Goal: Check status: Check status

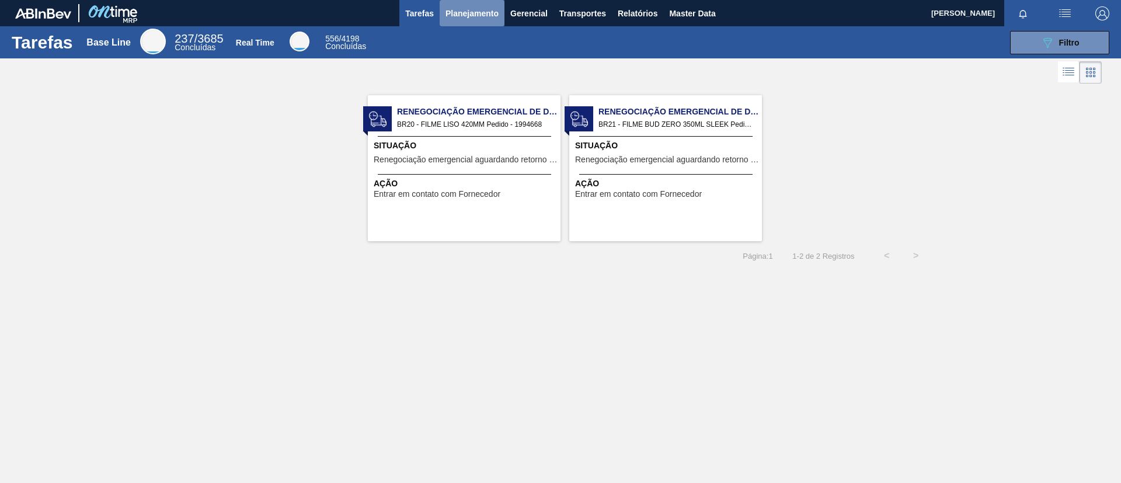
click at [458, 20] on button "Planejamento" at bounding box center [472, 13] width 65 height 26
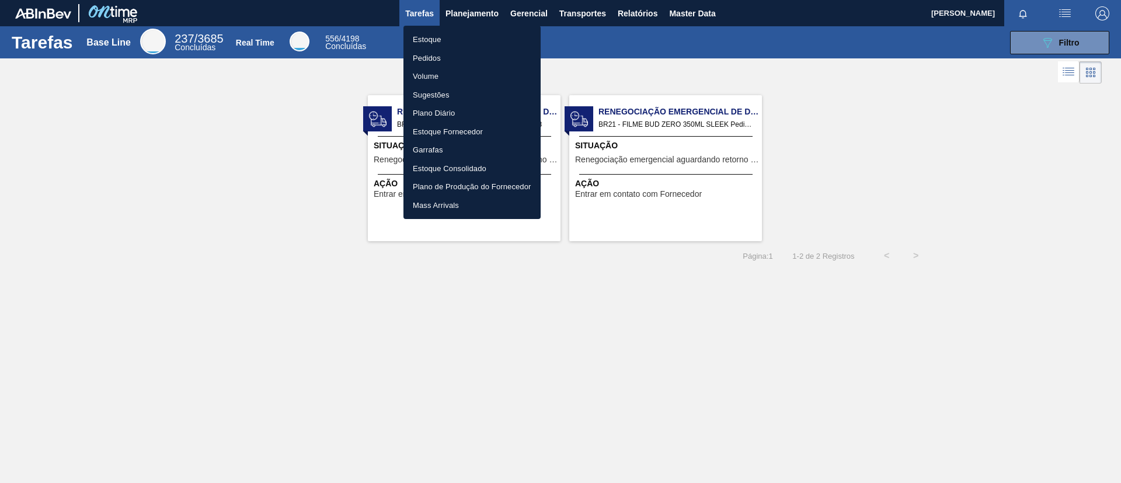
click at [466, 34] on li "Estoque" at bounding box center [472, 39] width 137 height 19
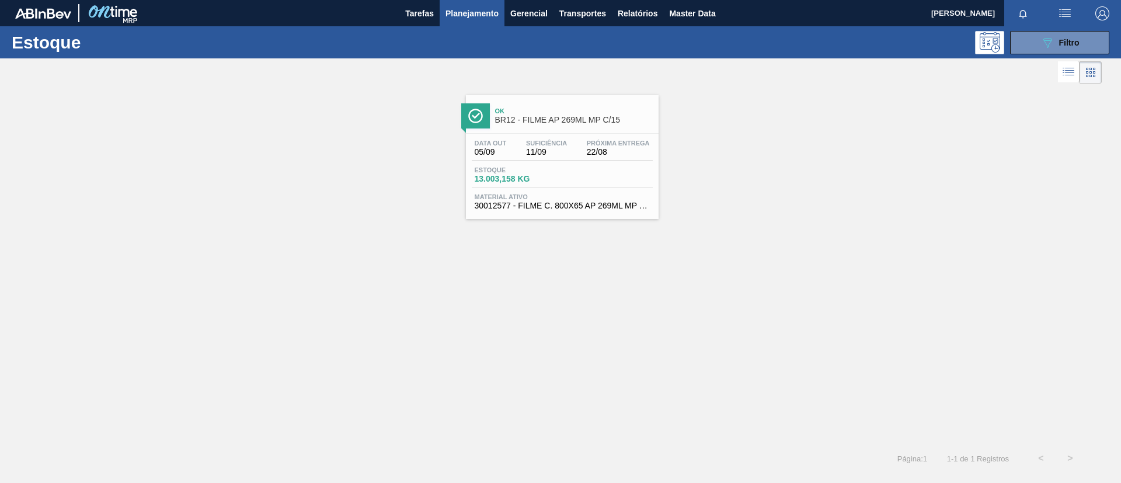
click at [1044, 54] on div "Estoque 089F7B8B-B2A5-4AFE-B5C0-19BA573D28AC Filtro" at bounding box center [560, 42] width 1121 height 32
click at [1038, 48] on button "089F7B8B-B2A5-4AFE-B5C0-19BA573D28AC Filtro" at bounding box center [1059, 42] width 99 height 23
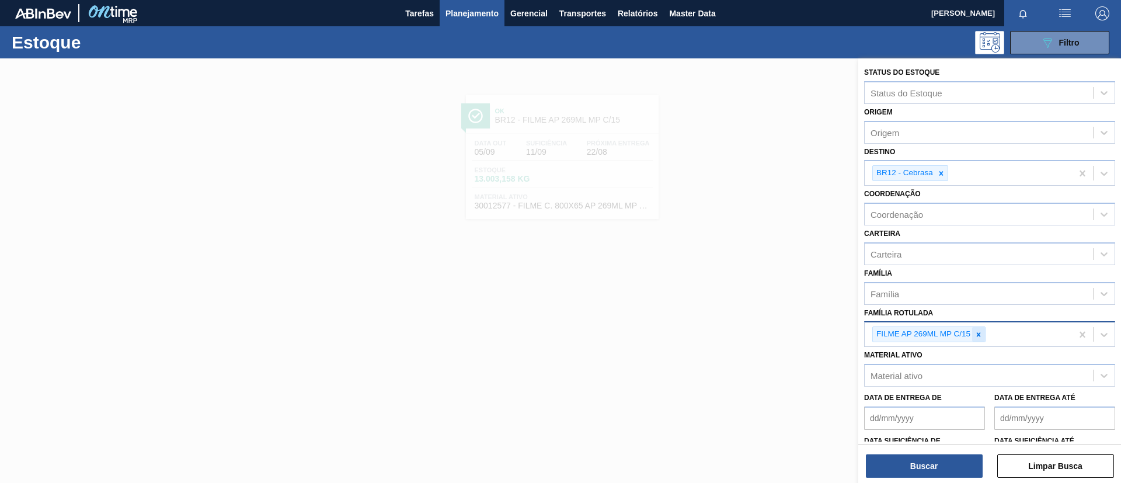
click at [978, 333] on icon at bounding box center [979, 334] width 4 height 4
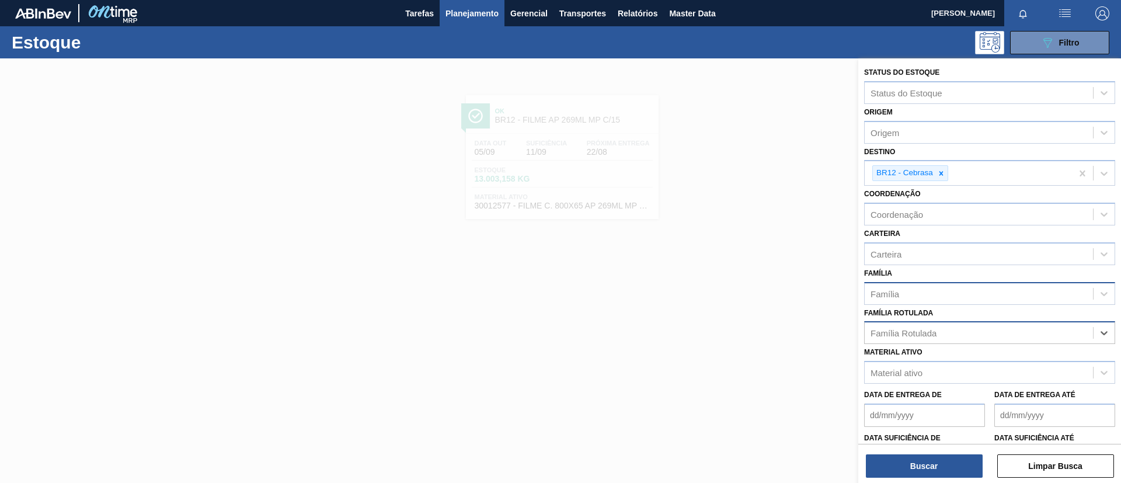
click at [963, 304] on div "Família" at bounding box center [989, 293] width 251 height 23
type input "preforma"
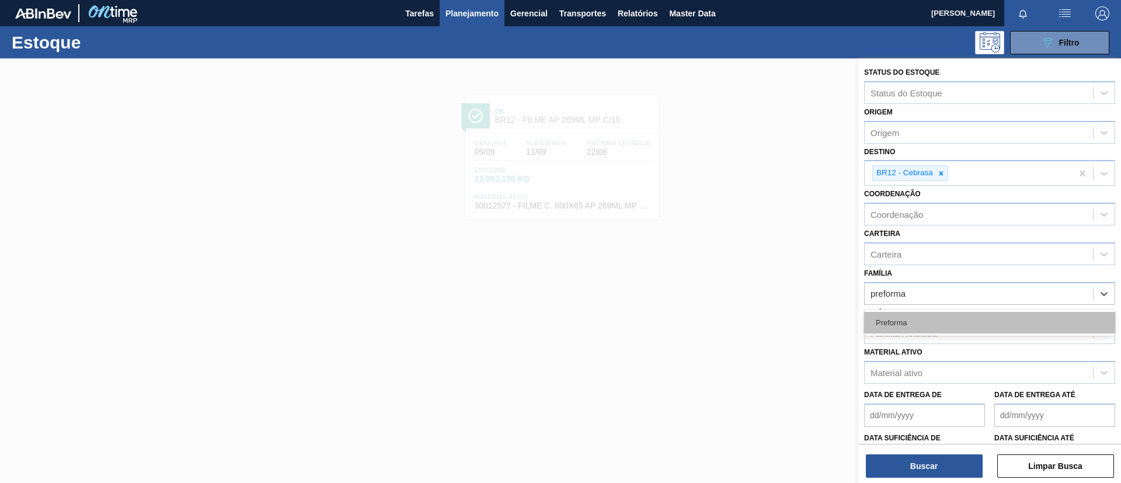
click at [950, 312] on div "Preforma" at bounding box center [989, 323] width 251 height 22
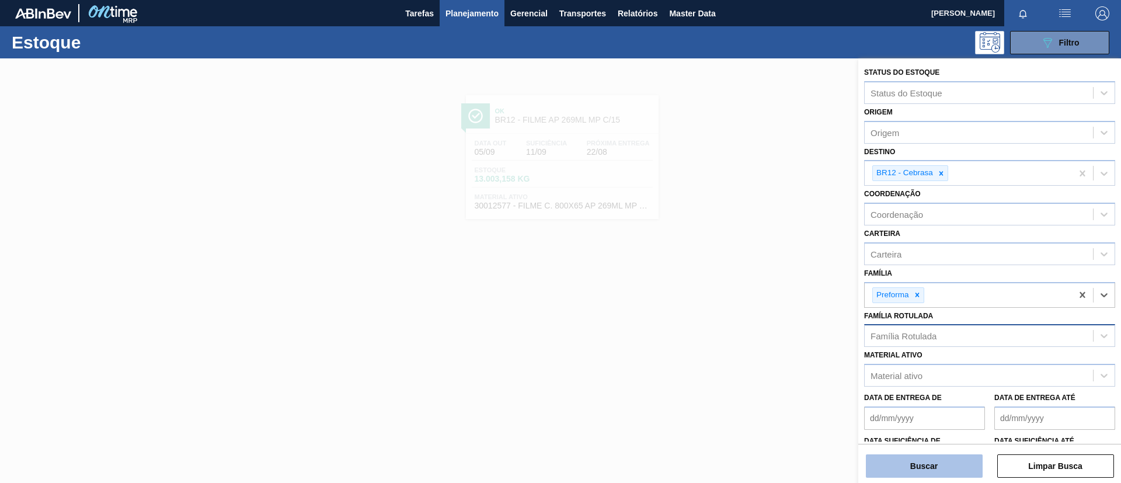
click at [925, 467] on button "Buscar" at bounding box center [924, 465] width 117 height 23
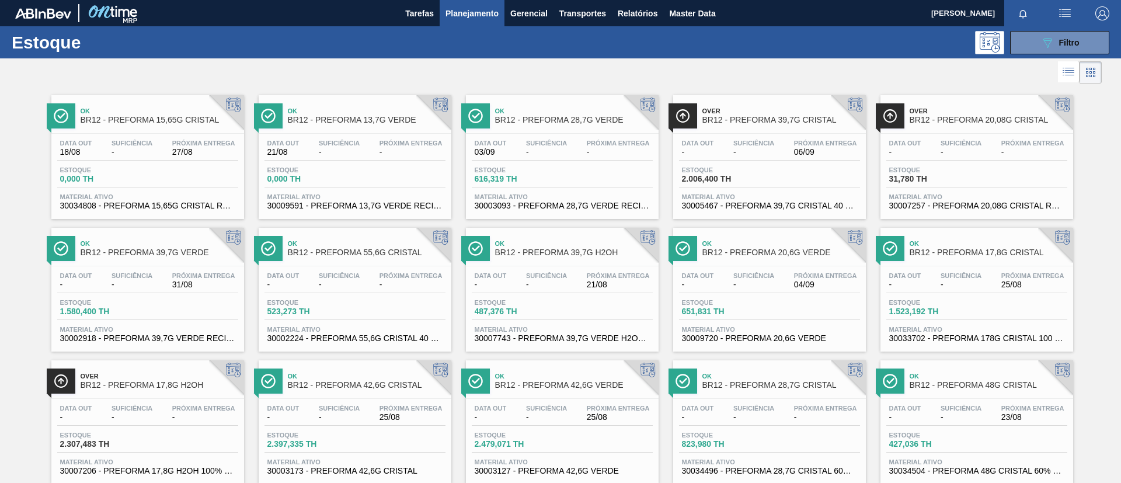
click at [585, 130] on div "Ok BR12 - PREFORMA 28,7G VERDE Data out 03/09 Suficiência - Próxima Entrega - E…" at bounding box center [562, 157] width 193 height 124
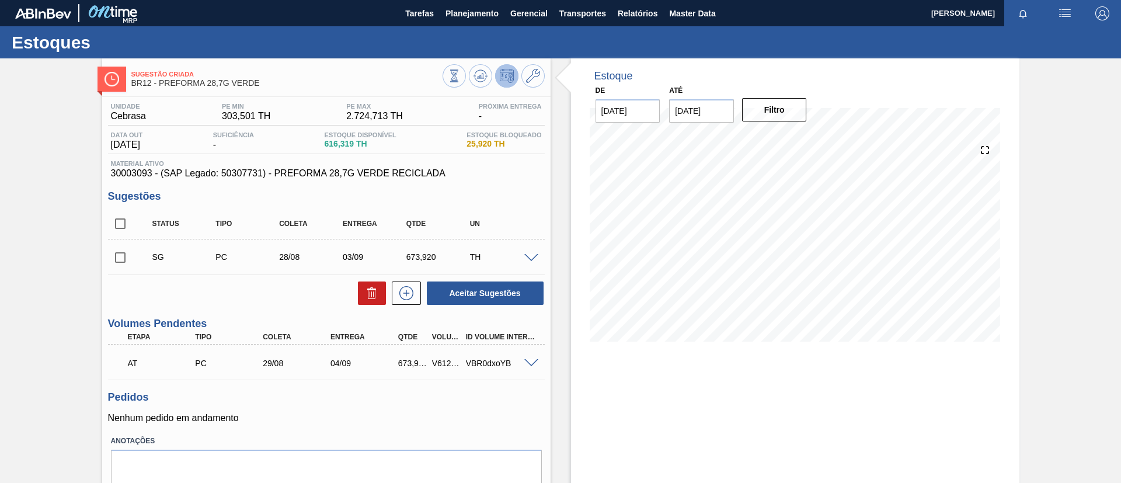
click at [527, 258] on span at bounding box center [531, 258] width 14 height 9
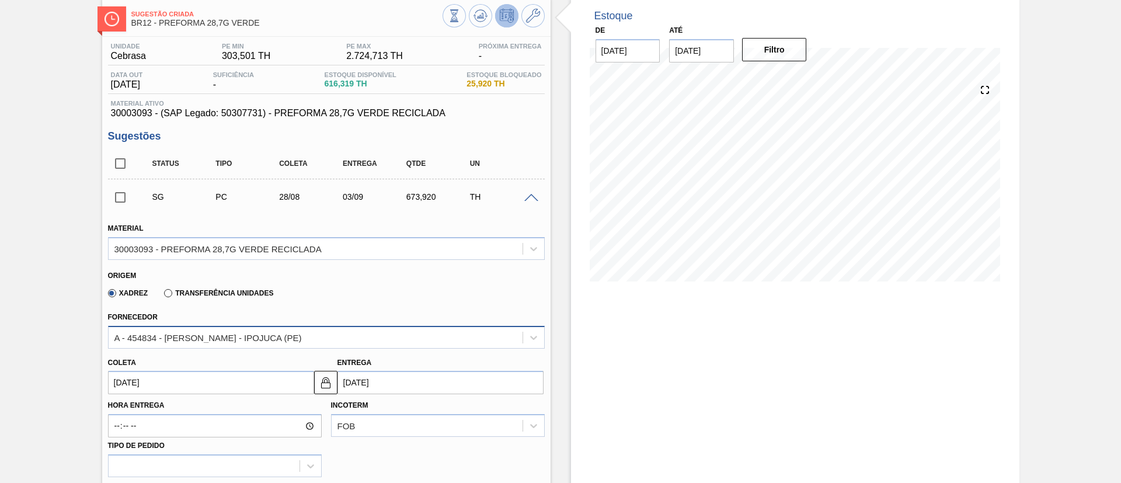
scroll to position [88, 0]
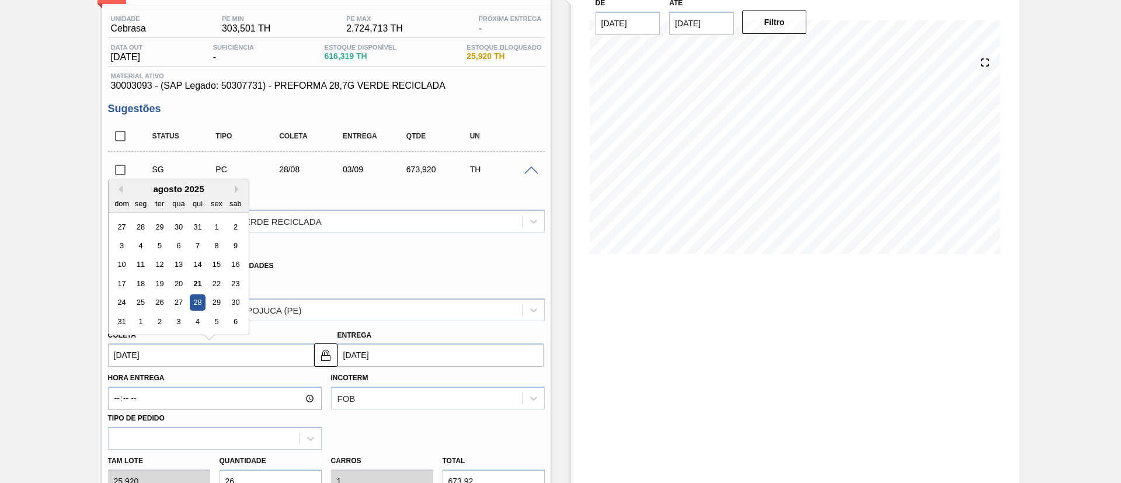
click at [289, 356] on input "28/08/2025" at bounding box center [211, 354] width 206 height 23
drag, startPoint x: 154, startPoint y: 319, endPoint x: 163, endPoint y: 311, distance: 12.0
click at [155, 319] on div "2" at bounding box center [159, 322] width 16 height 16
type input "02/09/2025"
type input "08/09/2025"
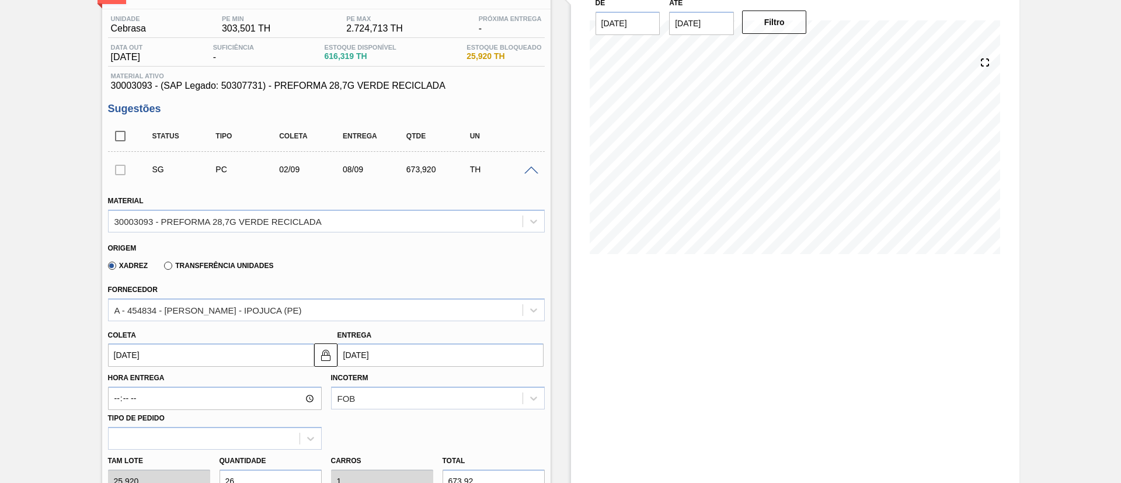
click at [225, 350] on input "02/09/2025" at bounding box center [211, 354] width 206 height 23
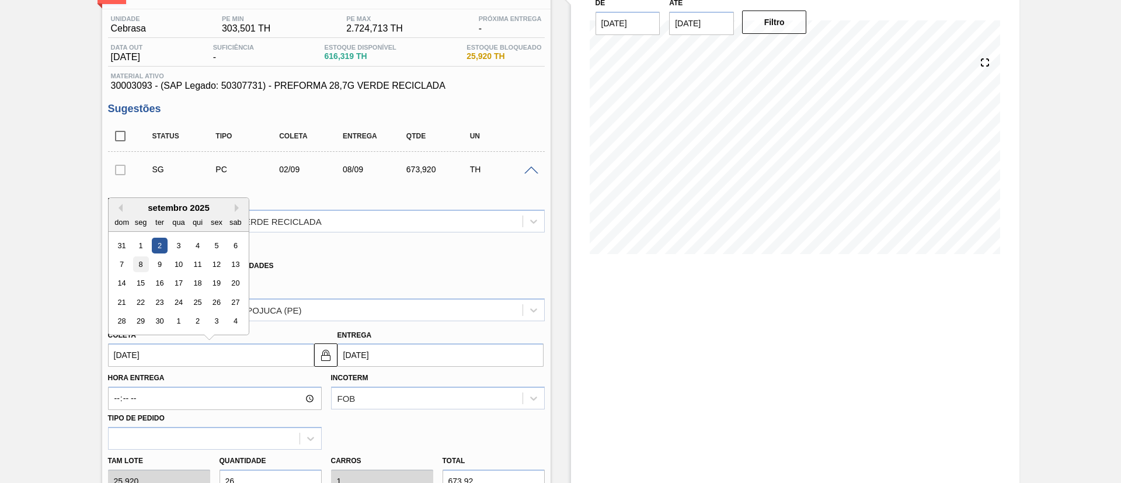
click at [137, 263] on div "8" at bounding box center [141, 264] width 16 height 16
type input "08/09/2025"
type input "14/09/2025"
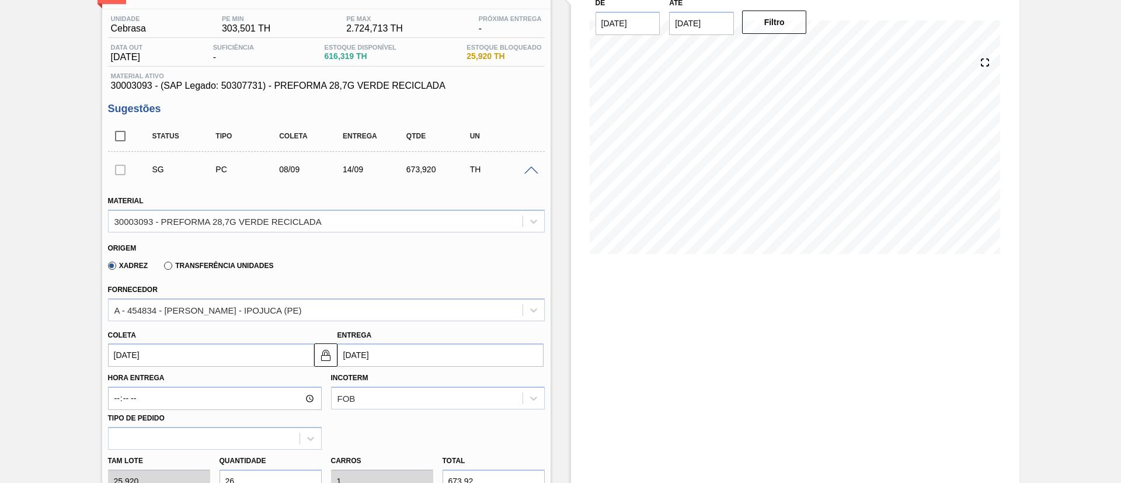
click at [211, 363] on input "08/09/2025" at bounding box center [211, 354] width 206 height 23
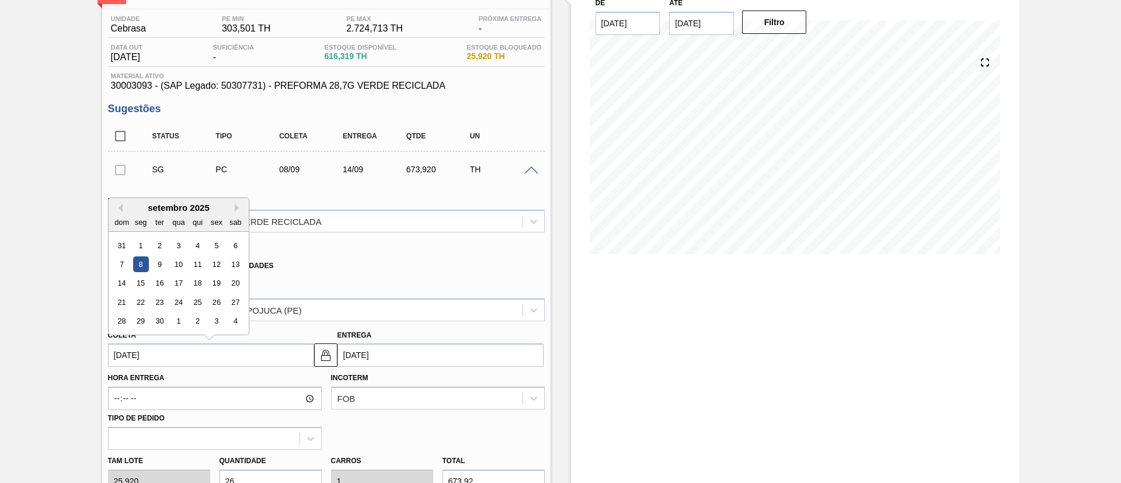
click at [12, 303] on div "Sugestão Criada BR12 - PREFORMA 28,7G VERDE Unidade Cebrasa PE MIN 303,501 TH P…" at bounding box center [560, 445] width 1121 height 949
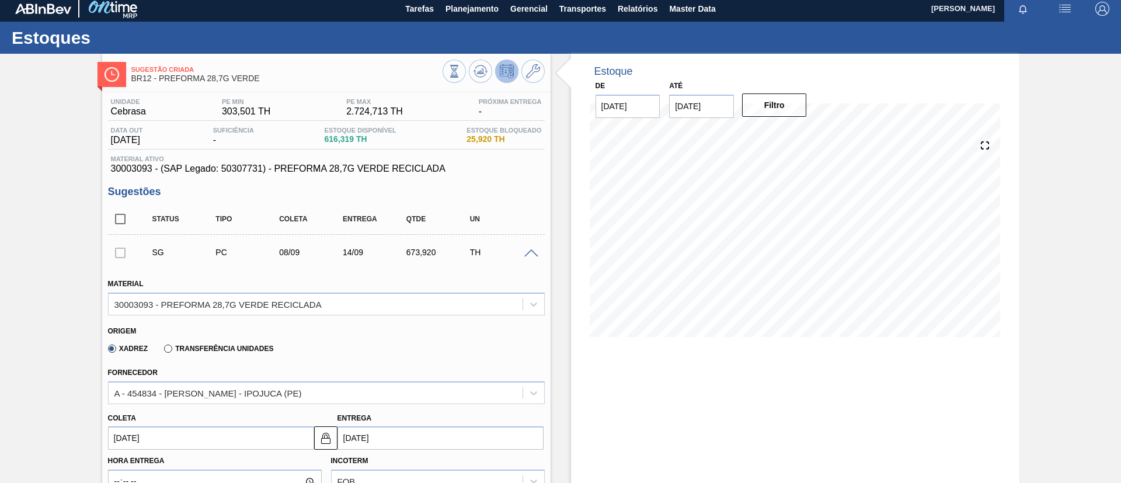
scroll to position [0, 0]
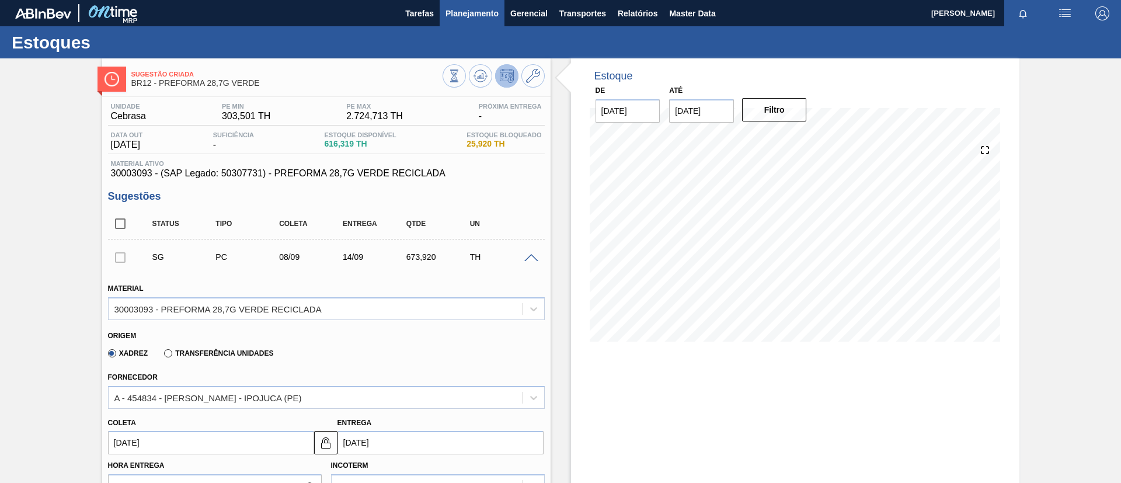
click at [494, 13] on span "Planejamento" at bounding box center [472, 13] width 53 height 14
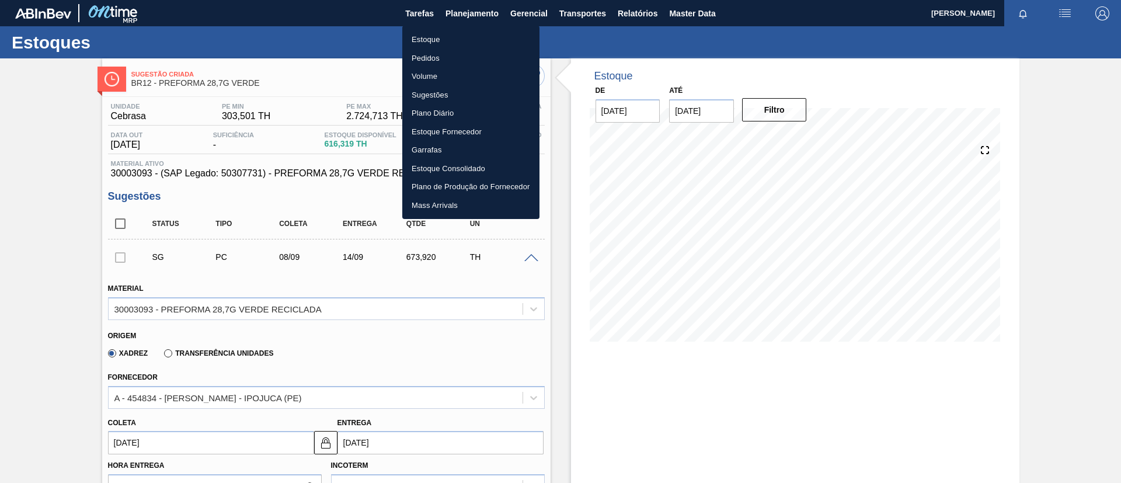
click at [487, 30] on ul "Estoque Pedidos Volume Sugestões Plano Diário Estoque Fornecedor Garrafas Estoq…" at bounding box center [470, 122] width 137 height 193
click at [487, 34] on li "Estoque" at bounding box center [470, 39] width 137 height 19
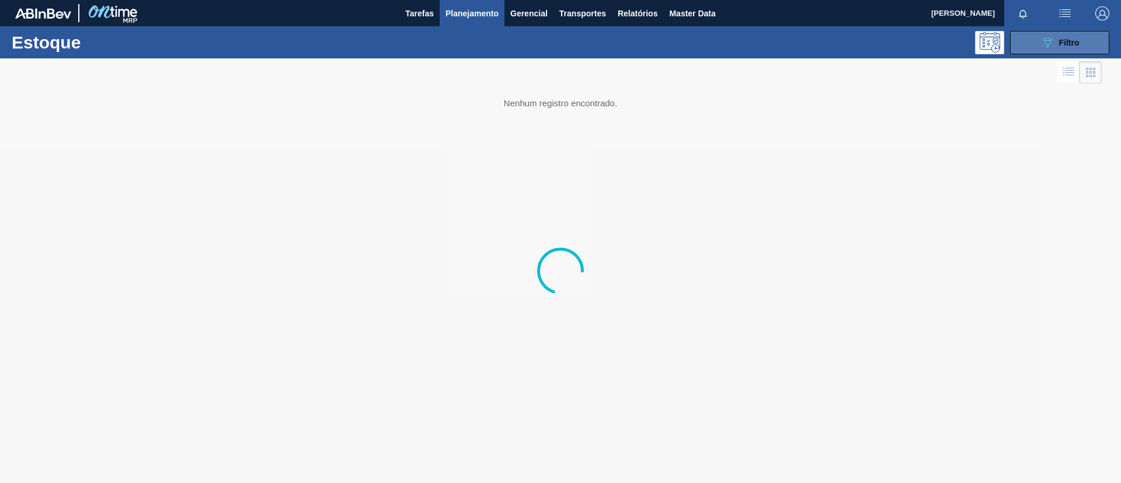
drag, startPoint x: 1027, startPoint y: 33, endPoint x: 1036, endPoint y: 33, distance: 8.2
click at [1036, 33] on button "089F7B8B-B2A5-4AFE-B5C0-19BA573D28AC Filtro" at bounding box center [1059, 42] width 99 height 23
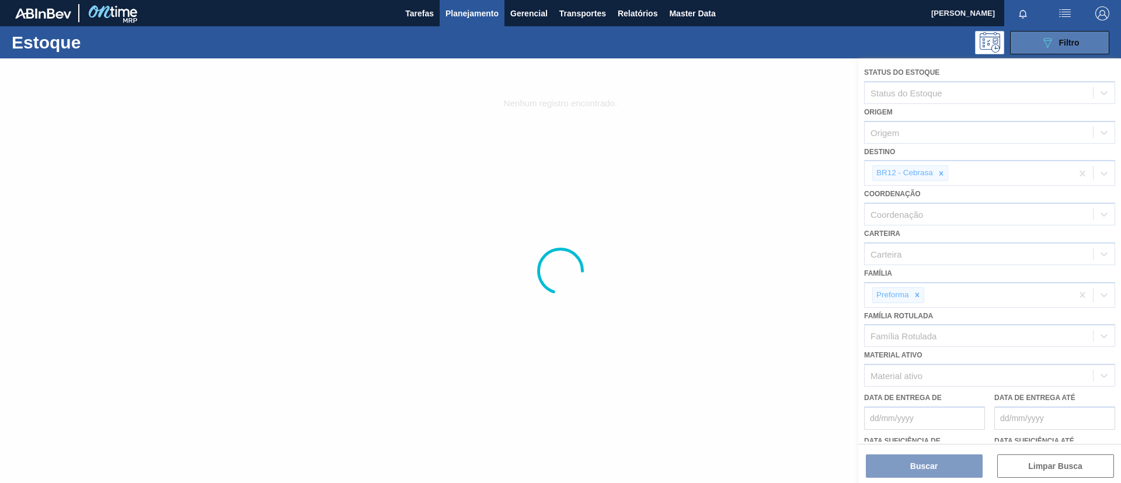
click at [1032, 36] on button "089F7B8B-B2A5-4AFE-B5C0-19BA573D28AC Filtro" at bounding box center [1059, 42] width 99 height 23
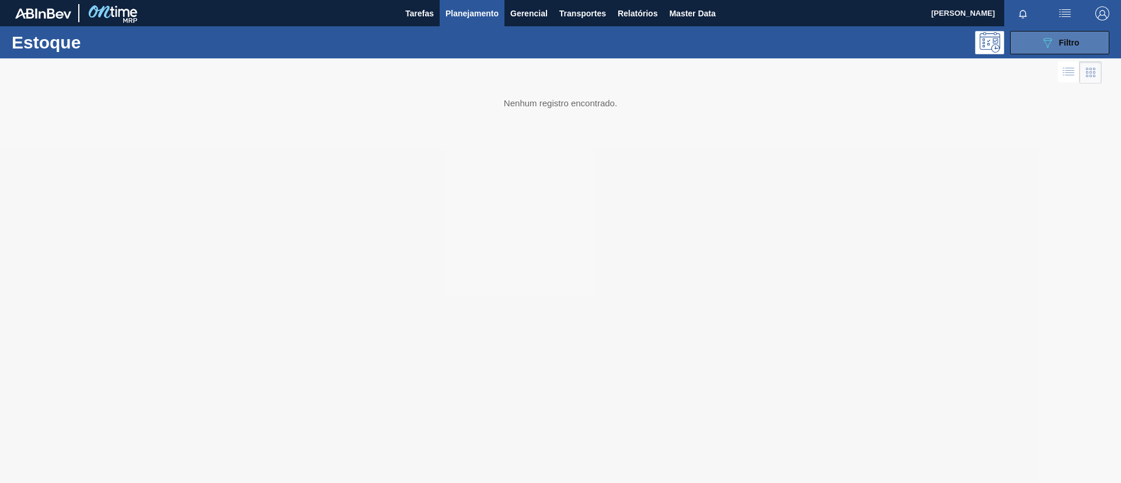
click at [1031, 47] on button "089F7B8B-B2A5-4AFE-B5C0-19BA573D28AC Filtro" at bounding box center [1059, 42] width 99 height 23
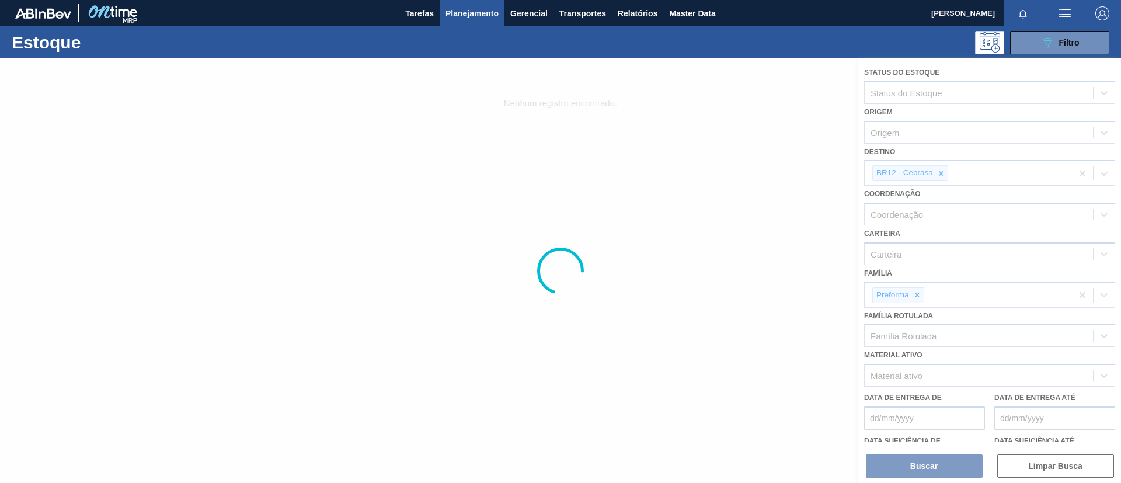
click at [918, 295] on div at bounding box center [560, 270] width 1121 height 425
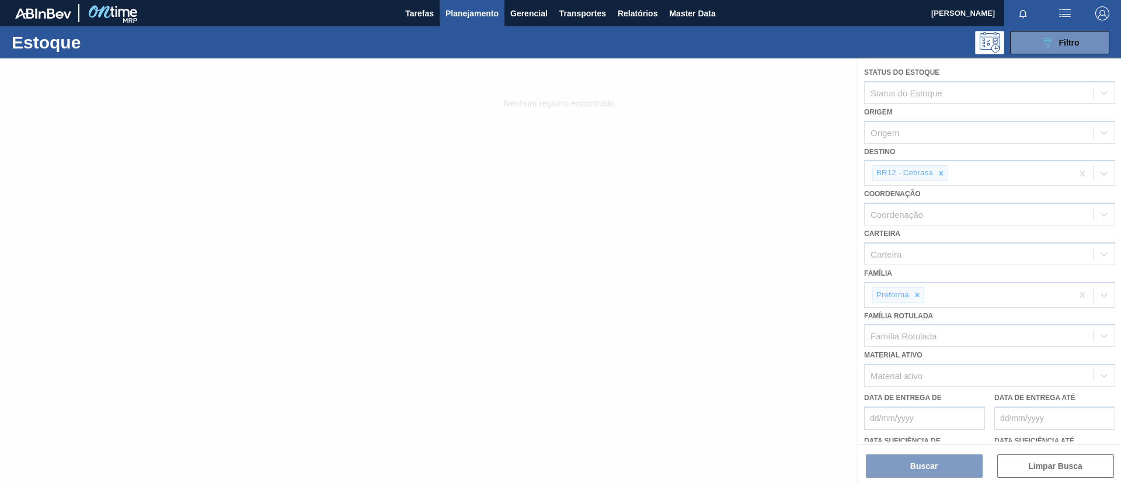
click at [918, 295] on div at bounding box center [560, 270] width 1121 height 425
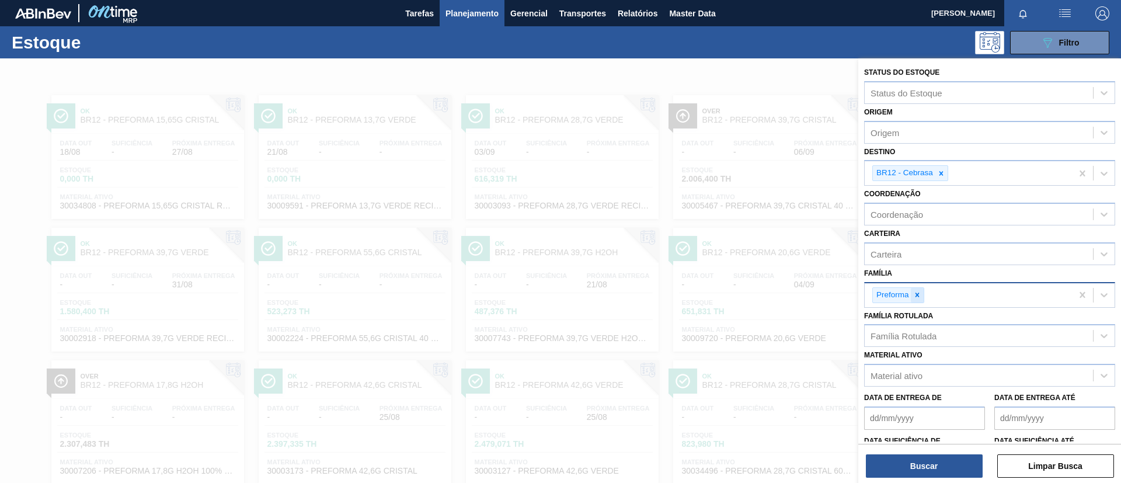
drag, startPoint x: 915, startPoint y: 291, endPoint x: 916, endPoint y: 300, distance: 9.4
click at [915, 293] on icon at bounding box center [917, 295] width 8 height 8
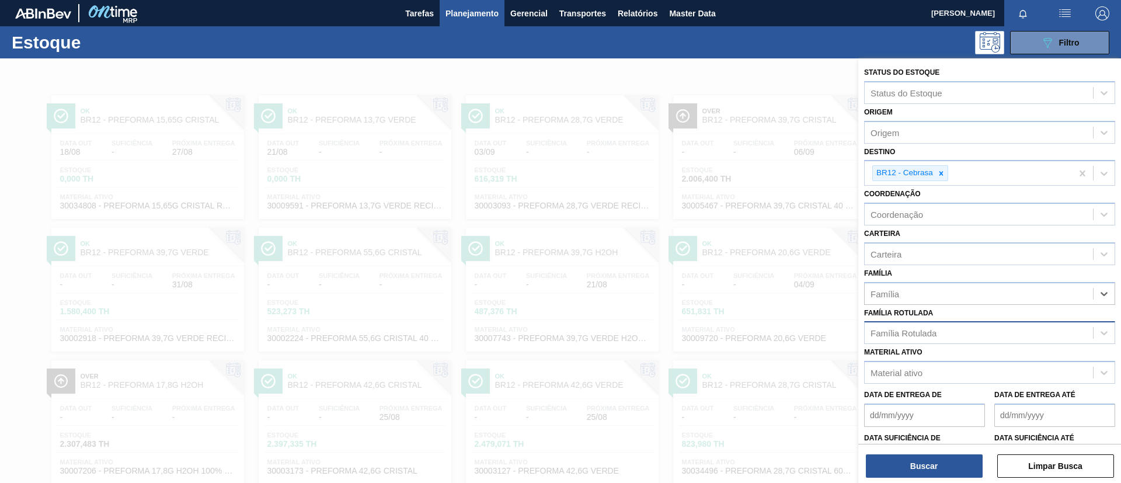
click at [918, 334] on div "Família Rotulada" at bounding box center [904, 333] width 66 height 10
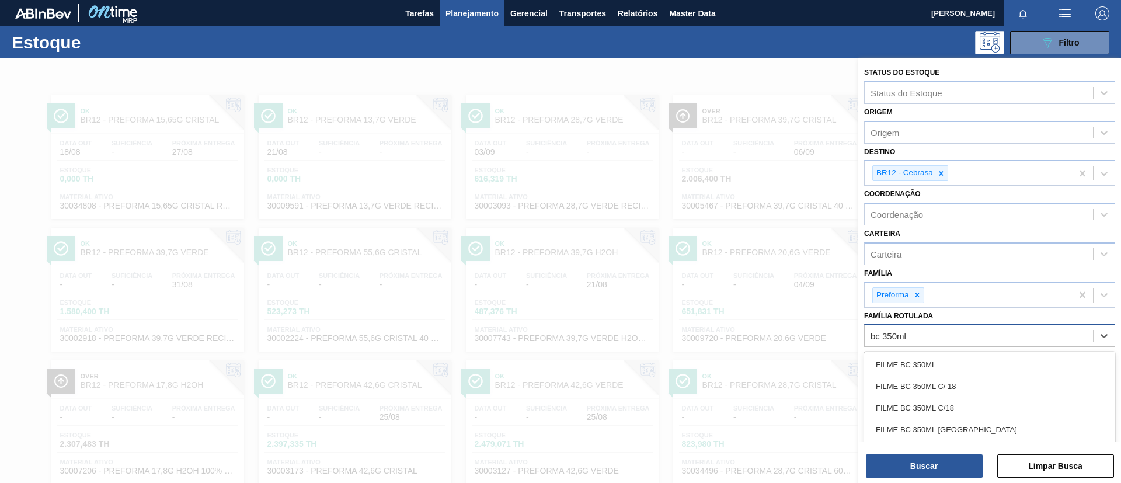
type Rotulada "bc 350ml m"
click at [991, 364] on div "FILME BC 350ML MP C/ 18" at bounding box center [989, 365] width 251 height 22
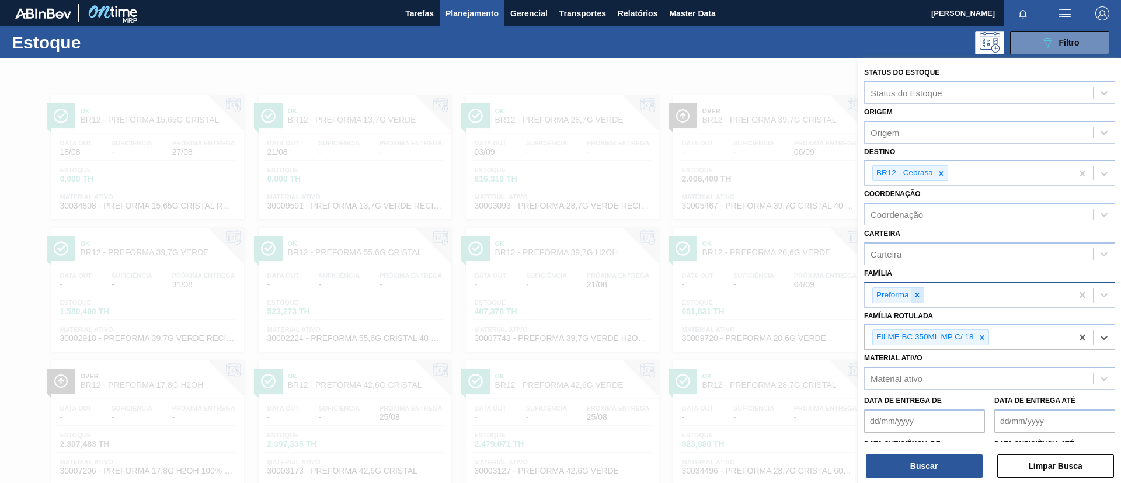
click at [922, 296] on div at bounding box center [917, 295] width 13 height 15
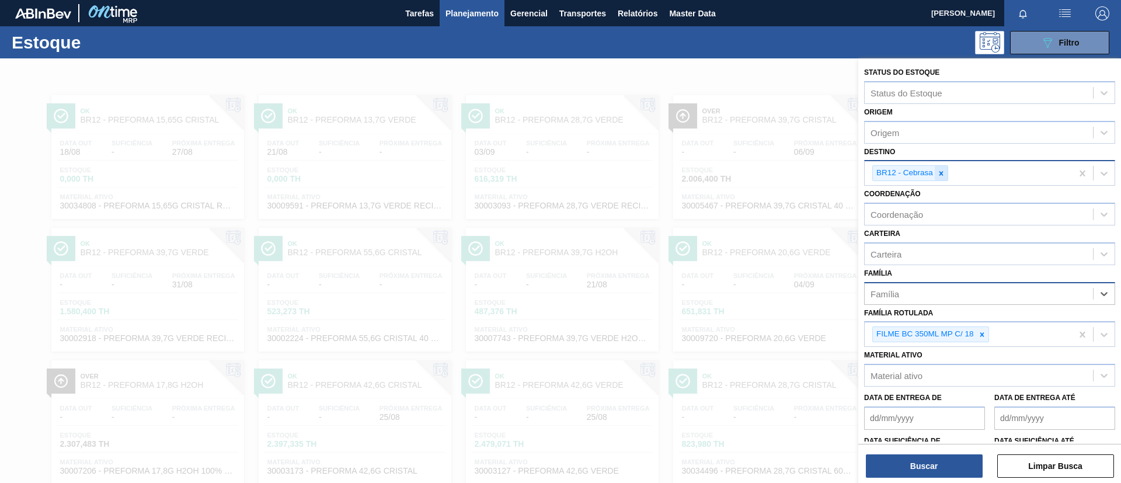
click at [941, 178] on div at bounding box center [941, 173] width 13 height 15
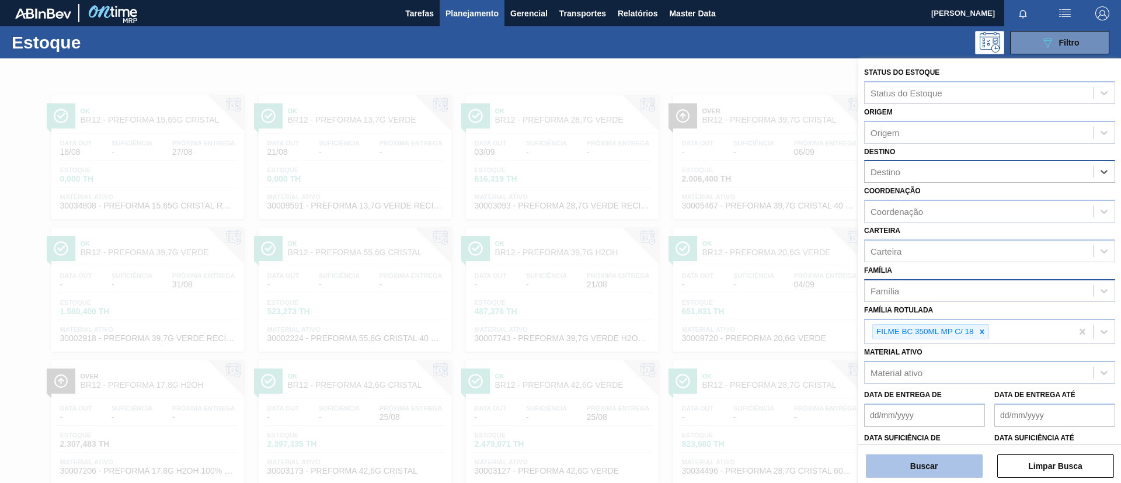
click at [941, 461] on button "Buscar" at bounding box center [924, 465] width 117 height 23
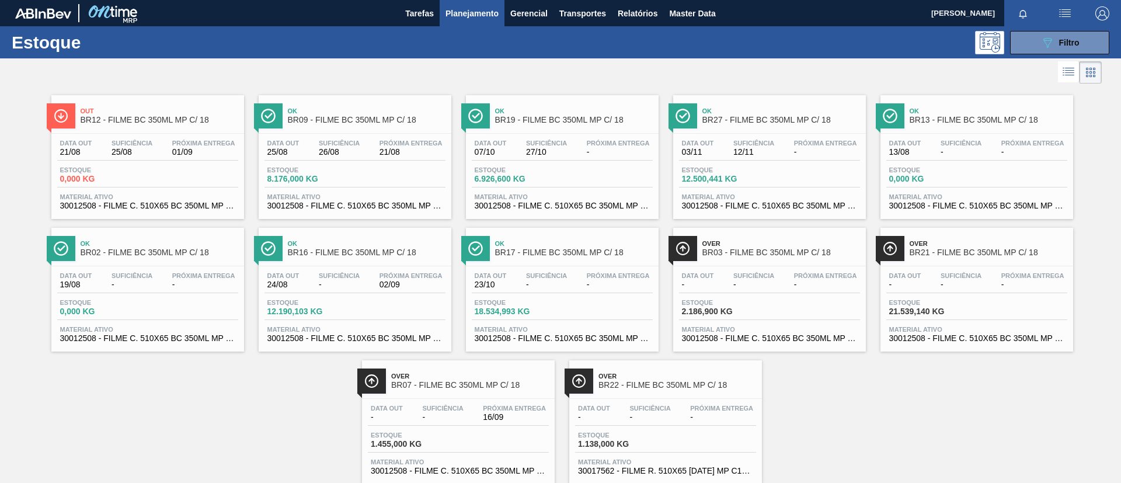
click at [125, 121] on span "BR12 - FILME BC 350ML MP C/ 18" at bounding box center [160, 120] width 158 height 9
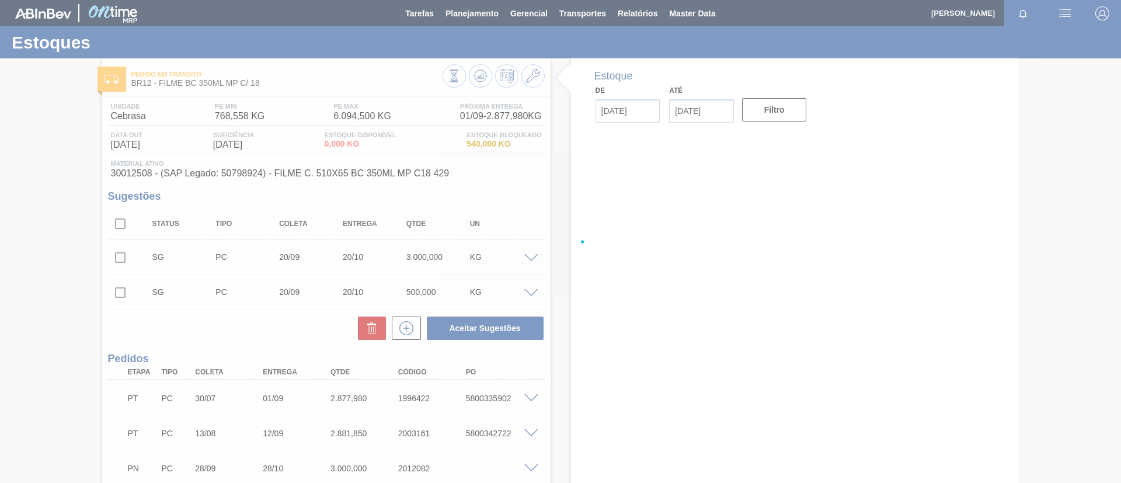
click at [375, 150] on div at bounding box center [560, 241] width 1121 height 483
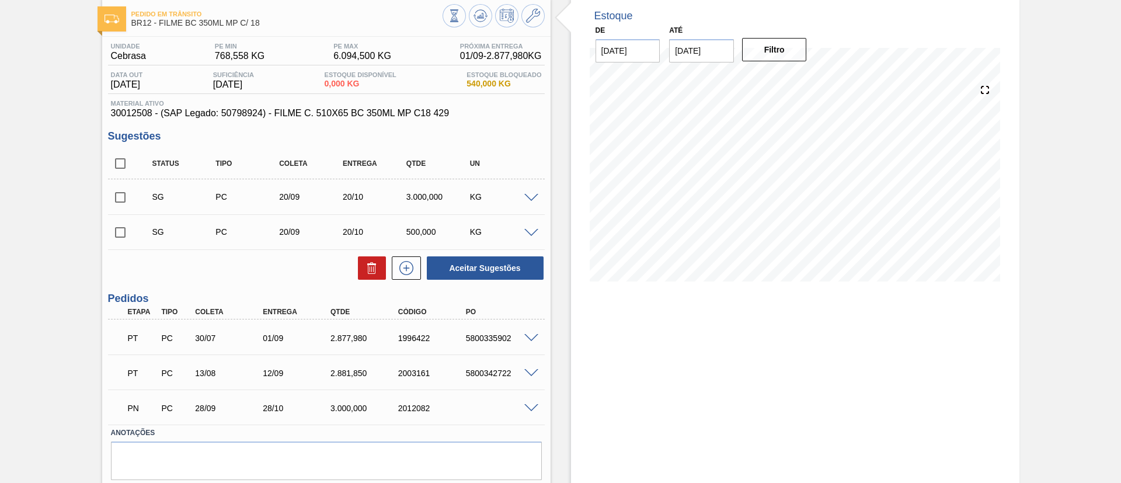
scroll to position [88, 0]
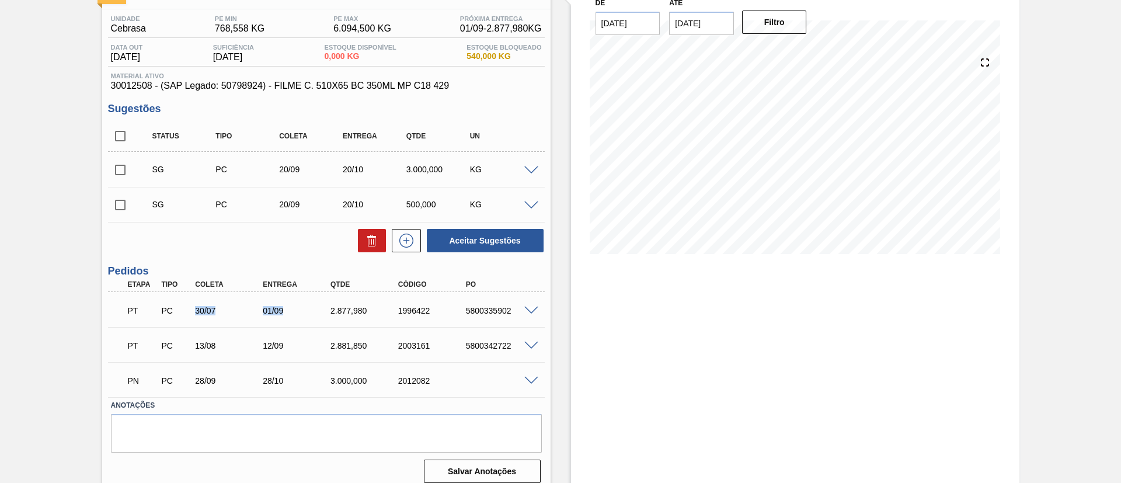
drag, startPoint x: 211, startPoint y: 312, endPoint x: 303, endPoint y: 310, distance: 91.2
click at [303, 310] on div "PT PC 30/07 01/09 2.877,980 1996422 5800335902" at bounding box center [323, 309] width 406 height 23
click at [206, 314] on div "30/07" at bounding box center [230, 310] width 76 height 9
click at [533, 307] on span at bounding box center [531, 311] width 14 height 9
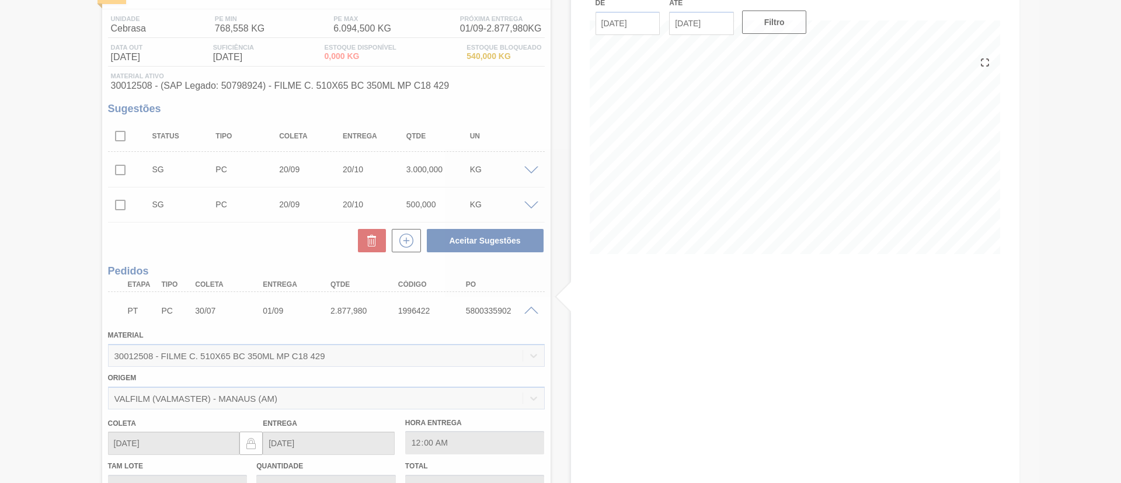
drag, startPoint x: 253, startPoint y: 309, endPoint x: 270, endPoint y: 308, distance: 16.9
click at [270, 308] on div at bounding box center [560, 241] width 1121 height 483
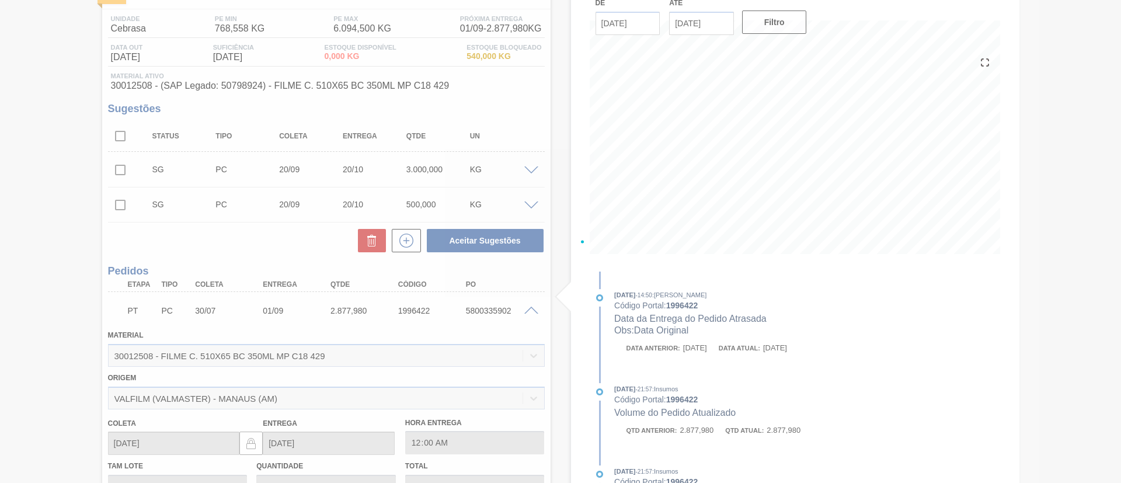
drag, startPoint x: 268, startPoint y: 307, endPoint x: 282, endPoint y: 308, distance: 14.1
click at [282, 308] on div at bounding box center [560, 241] width 1121 height 483
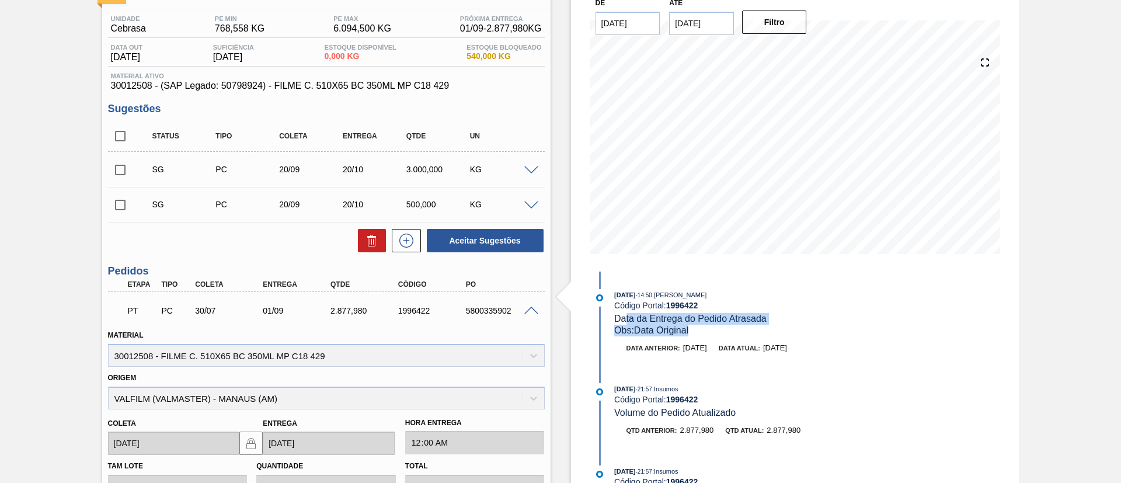
drag, startPoint x: 694, startPoint y: 334, endPoint x: 576, endPoint y: 334, distance: 118.0
click at [618, 318] on div "07/08/2025 - 14:50 : TOMAS SIMOES SILVA Código Portal: 1996422 Data da Entrega …" at bounding box center [752, 312] width 277 height 47
click at [490, 325] on div "Material 30012508 - FILME C. 510X65 BC 350ML MP C18 429" at bounding box center [326, 345] width 446 height 43
click at [526, 308] on span at bounding box center [531, 311] width 14 height 9
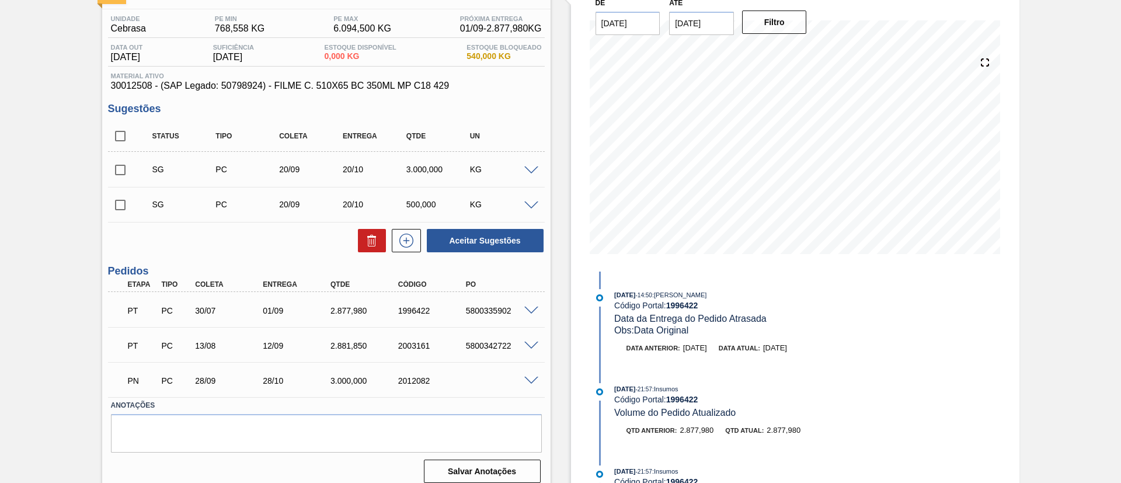
drag, startPoint x: 475, startPoint y: 357, endPoint x: 429, endPoint y: 319, distance: 59.4
click at [429, 319] on div "PT PC 30/07 01/09 2.877,980 1996422 5800335902" at bounding box center [323, 309] width 406 height 23
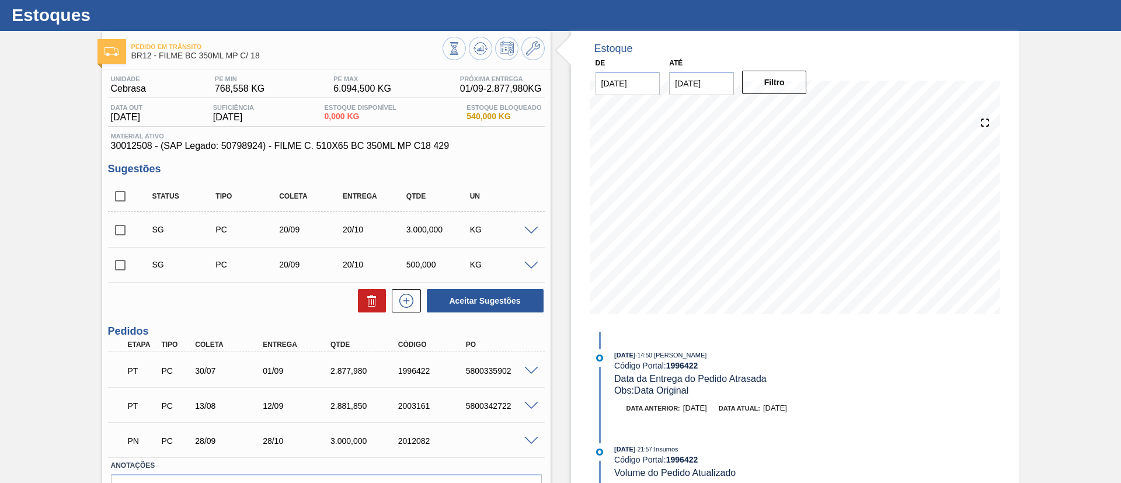
scroll to position [0, 0]
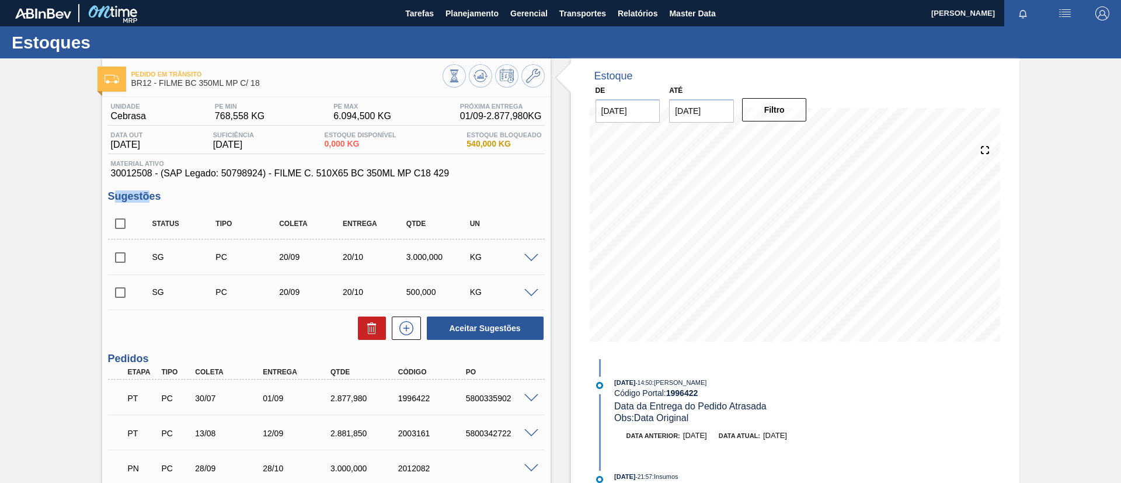
click at [120, 185] on div "Unidade Cebrasa PE MIN 768,558 KG PE MAX 6.094,500 KG Próxima Entrega 01/09 - 2…" at bounding box center [326, 336] width 449 height 478
click at [111, 176] on span "30012508 - (SAP Legado: 50798924) - FILME C. 510X65 BC 350ML MP C18 429" at bounding box center [326, 173] width 431 height 11
click at [527, 260] on span at bounding box center [531, 258] width 14 height 9
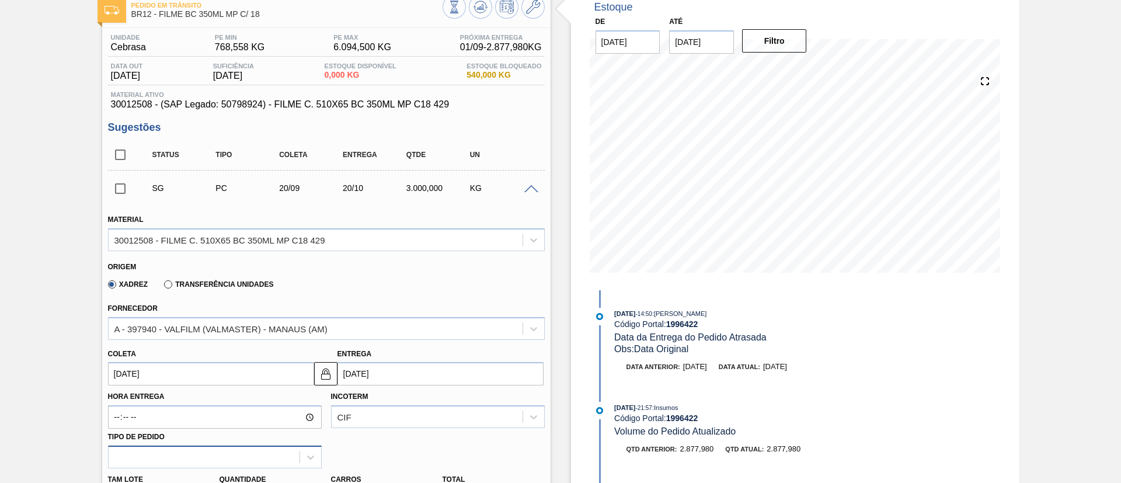
scroll to position [175, 0]
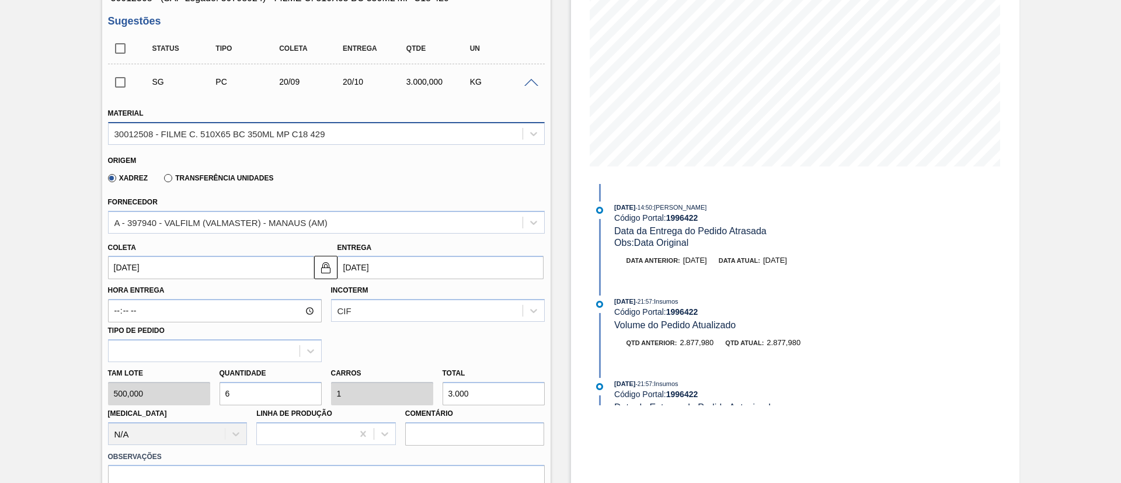
click at [270, 126] on div "30012508 - FILME C. 510X65 BC 350ML MP C18 429" at bounding box center [316, 133] width 414 height 17
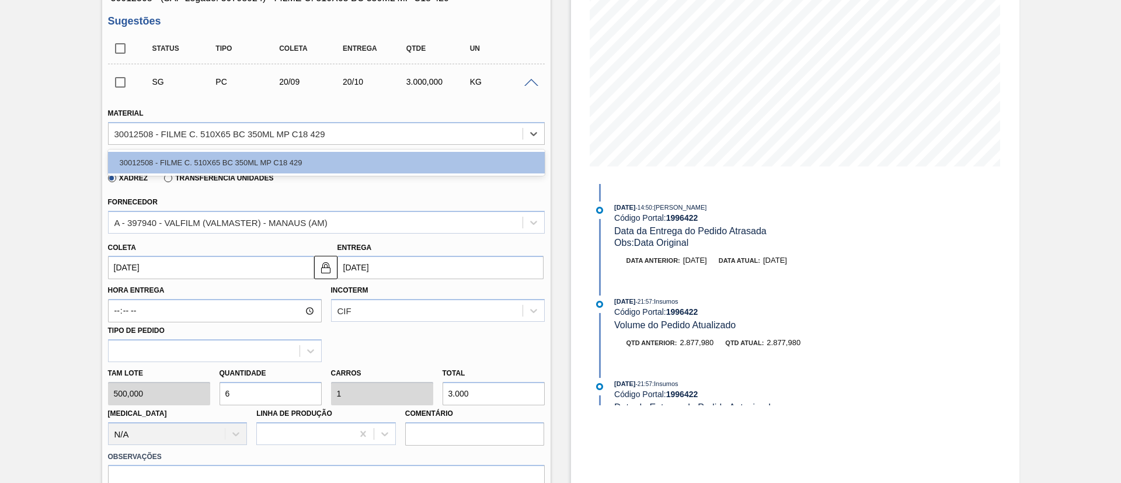
scroll to position [0, 0]
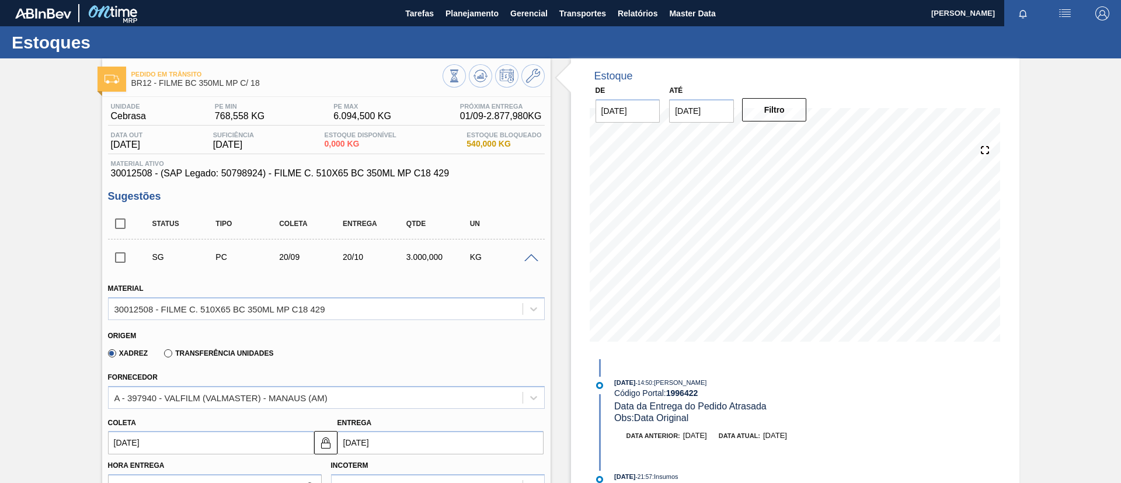
drag, startPoint x: 54, startPoint y: 178, endPoint x: 364, endPoint y: 227, distance: 314.0
drag, startPoint x: 526, startPoint y: 255, endPoint x: 540, endPoint y: 146, distance: 110.2
click at [525, 255] on span at bounding box center [531, 258] width 14 height 9
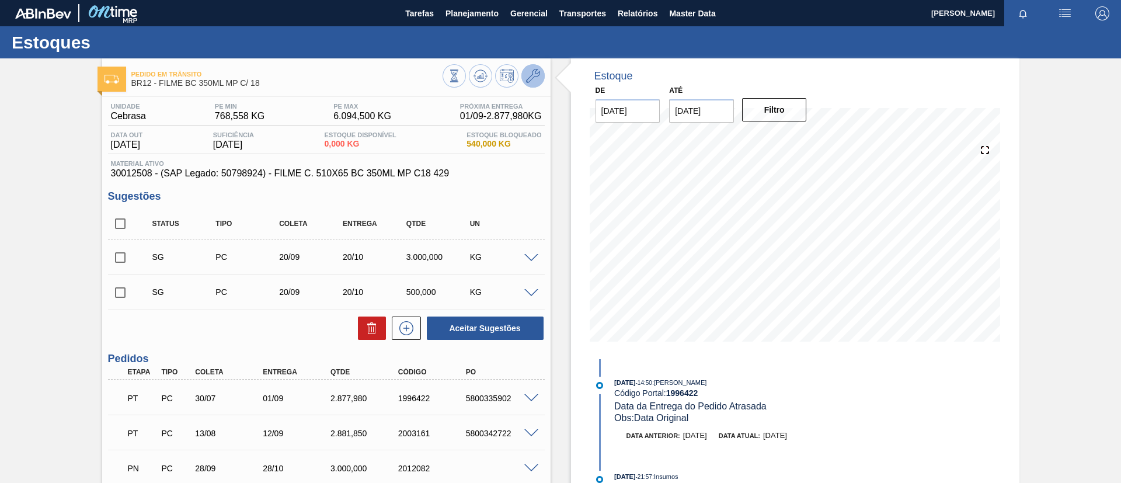
click at [536, 72] on icon at bounding box center [533, 76] width 14 height 14
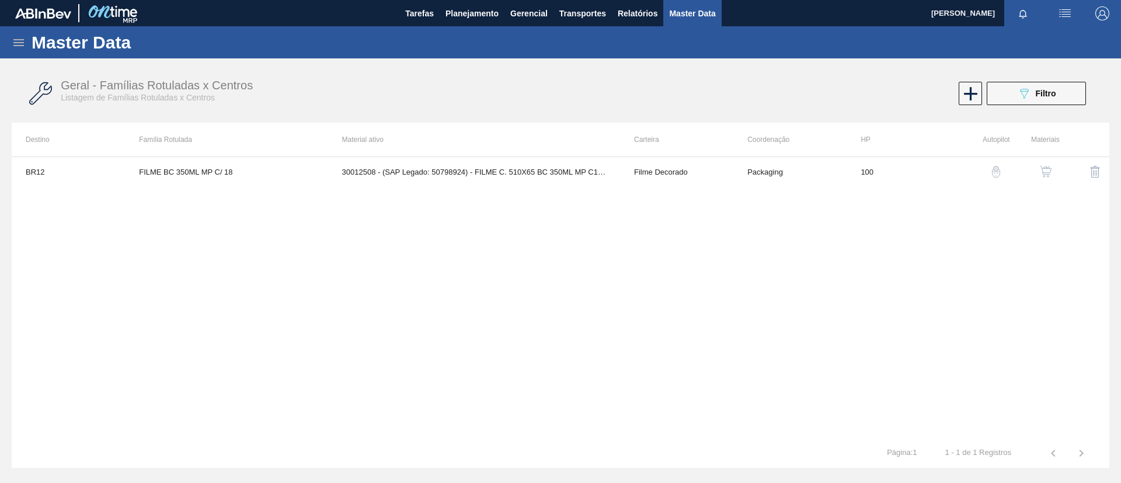
click at [1041, 173] on img "button" at bounding box center [1046, 172] width 12 height 12
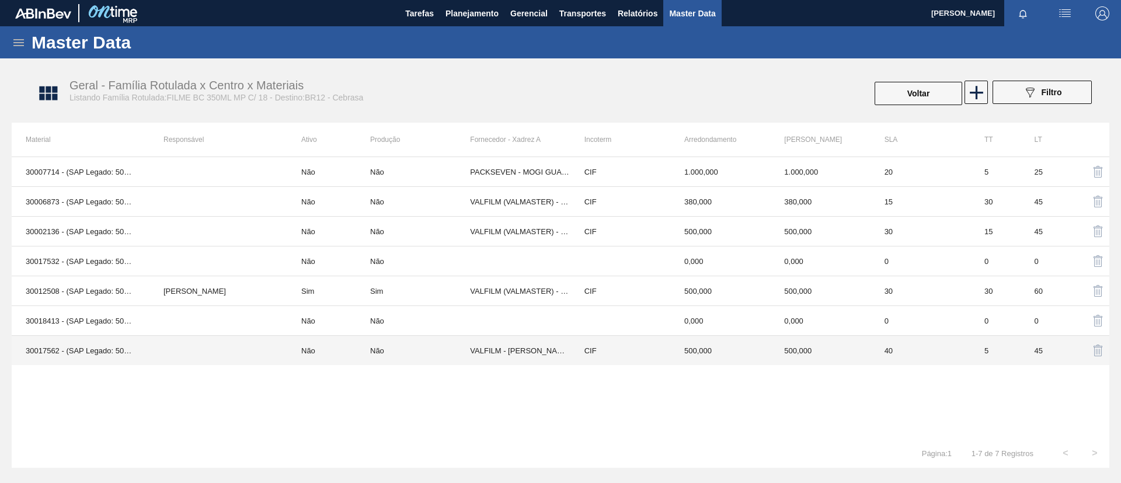
click at [57, 349] on td "30017562 - (SAP Legado: 50801186) - FILME R. 510X65 BC 350 MP C18 D15 429" at bounding box center [81, 351] width 138 height 30
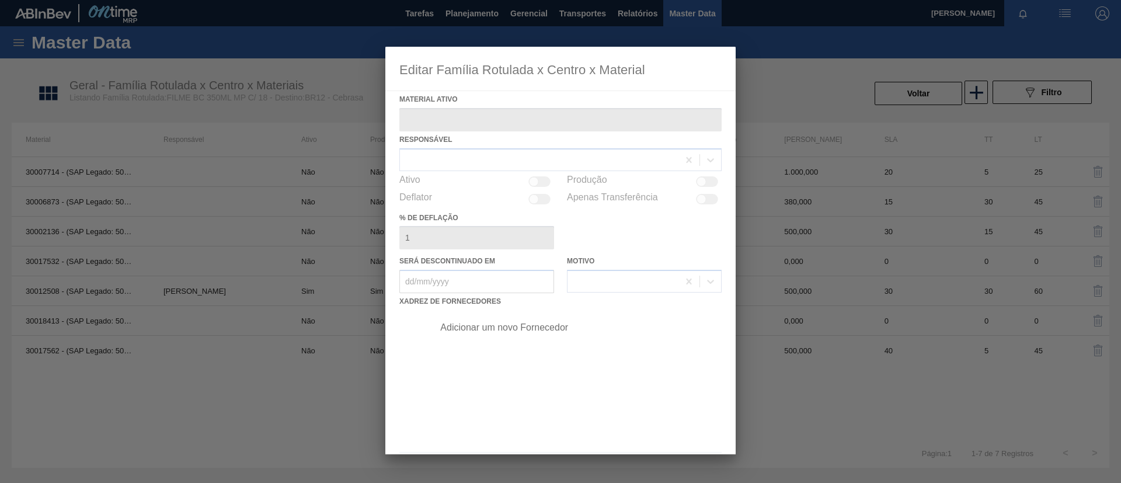
type ativo "30017562 - (SAP Legado: 50801186) - FILME R. 510X65 BC 350 MP C18 D15 429"
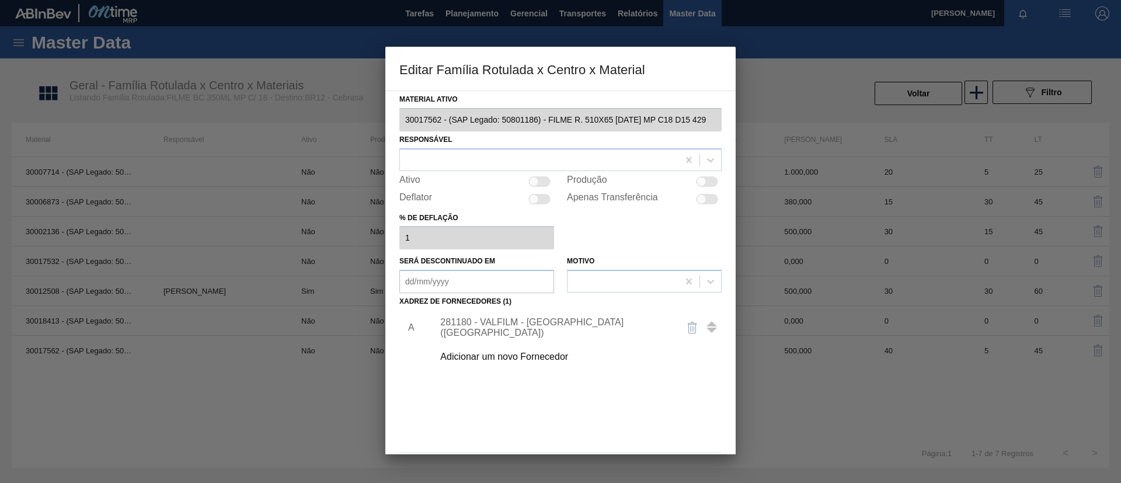
click at [706, 182] on div at bounding box center [707, 181] width 22 height 11
checkbox input "true"
drag, startPoint x: 706, startPoint y: 182, endPoint x: 641, endPoint y: 224, distance: 77.8
click at [641, 224] on div "% de deflação 1" at bounding box center [561, 230] width 322 height 40
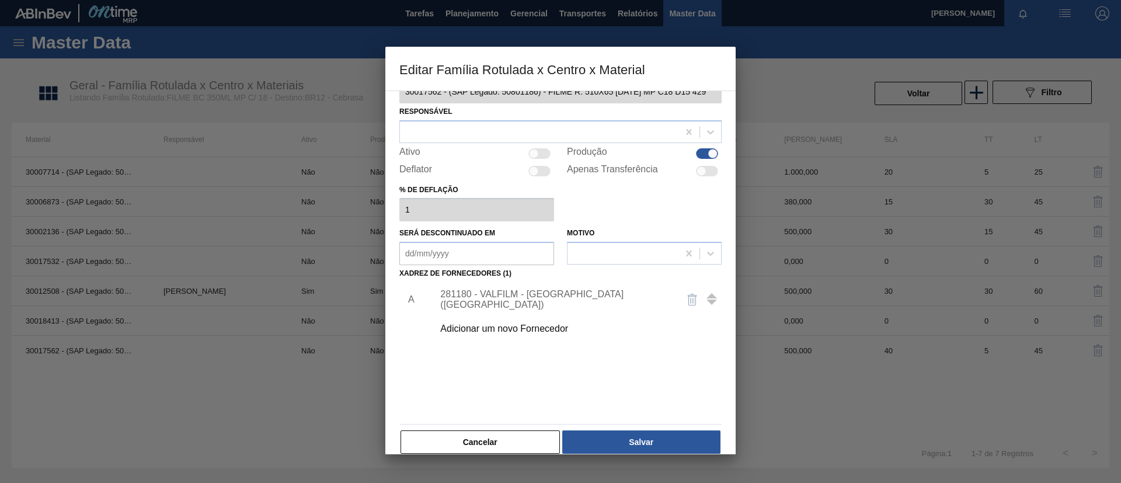
scroll to position [43, 0]
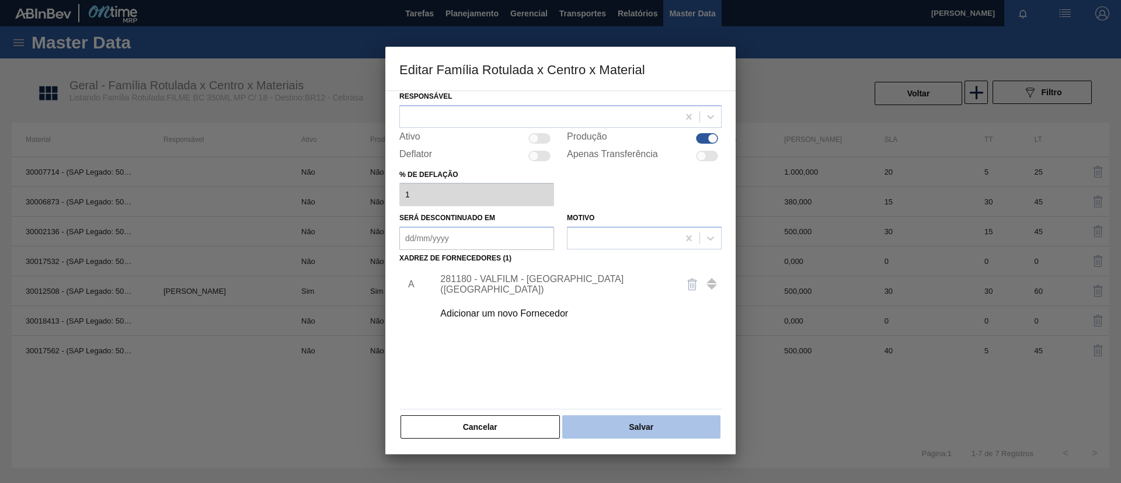
click at [631, 429] on button "Salvar" at bounding box center [641, 426] width 158 height 23
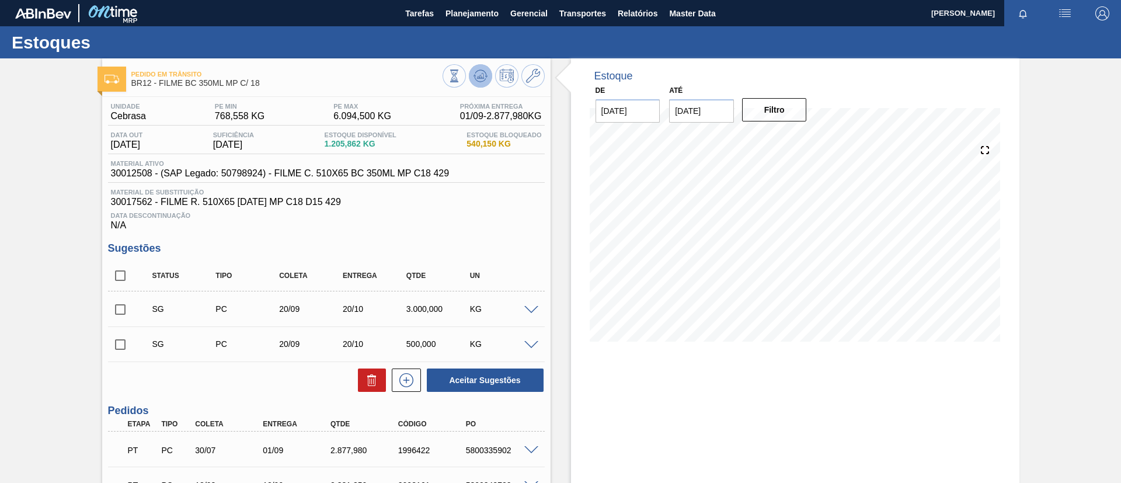
click at [461, 72] on icon at bounding box center [454, 76] width 13 height 13
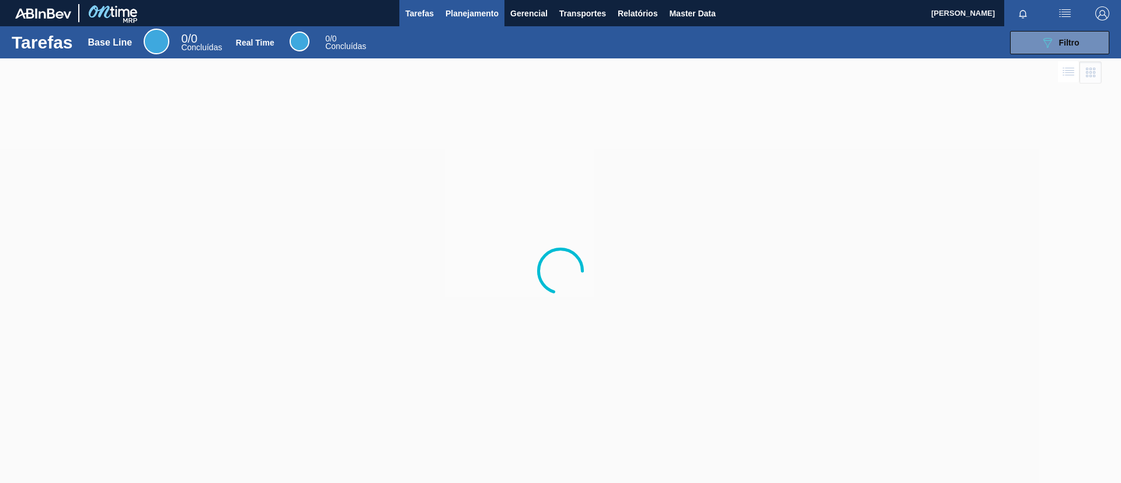
click at [483, 15] on span "Planejamento" at bounding box center [472, 13] width 53 height 14
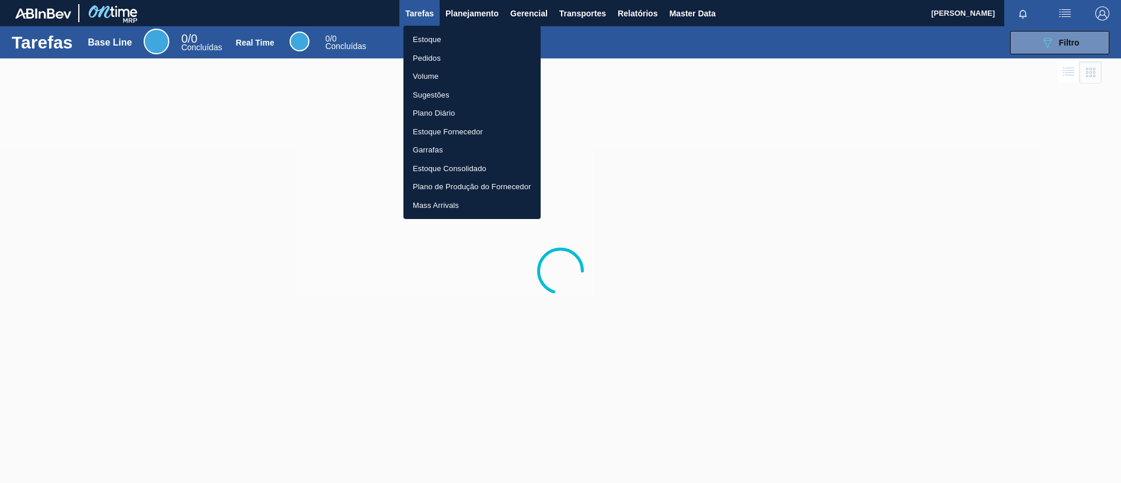
click at [472, 40] on li "Estoque" at bounding box center [472, 39] width 137 height 19
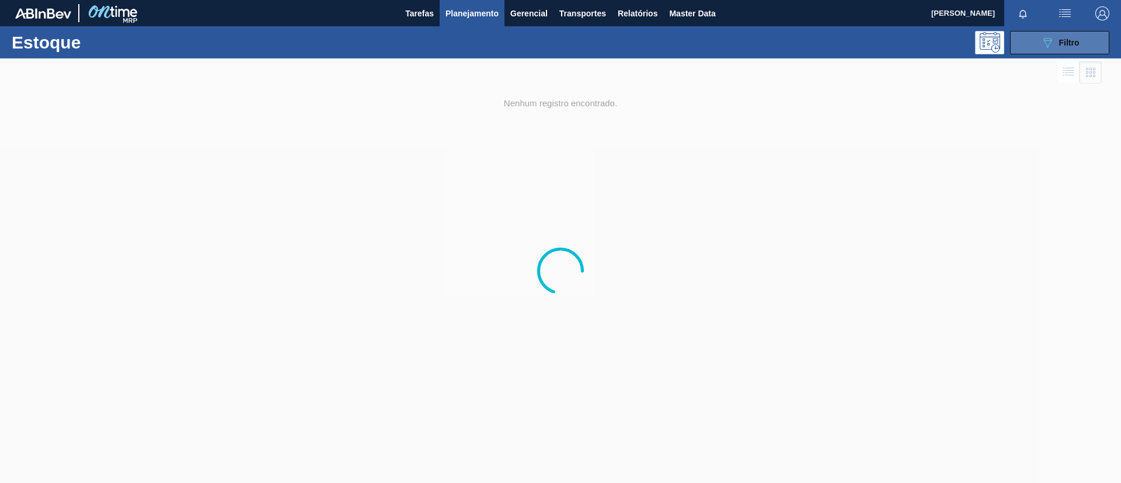
click at [1086, 49] on button "089F7B8B-B2A5-4AFE-B5C0-19BA573D28AC Filtro" at bounding box center [1059, 42] width 99 height 23
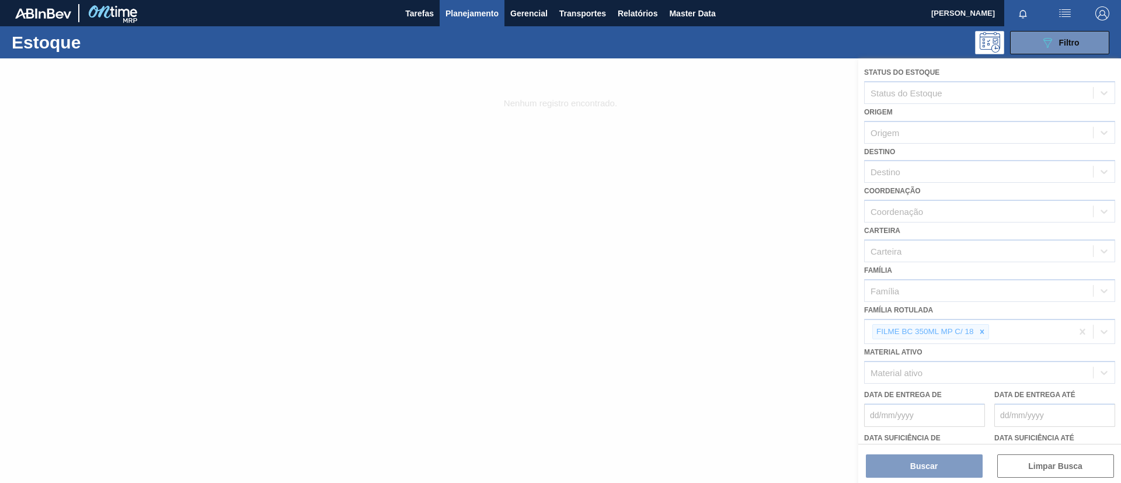
click at [981, 336] on div at bounding box center [560, 270] width 1121 height 425
click at [982, 333] on div at bounding box center [560, 270] width 1121 height 425
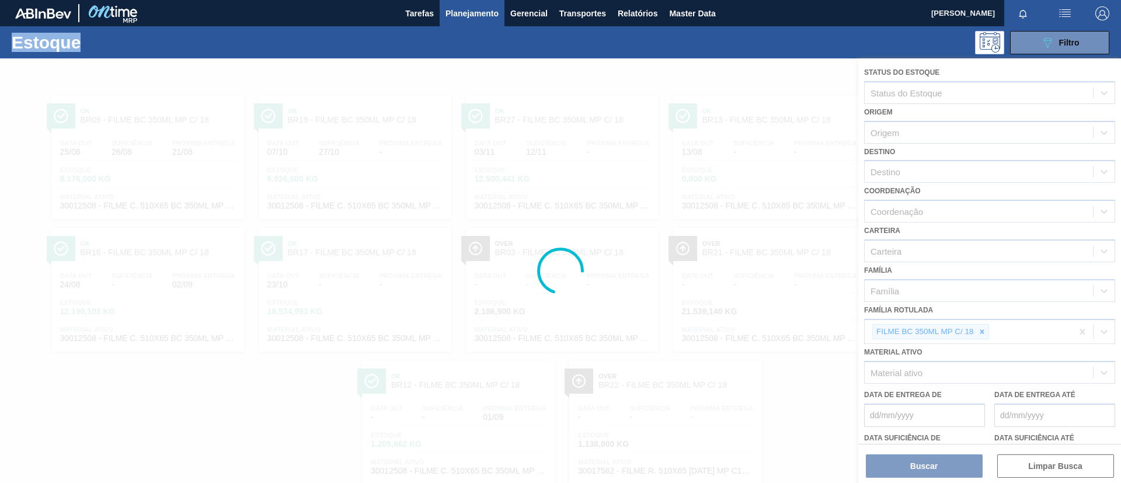
click at [982, 333] on div at bounding box center [560, 270] width 1121 height 425
click at [982, 332] on div at bounding box center [560, 270] width 1121 height 425
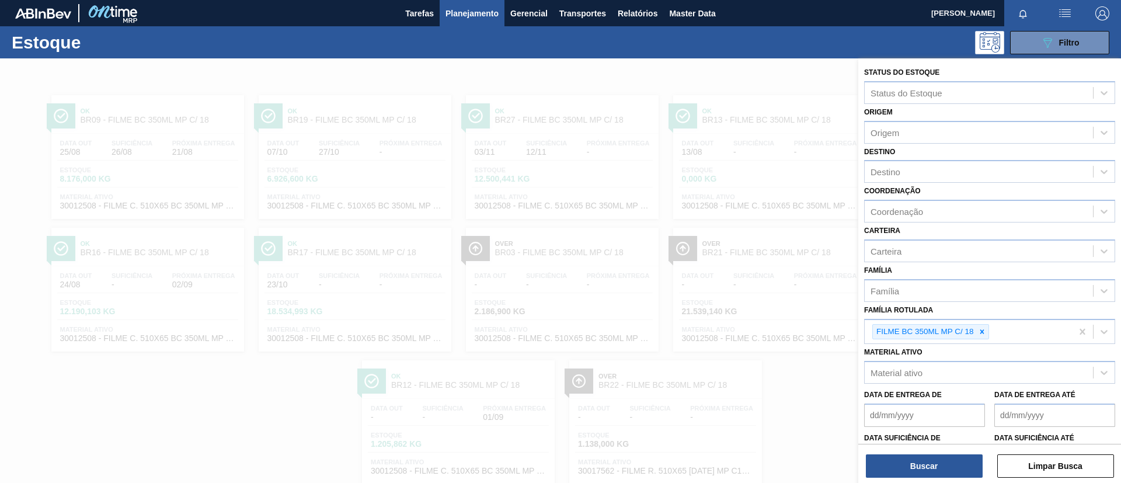
click at [979, 311] on div "Família Rotulada FILME BC 350ML MP C/ 18" at bounding box center [989, 323] width 251 height 43
click at [982, 321] on div "FILME BC 350ML MP C/ 18" at bounding box center [968, 332] width 207 height 24
click at [982, 322] on div "FILME BC 350ML MP C/ 18" at bounding box center [968, 332] width 207 height 24
click at [984, 328] on icon at bounding box center [982, 332] width 8 height 8
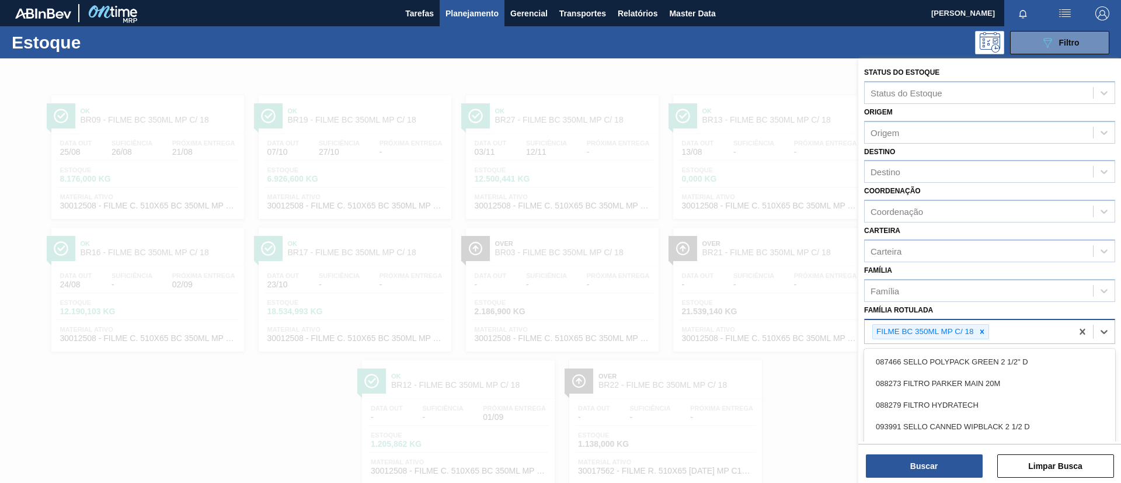
click at [971, 325] on div "FILME BC 350ML MP C/ 18" at bounding box center [924, 332] width 103 height 15
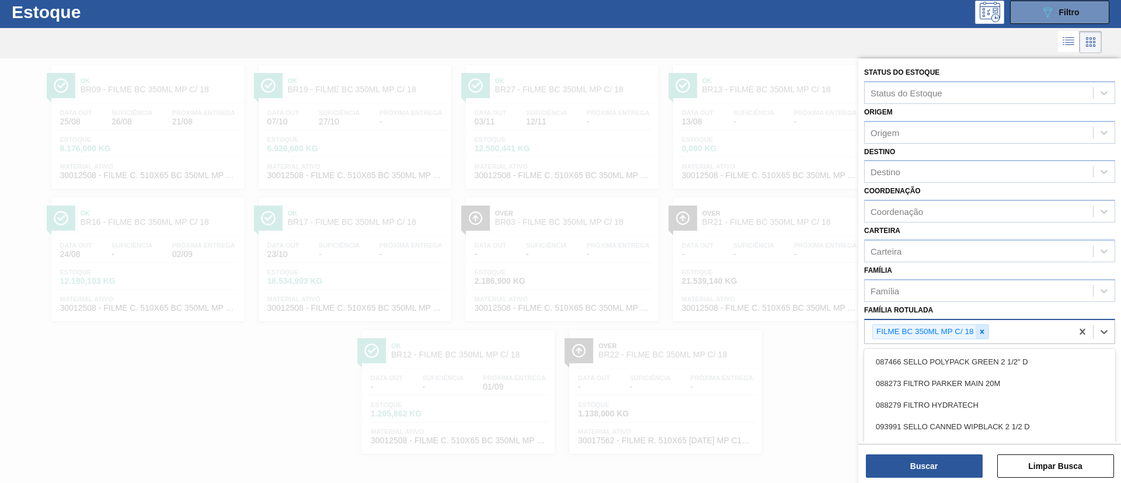
click at [981, 331] on icon at bounding box center [982, 331] width 4 height 4
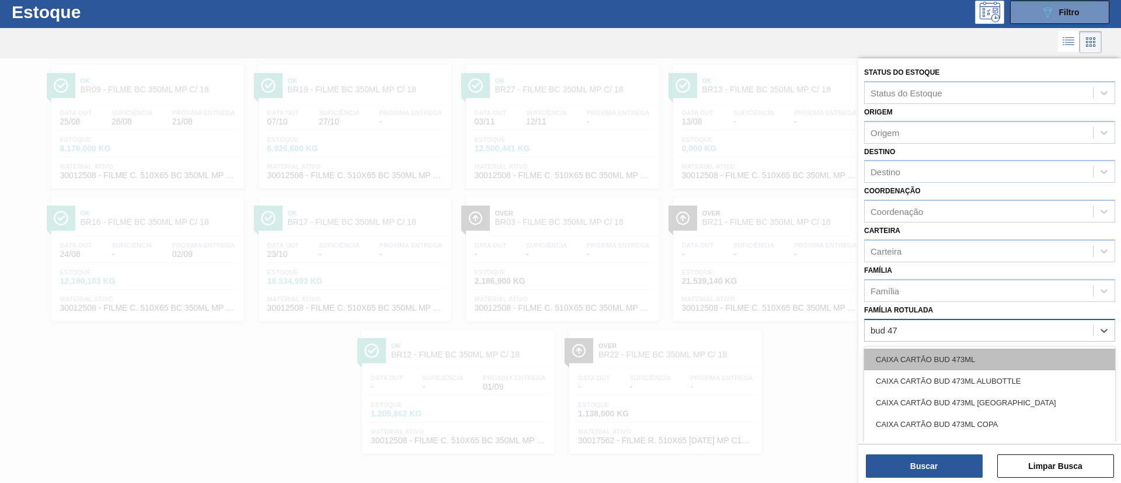
type Rotulada "bud 473"
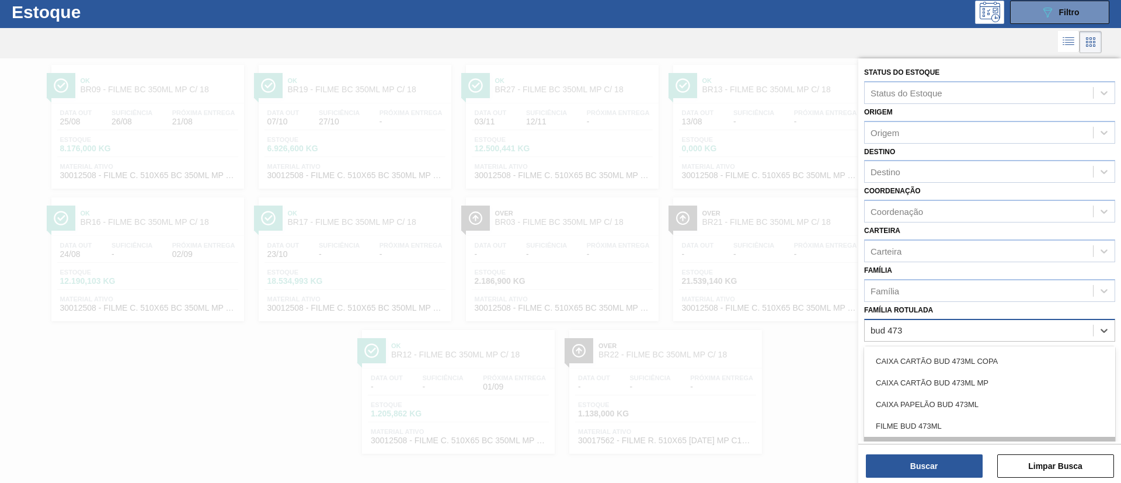
scroll to position [88, 0]
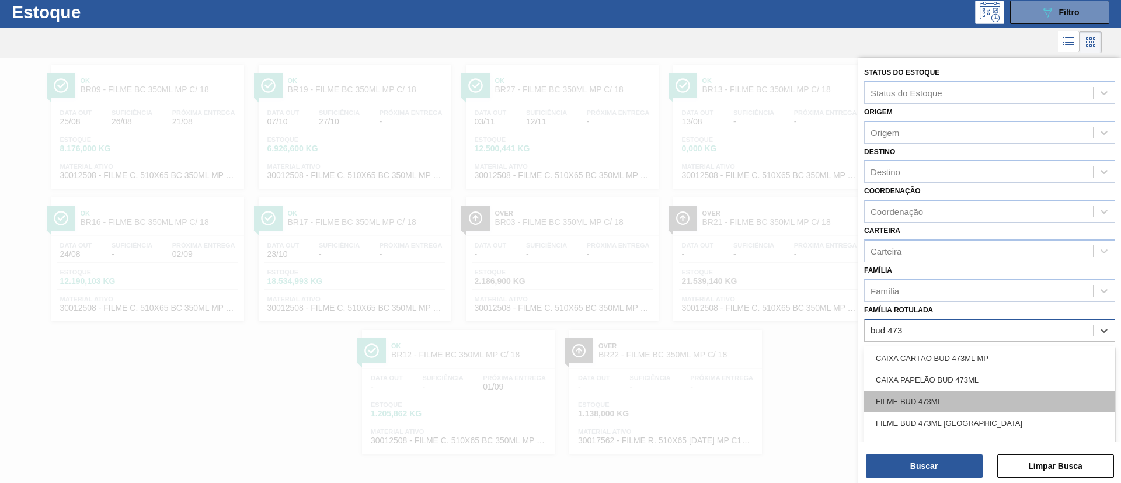
drag, startPoint x: 1001, startPoint y: 404, endPoint x: 991, endPoint y: 390, distance: 18.0
click at [1001, 405] on div "FILME BUD 473ML" at bounding box center [989, 402] width 251 height 22
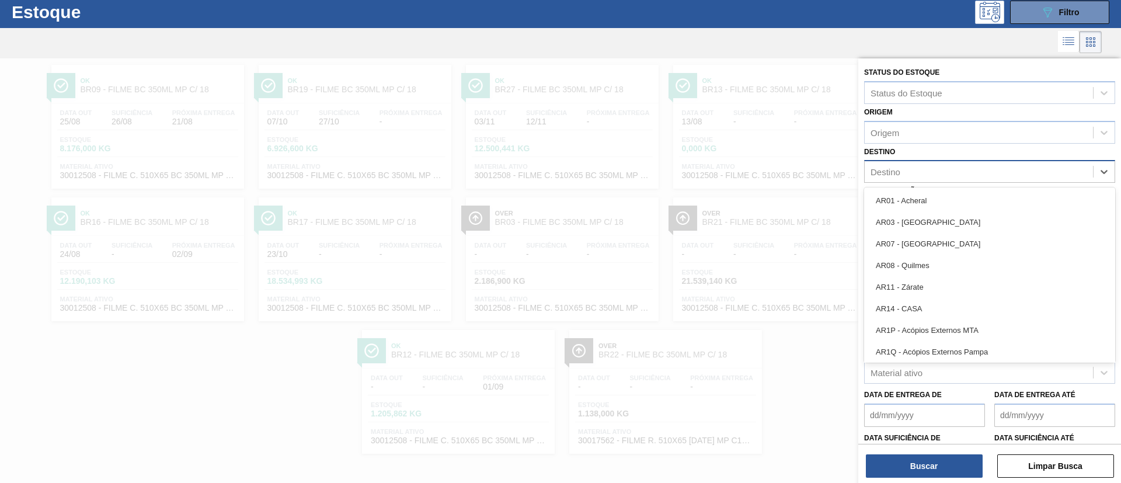
drag, startPoint x: 930, startPoint y: 169, endPoint x: 928, endPoint y: 161, distance: 9.1
click at [929, 164] on div "Destino" at bounding box center [979, 172] width 228 height 17
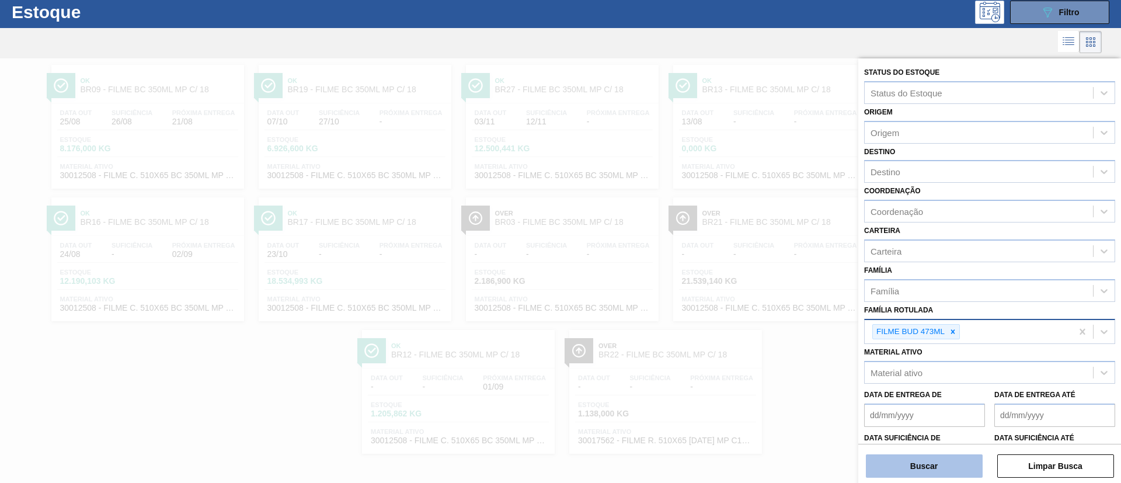
click at [917, 456] on button "Buscar" at bounding box center [924, 465] width 117 height 23
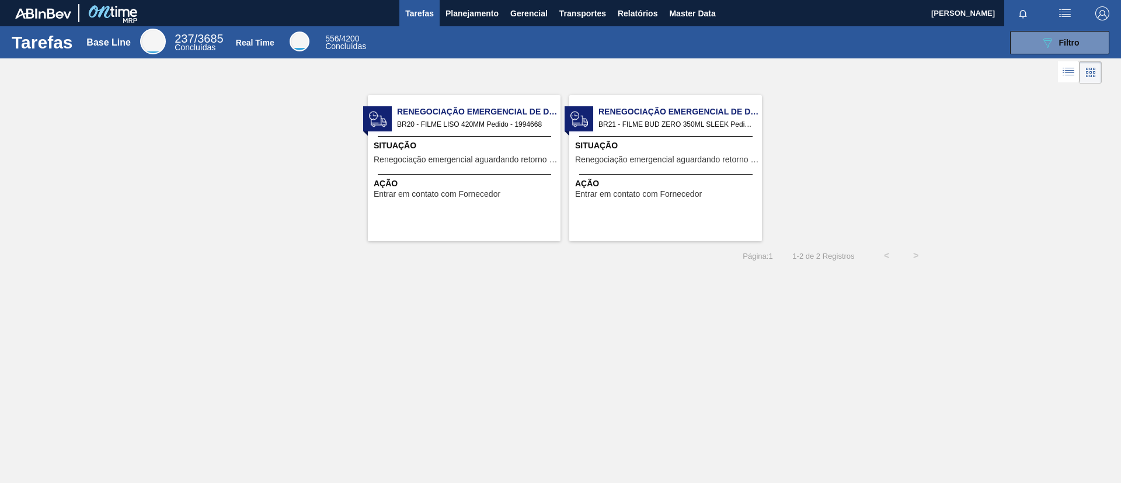
click at [475, 28] on div "Tarefas Base Line 237 / 3685 Concluídas Real Time 556 / 4200 Concluídas 089F7B8…" at bounding box center [560, 42] width 1121 height 32
click at [466, 15] on span "Planejamento" at bounding box center [472, 13] width 53 height 14
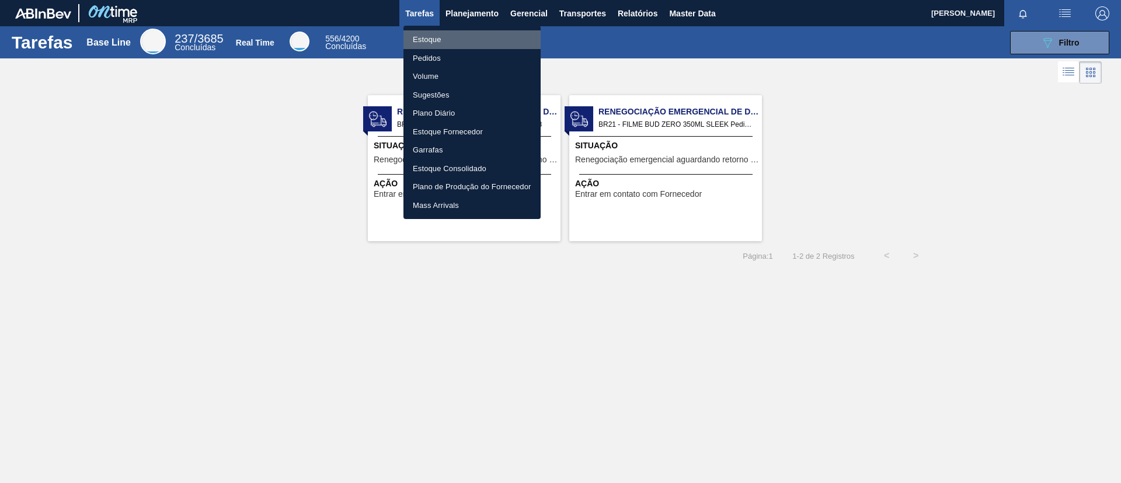
click at [466, 33] on li "Estoque" at bounding box center [472, 39] width 137 height 19
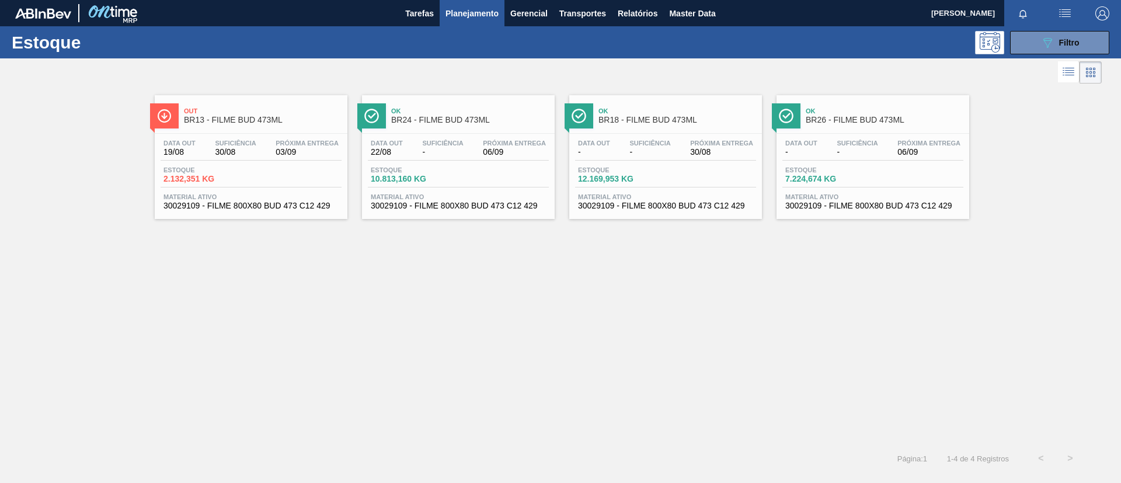
click at [1030, 25] on div at bounding box center [1026, 13] width 42 height 26
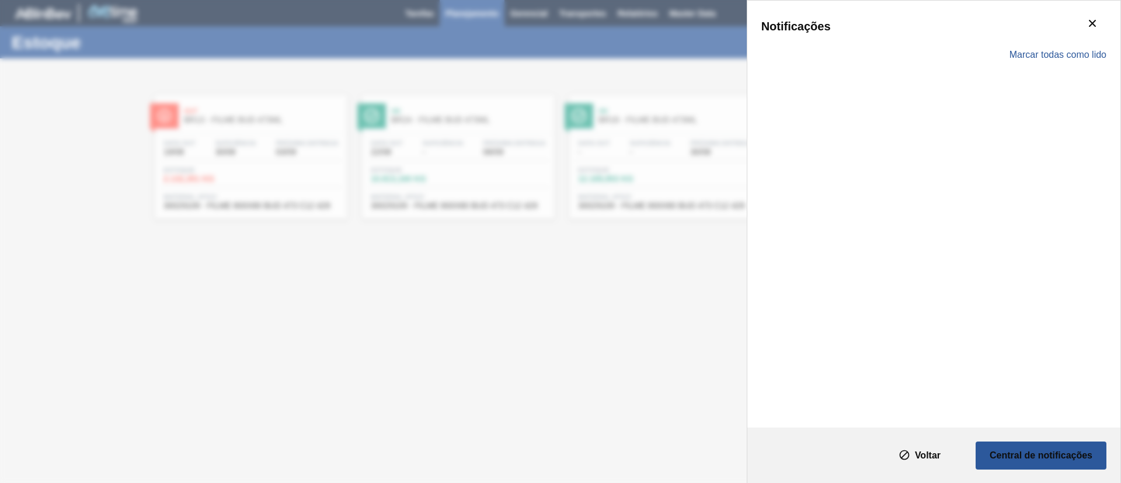
click at [649, 109] on div "Notificações Marcar todas como lido" at bounding box center [560, 241] width 1121 height 483
click at [1086, 20] on icon "botão de ícone" at bounding box center [1093, 23] width 14 height 14
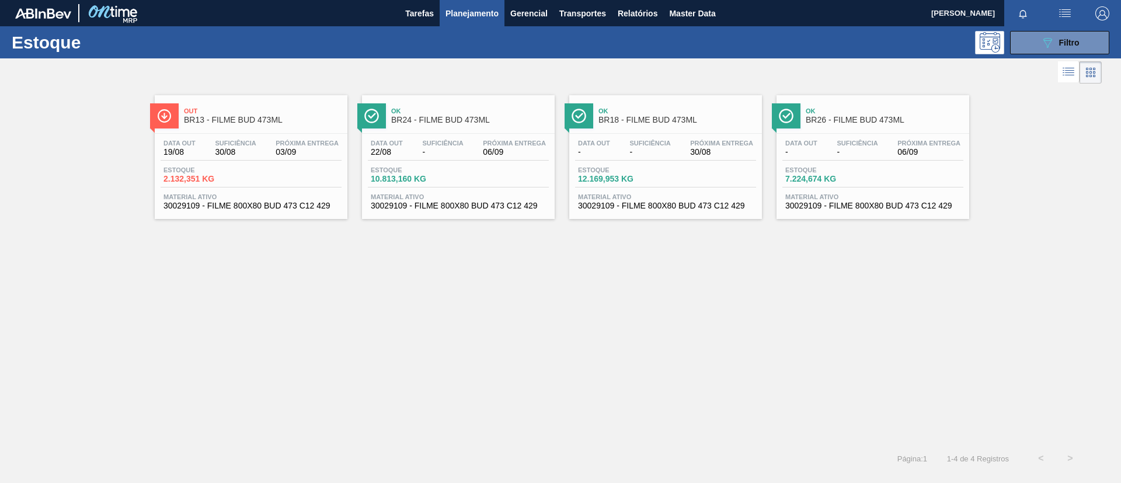
click at [932, 302] on div "Out BR13 - FILME BUD 473ML Data out 19/08 Suficiência 30/08 Próxima Entrega 03/…" at bounding box center [560, 264] width 1121 height 357
click at [279, 127] on div "Out BR13 - FILME BUD 473ML" at bounding box center [263, 116] width 158 height 26
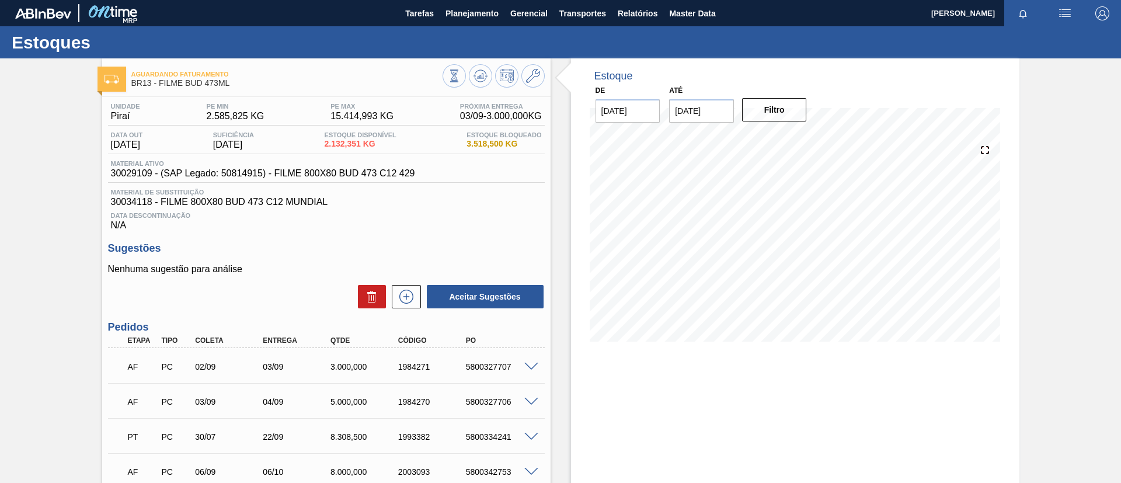
click at [530, 360] on div "AF PC 02/09 03/09 3.000,000 1984271 5800327707" at bounding box center [326, 365] width 437 height 29
click at [533, 364] on div "AF PC 02/09 03/09 3.000,000 1984271 5800327707" at bounding box center [326, 365] width 437 height 29
click at [532, 365] on span at bounding box center [531, 367] width 14 height 9
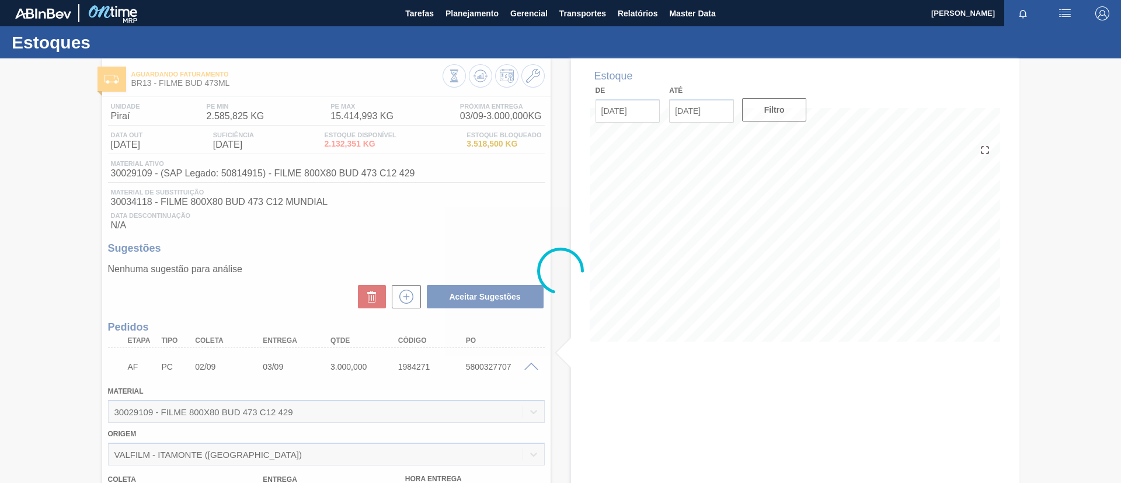
click at [480, 73] on div at bounding box center [560, 270] width 1121 height 425
click at [481, 76] on div at bounding box center [560, 270] width 1121 height 425
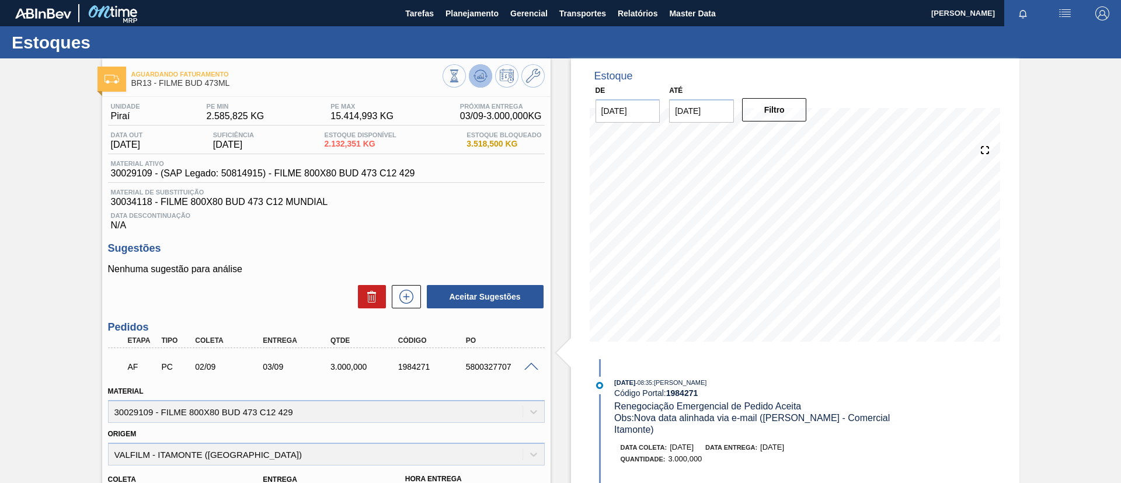
click at [461, 77] on icon at bounding box center [454, 76] width 13 height 13
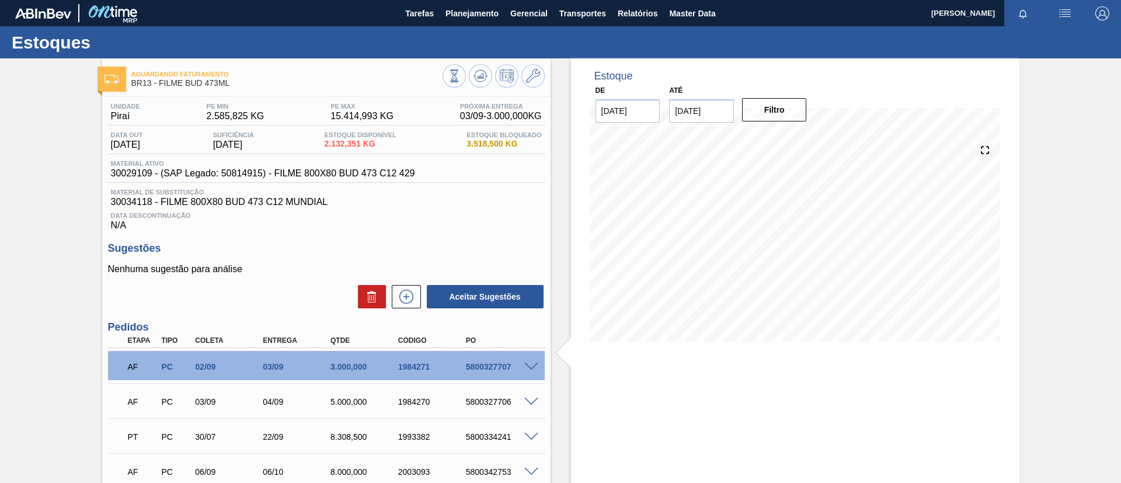
click at [518, 366] on div "5800327707" at bounding box center [501, 366] width 76 height 9
click at [529, 363] on span at bounding box center [531, 367] width 14 height 9
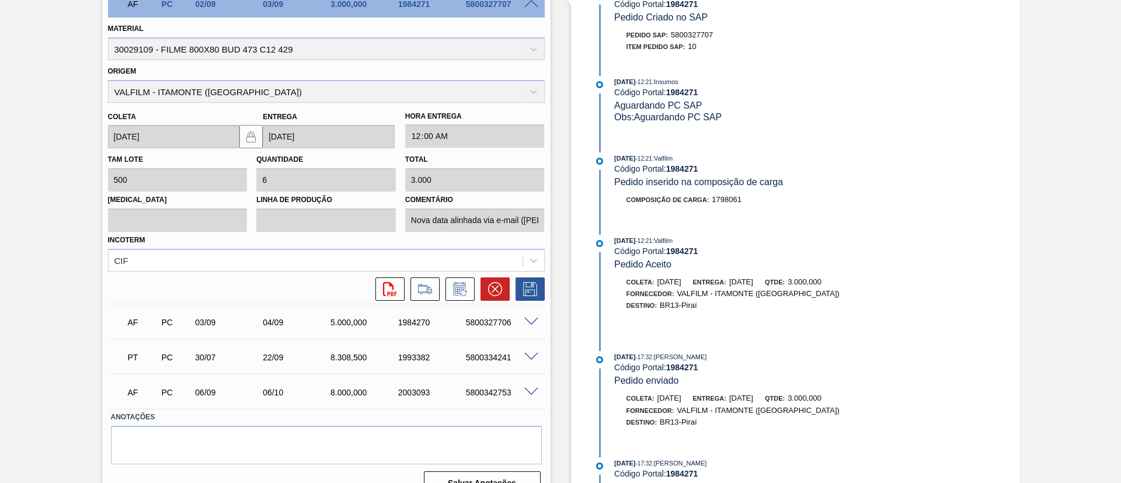
scroll to position [384, 0]
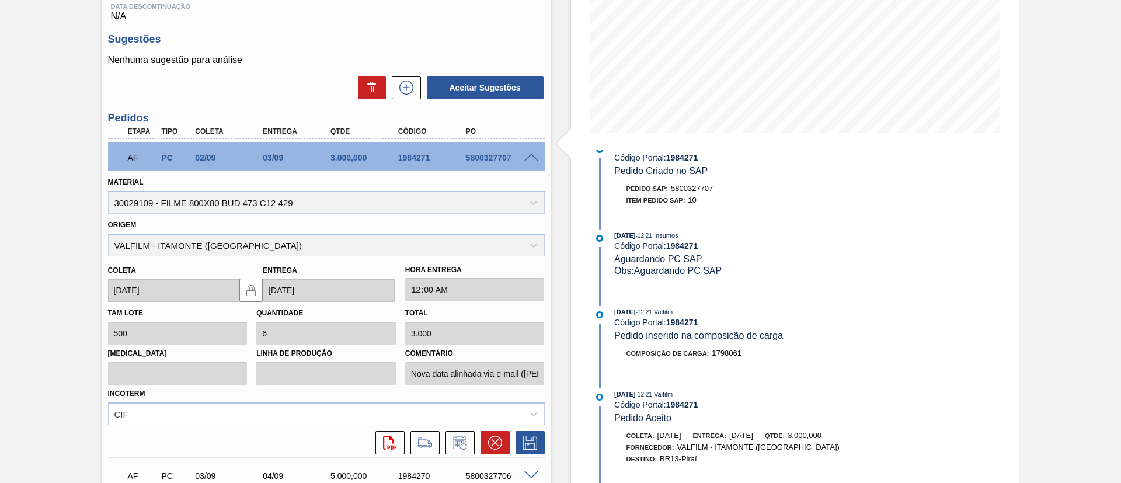
click at [530, 158] on span at bounding box center [531, 158] width 14 height 9
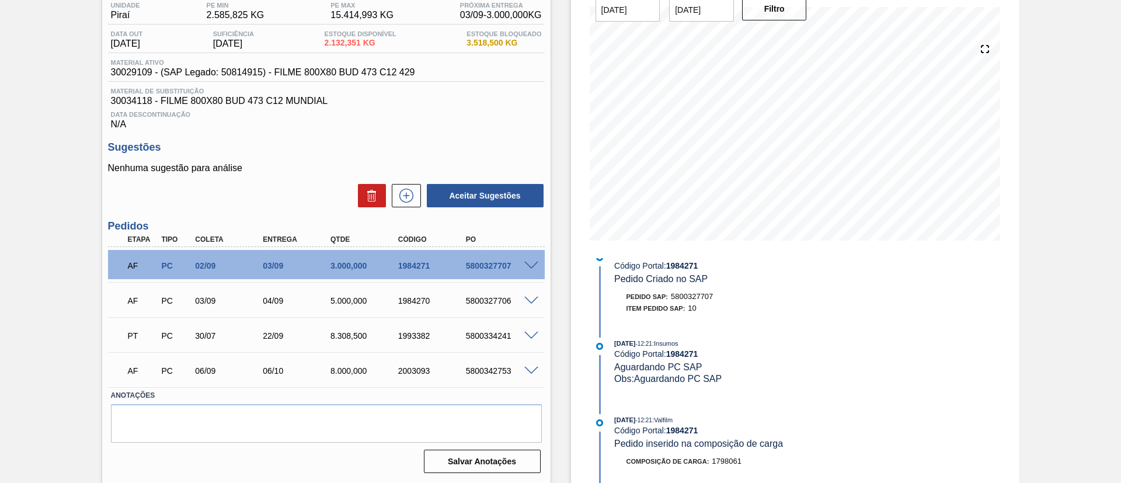
click at [12, 164] on div "Aguardando Faturamento BR13 - FILME BUD 473ML Unidade Piraí PE MIN 2.585,825 KG…" at bounding box center [560, 220] width 1121 height 526
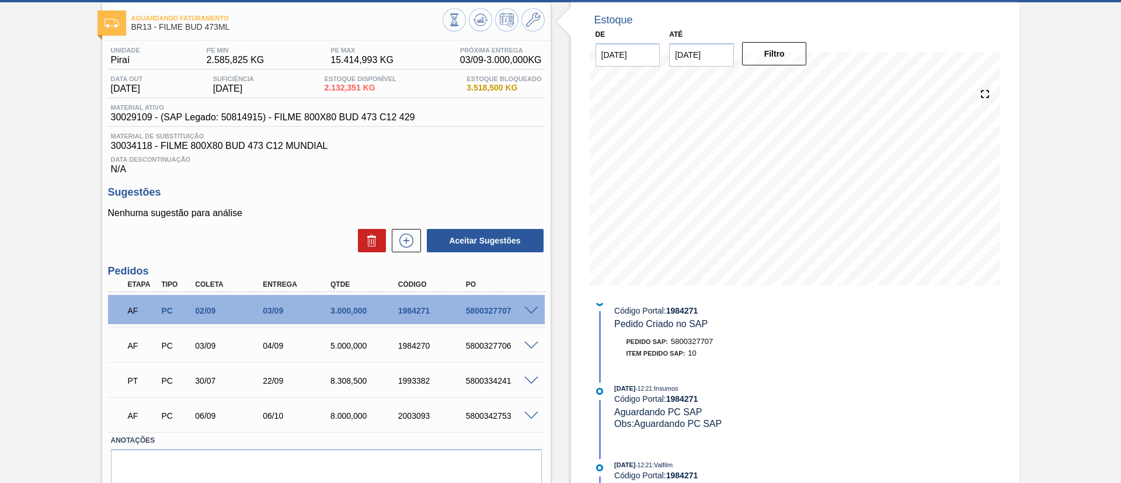
scroll to position [0, 0]
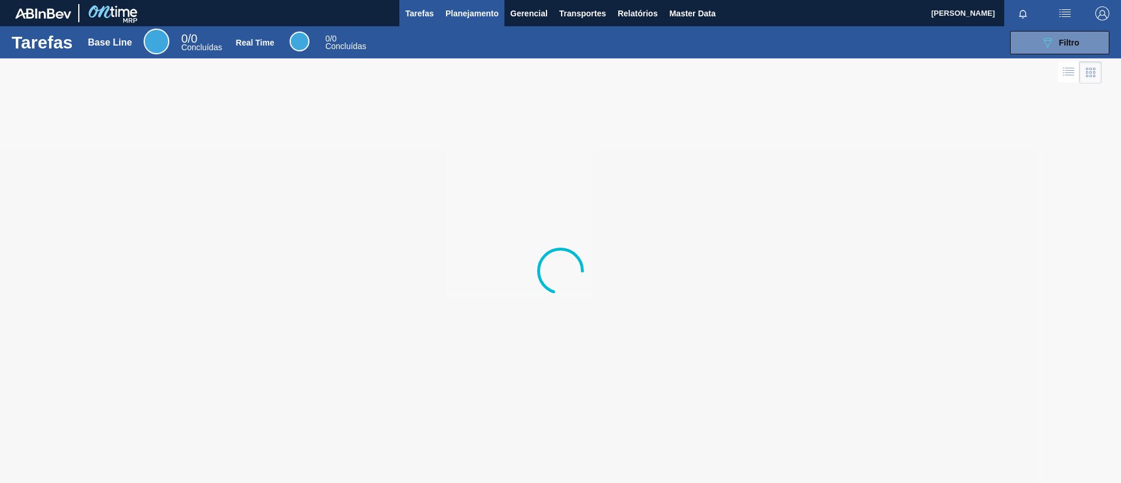
click at [470, 15] on span "Planejamento" at bounding box center [472, 13] width 53 height 14
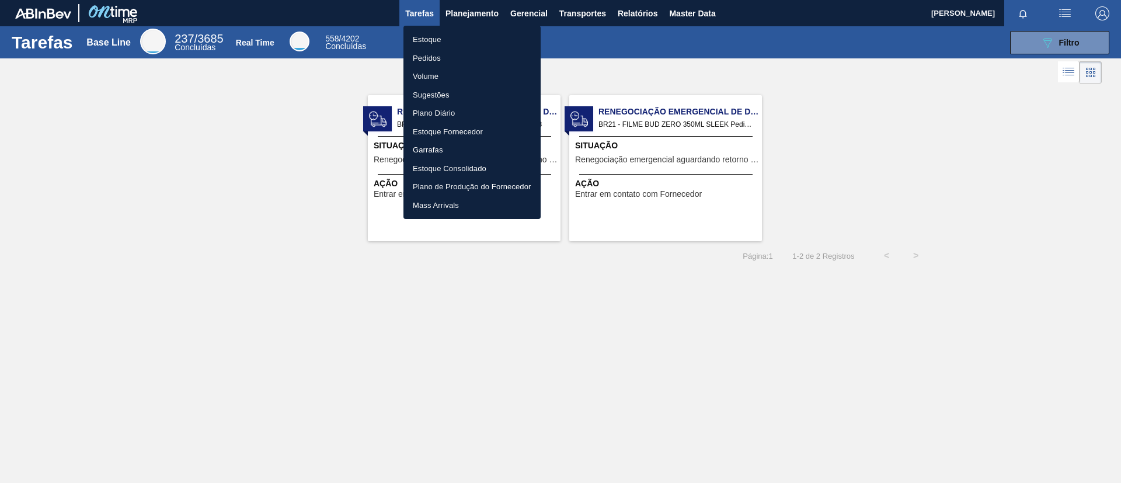
click at [472, 54] on li "Pedidos" at bounding box center [472, 58] width 137 height 19
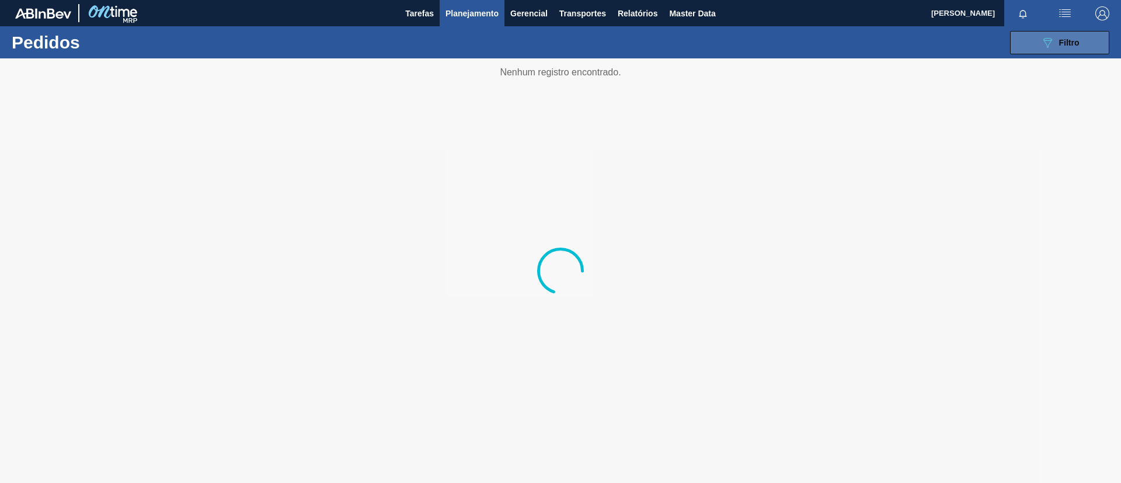
drag, startPoint x: 1067, startPoint y: 39, endPoint x: 1050, endPoint y: 53, distance: 22.8
click at [1067, 39] on span "Filtro" at bounding box center [1070, 42] width 20 height 9
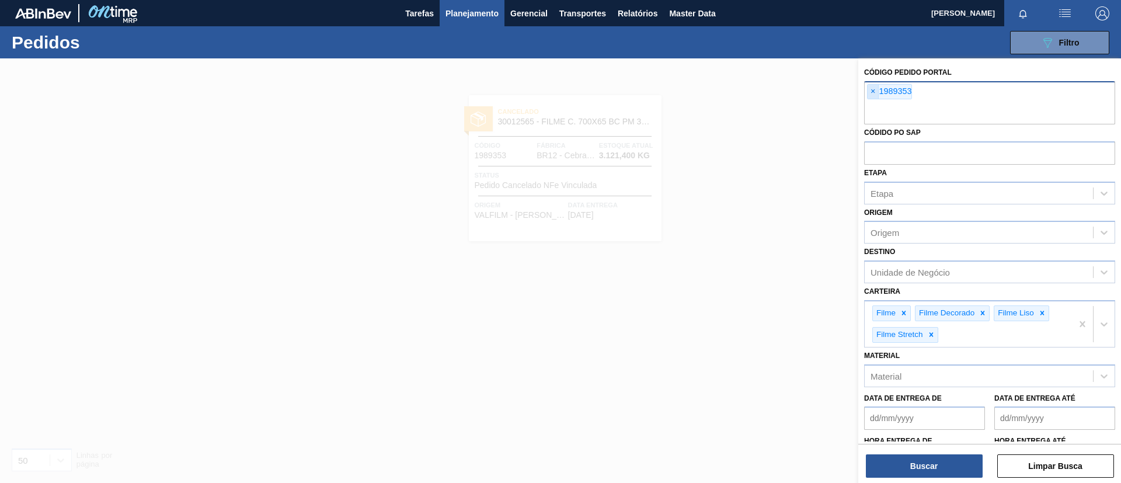
click at [877, 92] on span "×" at bounding box center [873, 92] width 11 height 14
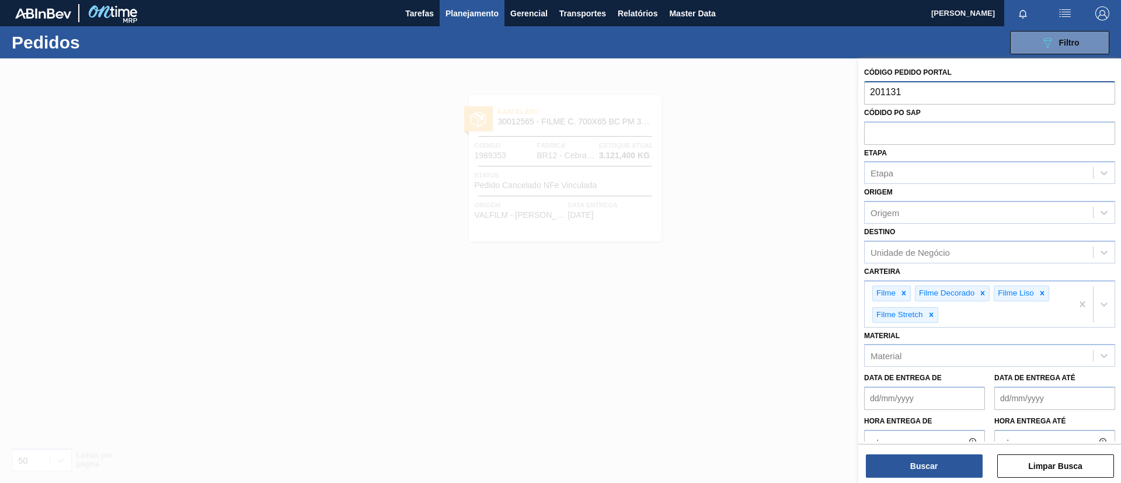
type input "2011316"
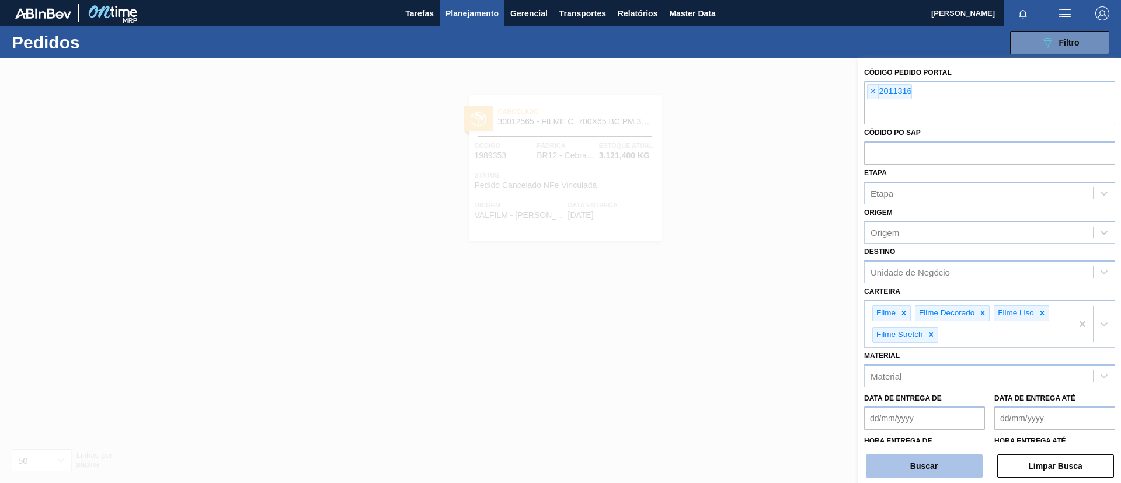
click at [947, 466] on button "Buscar" at bounding box center [924, 465] width 117 height 23
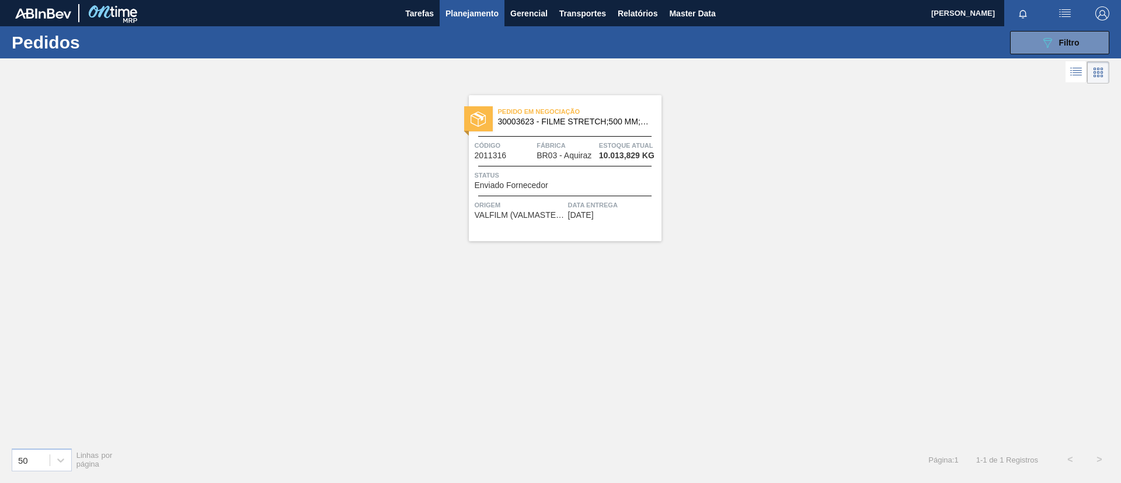
click at [633, 124] on span "30003623 - FILME STRETCH;500 MM;23 MICRA;;HISTRETCH" at bounding box center [575, 121] width 154 height 9
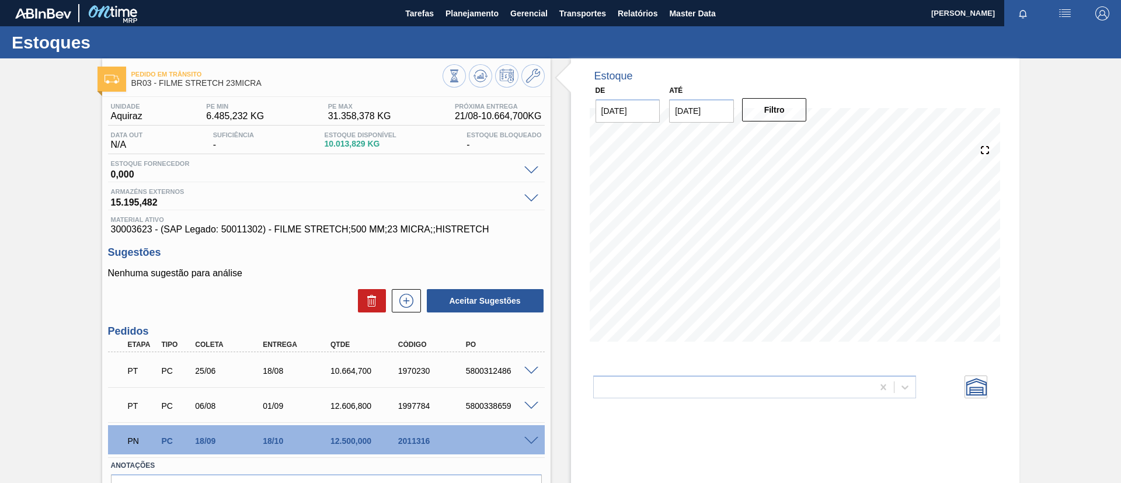
click at [533, 440] on span at bounding box center [531, 441] width 14 height 9
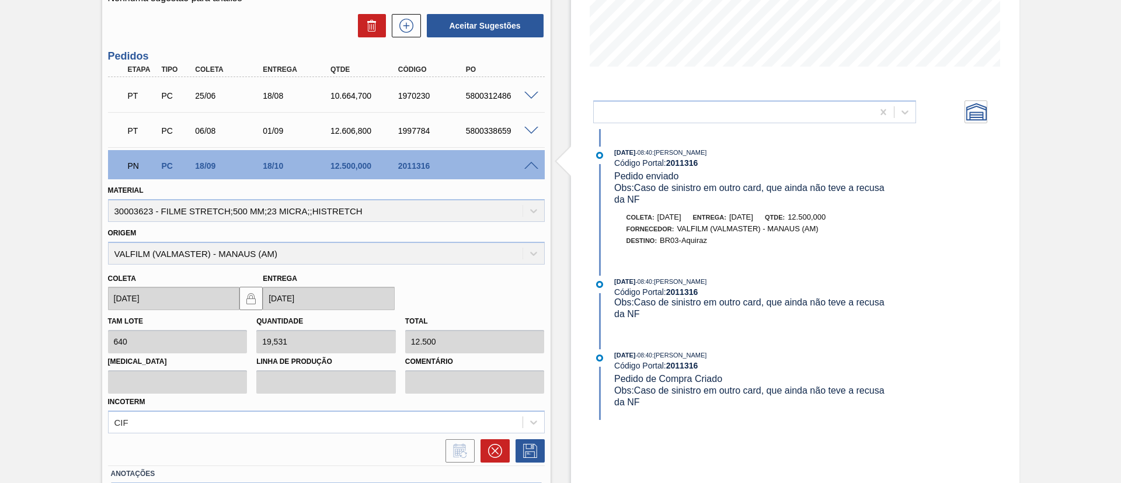
scroll to position [350, 0]
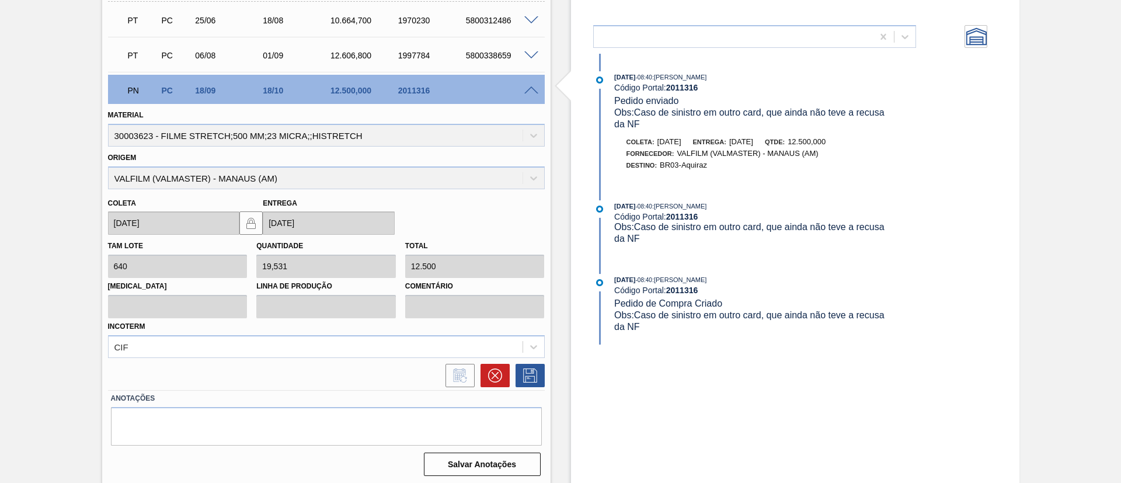
click at [16, 245] on div "Pedido em Trânsito BR03 - FILME STRETCH 23MICRA Unidade Aquiraz PE MIN 6.485,23…" at bounding box center [560, 97] width 1121 height 778
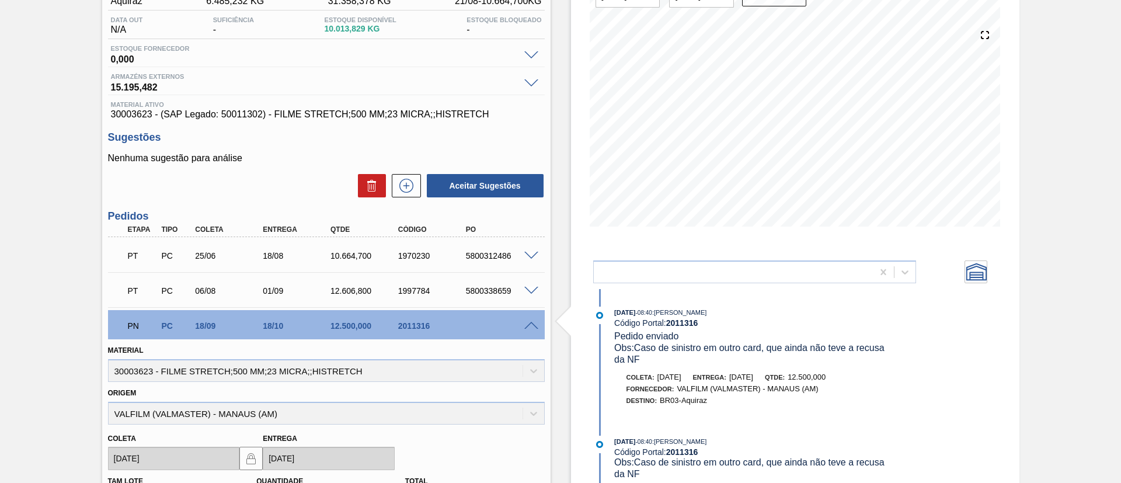
scroll to position [88, 0]
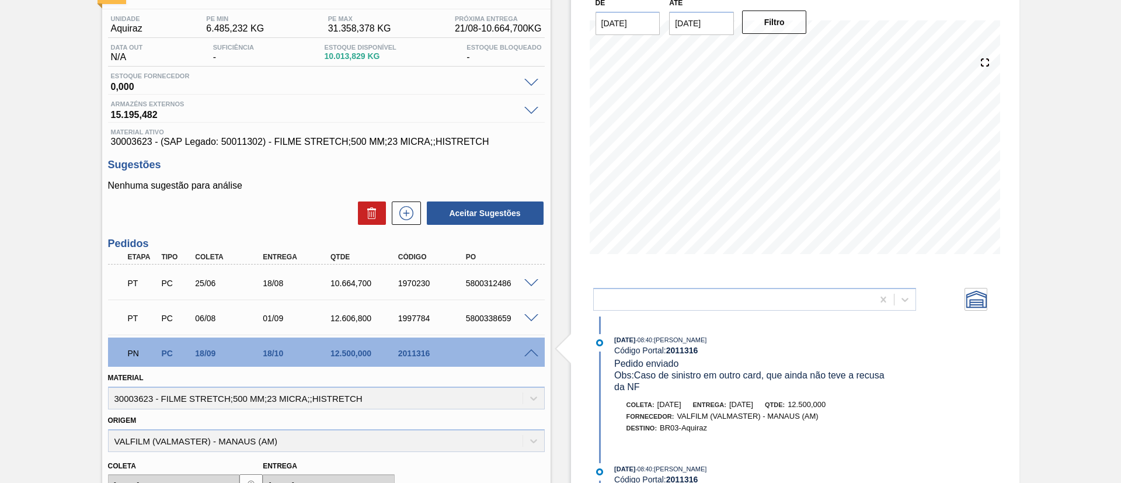
click at [0, 292] on div "Pedido em Trânsito BR03 - FILME STRETCH 23MICRA Unidade Aquiraz PE MIN 6.485,23…" at bounding box center [560, 360] width 1121 height 778
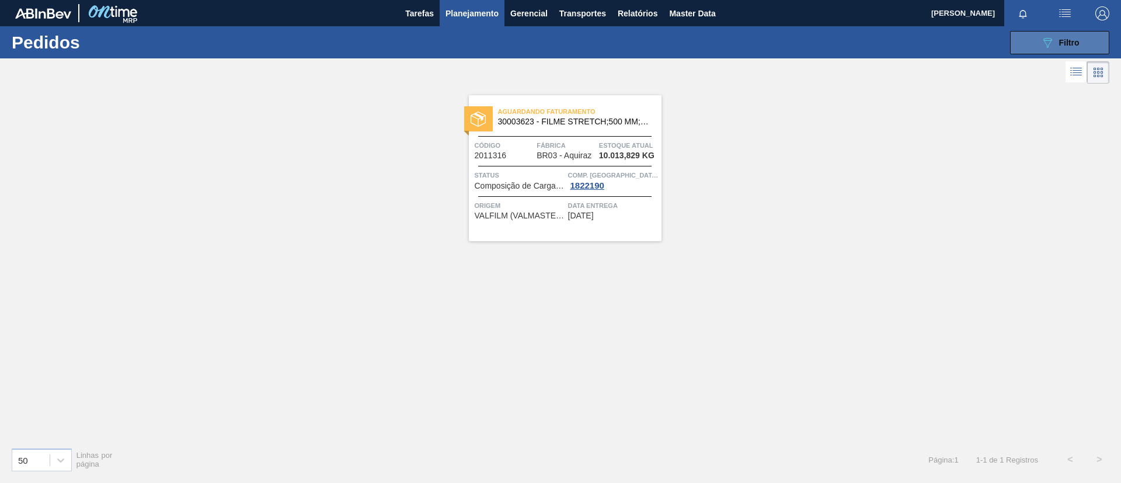
click at [1049, 46] on icon "089F7B8B-B2A5-4AFE-B5C0-19BA573D28AC" at bounding box center [1048, 43] width 14 height 14
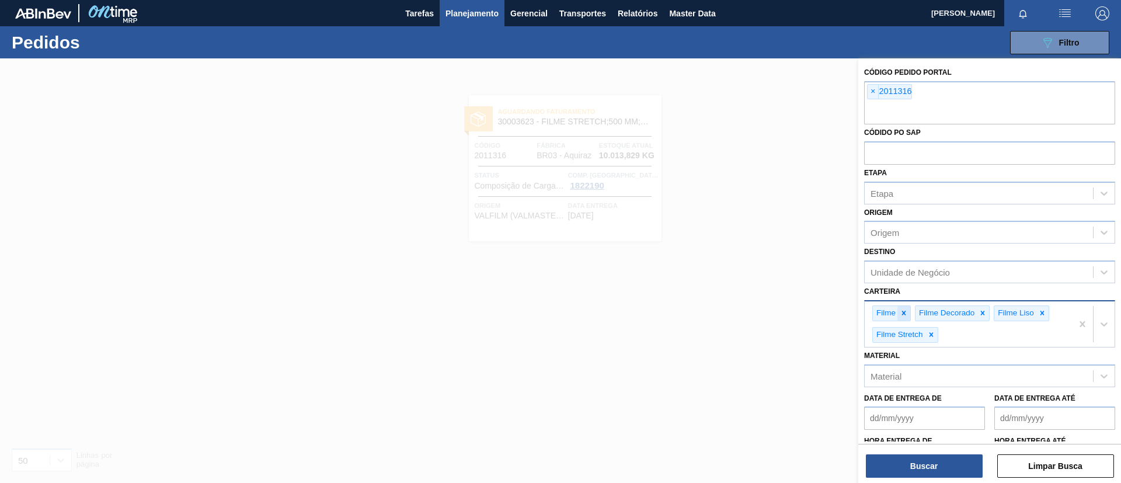
click at [905, 306] on div at bounding box center [904, 313] width 13 height 15
click at [907, 310] on div "Filme Decorado" at bounding box center [903, 313] width 61 height 15
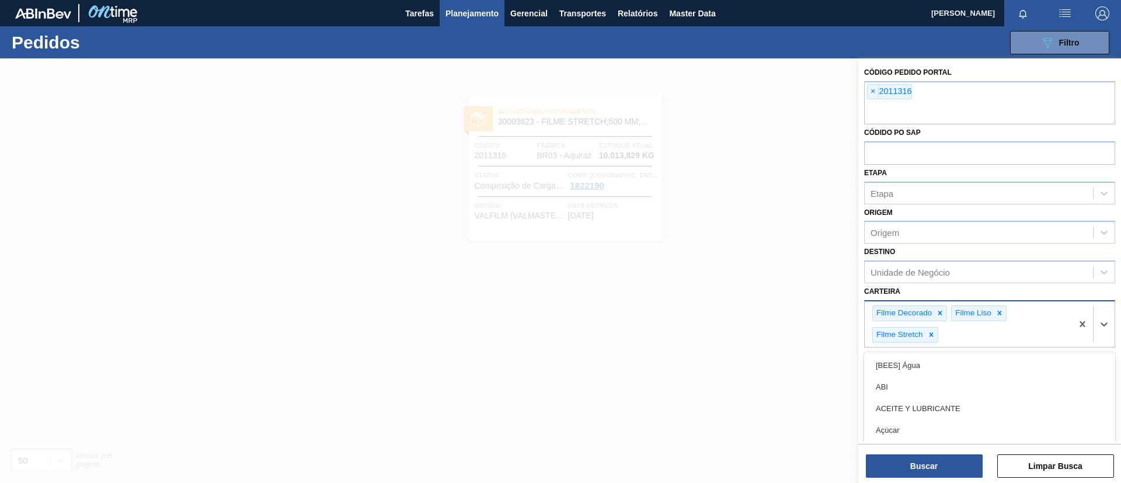
click at [947, 311] on div "Filme Decorado" at bounding box center [910, 313] width 75 height 16
click at [939, 313] on icon at bounding box center [940, 313] width 8 height 8
click at [922, 313] on icon at bounding box center [921, 313] width 8 height 8
drag, startPoint x: 922, startPoint y: 313, endPoint x: 928, endPoint y: 315, distance: 6.1
click at [928, 315] on div "Filme Stretch" at bounding box center [906, 313] width 66 height 16
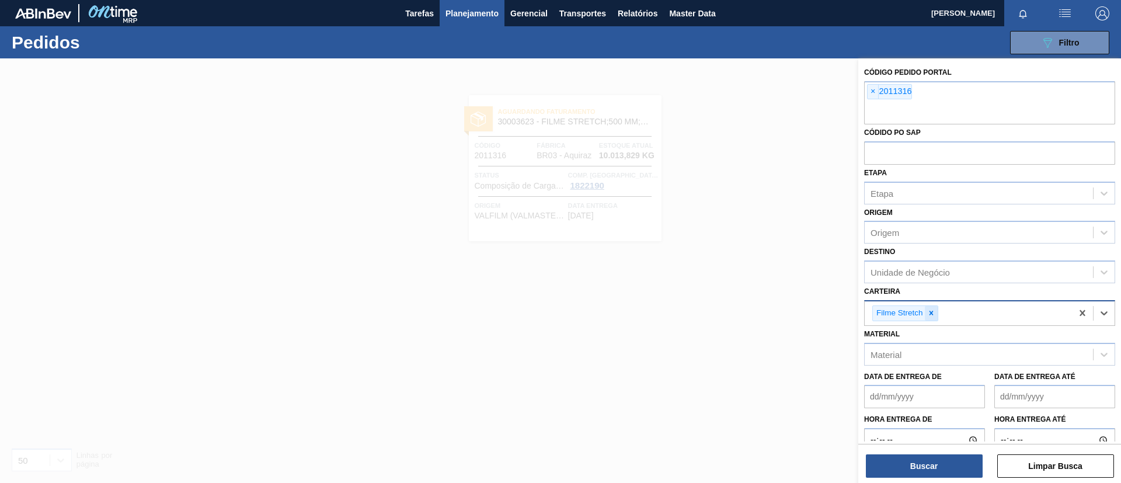
click at [928, 315] on icon at bounding box center [932, 313] width 8 height 8
click at [872, 86] on span "×" at bounding box center [873, 92] width 11 height 14
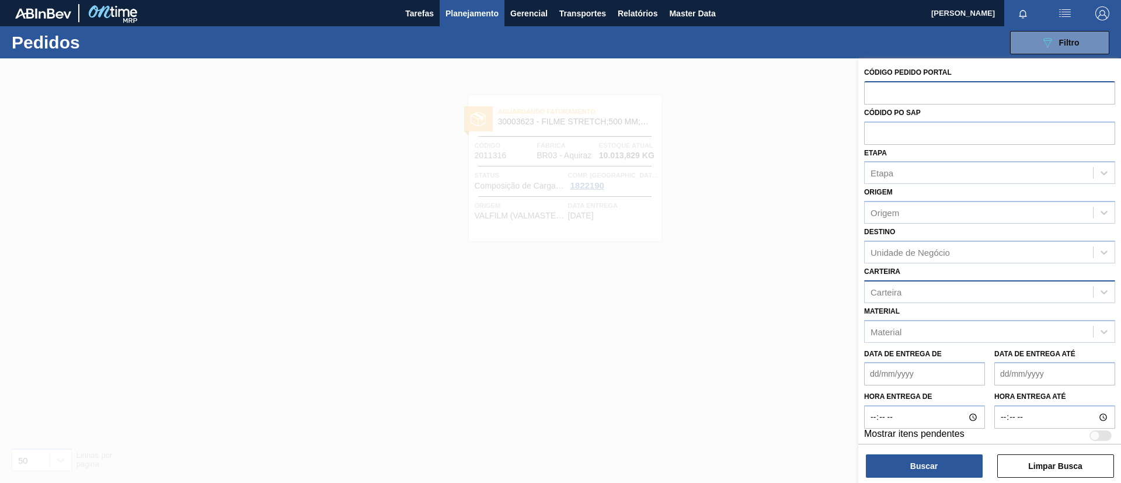
click at [936, 287] on div "Carteira" at bounding box center [979, 291] width 228 height 17
drag, startPoint x: 936, startPoint y: 275, endPoint x: 933, endPoint y: 286, distance: 12.0
click at [933, 276] on div "Carteira Carteira" at bounding box center [989, 283] width 251 height 40
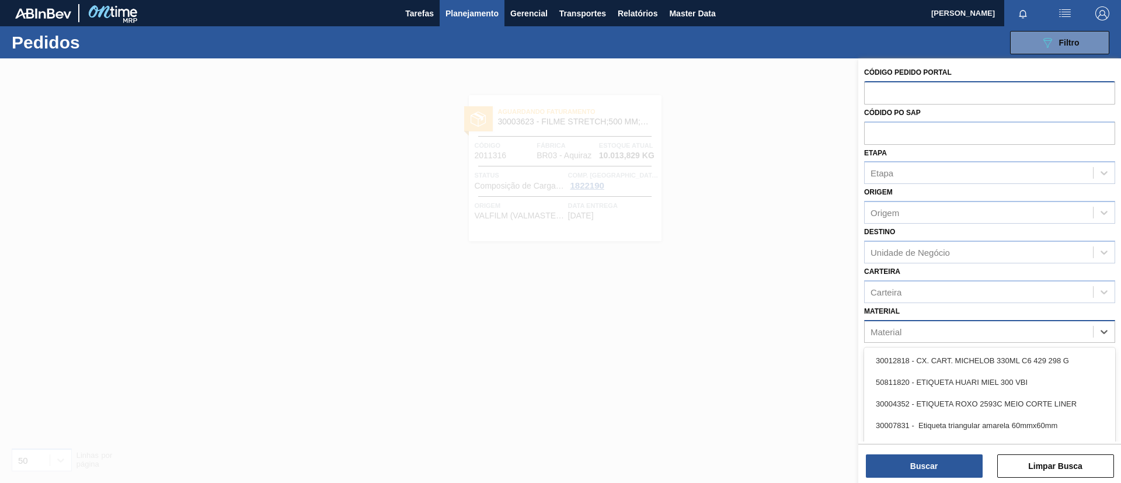
click at [937, 332] on div "Material" at bounding box center [979, 331] width 228 height 17
click at [942, 287] on div "Carteira" at bounding box center [979, 291] width 228 height 17
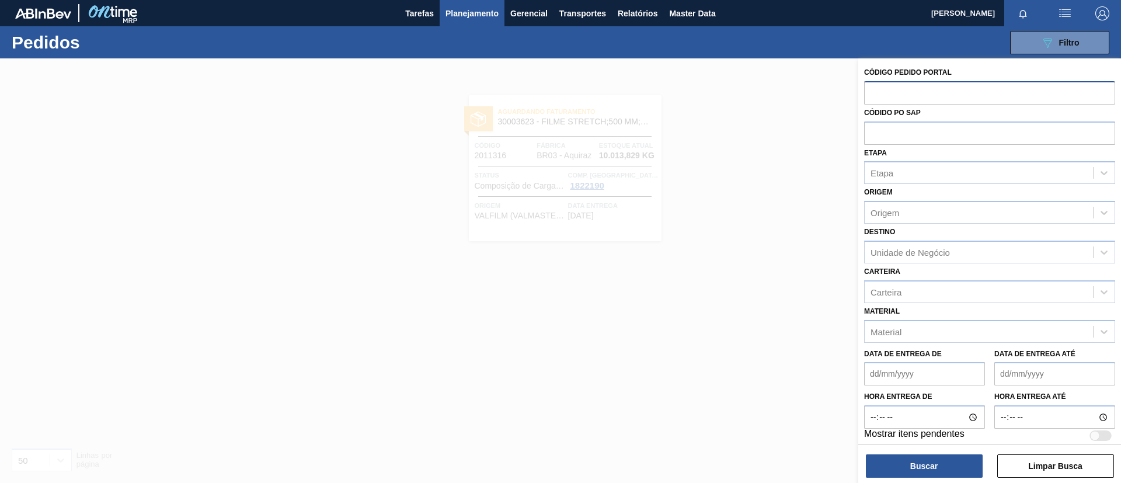
click at [941, 272] on div "Carteira Carteira" at bounding box center [989, 283] width 251 height 40
click at [475, 10] on span "Planejamento" at bounding box center [472, 13] width 53 height 14
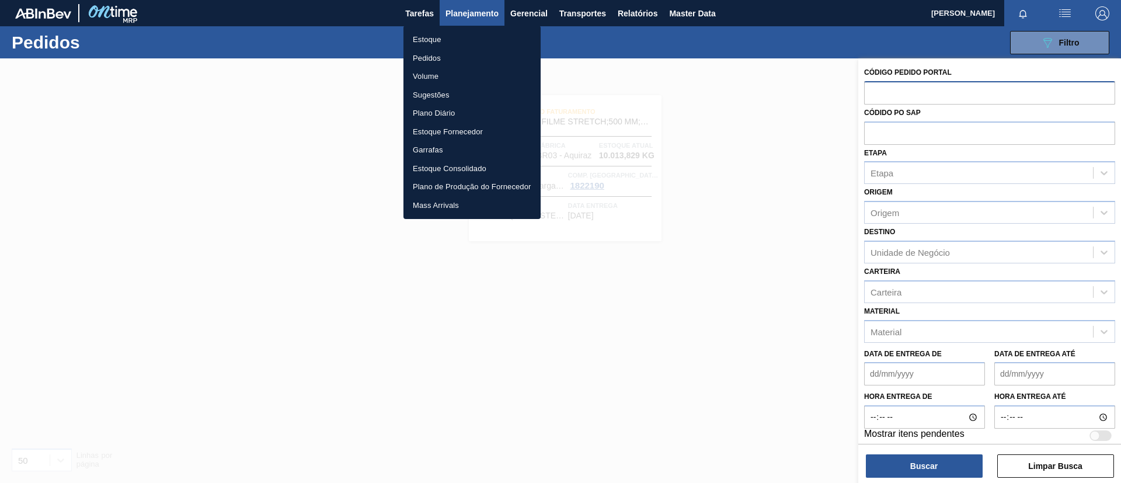
click at [476, 27] on ul "Estoque Pedidos Volume Sugestões Plano Diário Estoque Fornecedor Garrafas Estoq…" at bounding box center [472, 122] width 137 height 193
click at [481, 34] on li "Estoque" at bounding box center [472, 39] width 137 height 19
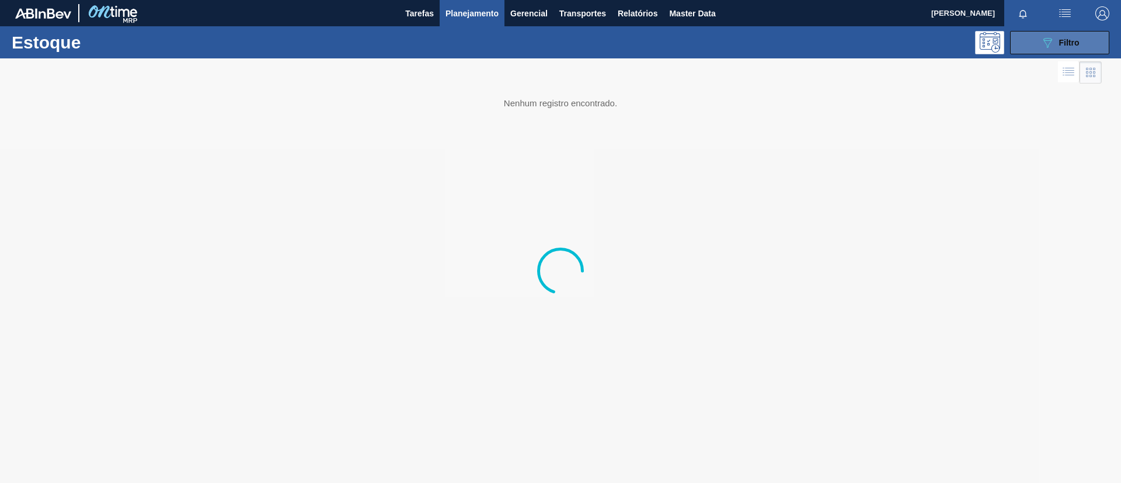
click at [1065, 47] on div "089F7B8B-B2A5-4AFE-B5C0-19BA573D28AC Filtro" at bounding box center [1060, 43] width 39 height 14
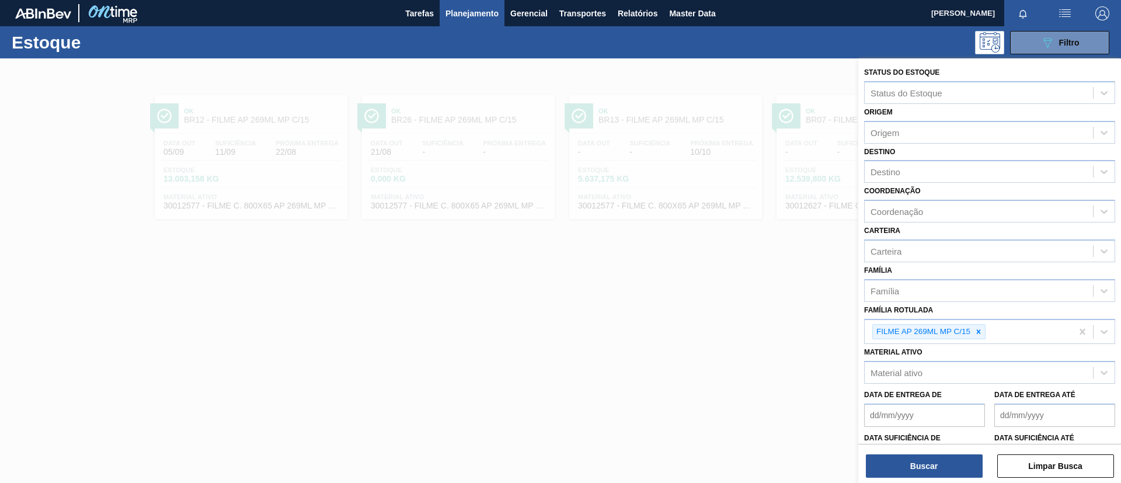
click at [259, 78] on div at bounding box center [560, 299] width 1121 height 483
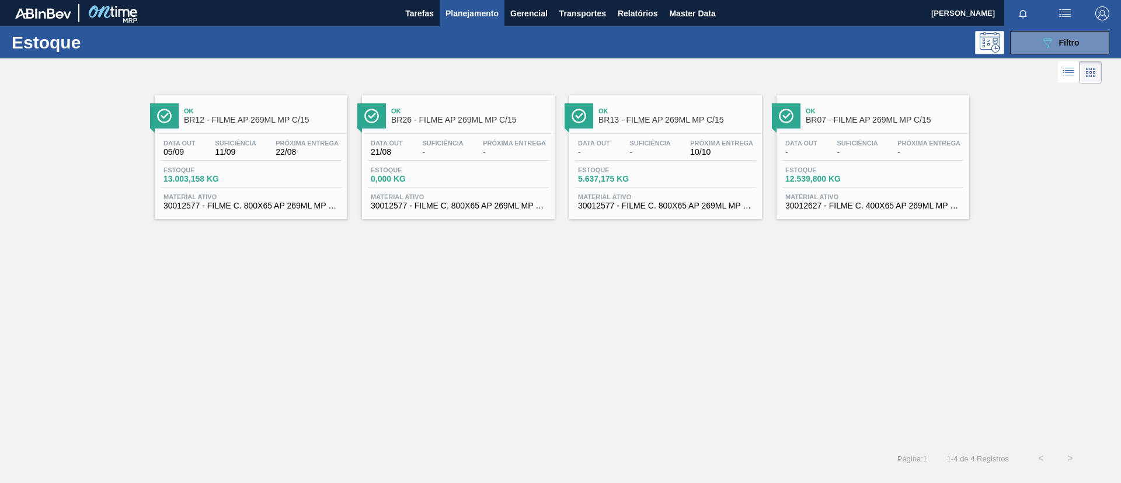
click at [248, 119] on span "BR12 - FILME AP 269ML MP C/15" at bounding box center [263, 120] width 158 height 9
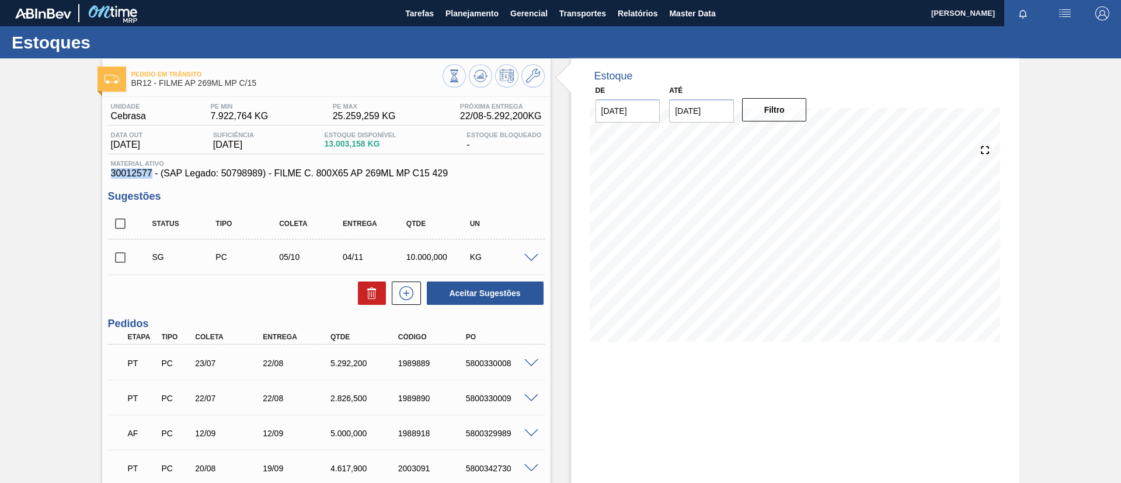
drag, startPoint x: 121, startPoint y: 175, endPoint x: 152, endPoint y: 176, distance: 31.6
click at [152, 176] on div "Unidade Cebrasa PE MIN 7.922,764 KG PE MAX 25.259,259 KG Próxima Entrega 22/08 …" at bounding box center [326, 406] width 449 height 618
copy span "30012577"
click at [533, 375] on div "PT PC 23/07 22/08 5.292,200 1989889 5800330008" at bounding box center [326, 362] width 437 height 29
click at [533, 373] on div "PT PC 23/07 22/08 5.292,200 1989889 5800330008" at bounding box center [326, 362] width 437 height 29
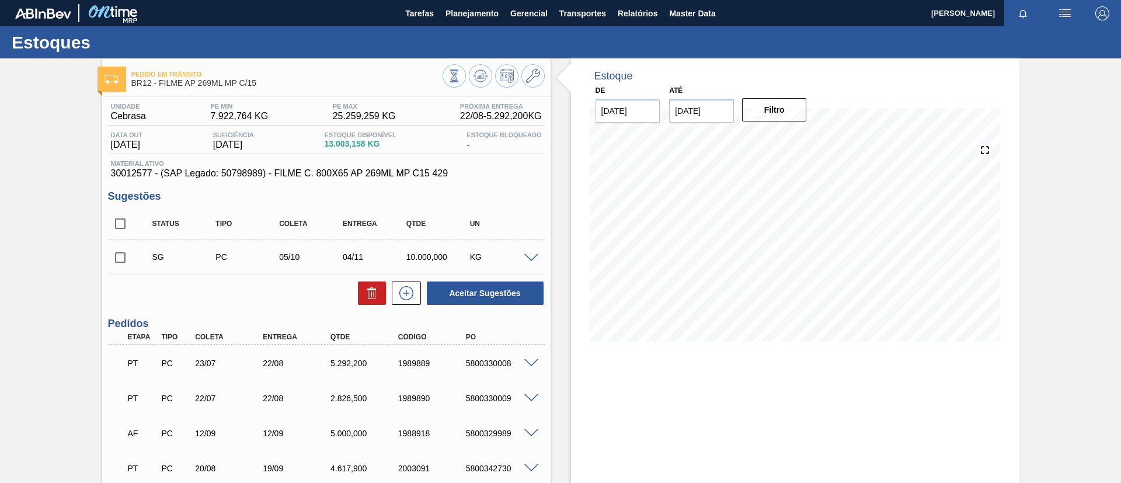
click at [532, 372] on div "PT PC 23/07 22/08 5.292,200 1989889 5800330008" at bounding box center [326, 362] width 437 height 29
click at [531, 366] on div "5800330008" at bounding box center [501, 363] width 76 height 9
click at [532, 364] on span at bounding box center [531, 363] width 14 height 9
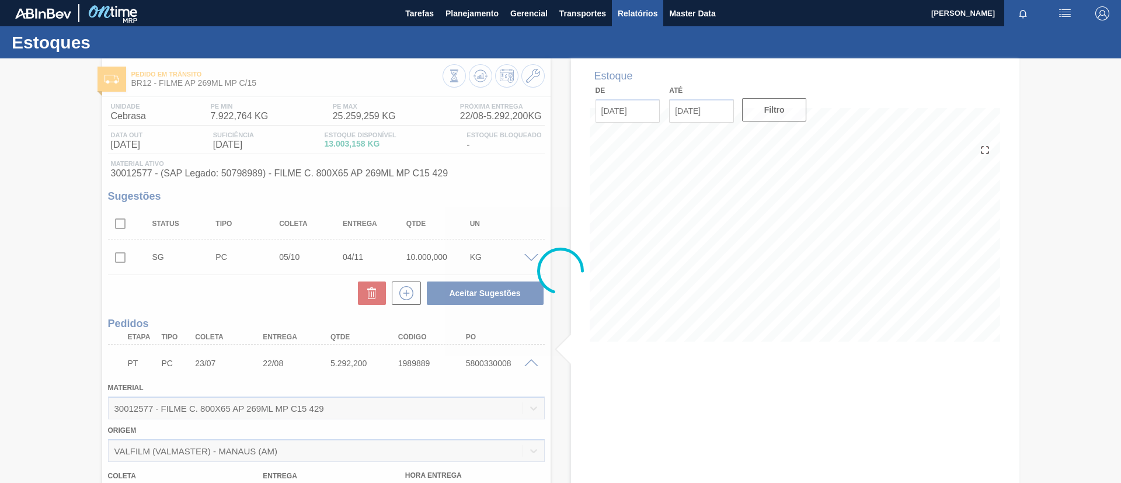
click at [632, 26] on button "Relatórios" at bounding box center [637, 13] width 51 height 26
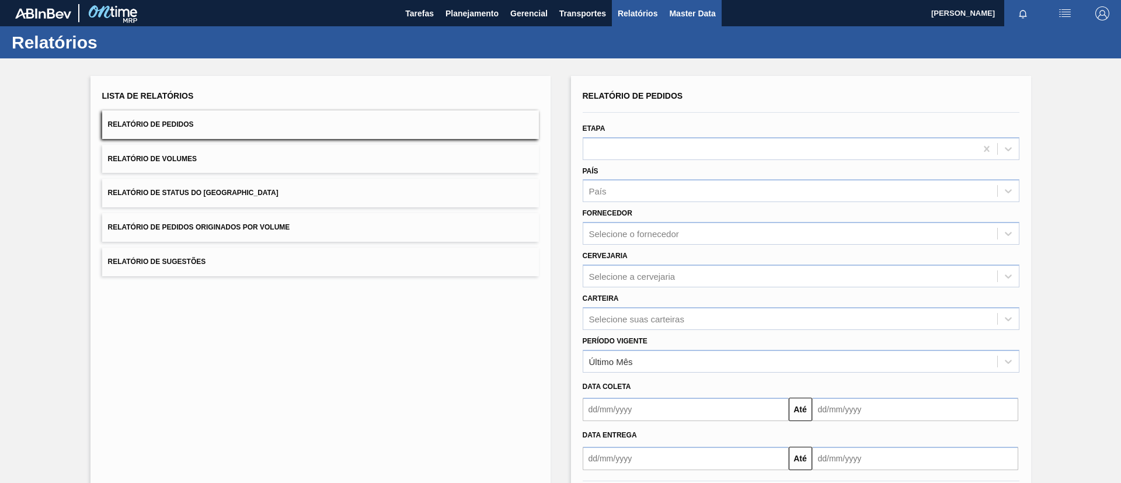
drag, startPoint x: 740, startPoint y: 33, endPoint x: 721, endPoint y: 25, distance: 20.7
click at [732, 30] on div "Relatórios" at bounding box center [560, 42] width 1121 height 32
click at [715, 21] on button "Master Data" at bounding box center [693, 13] width 58 height 26
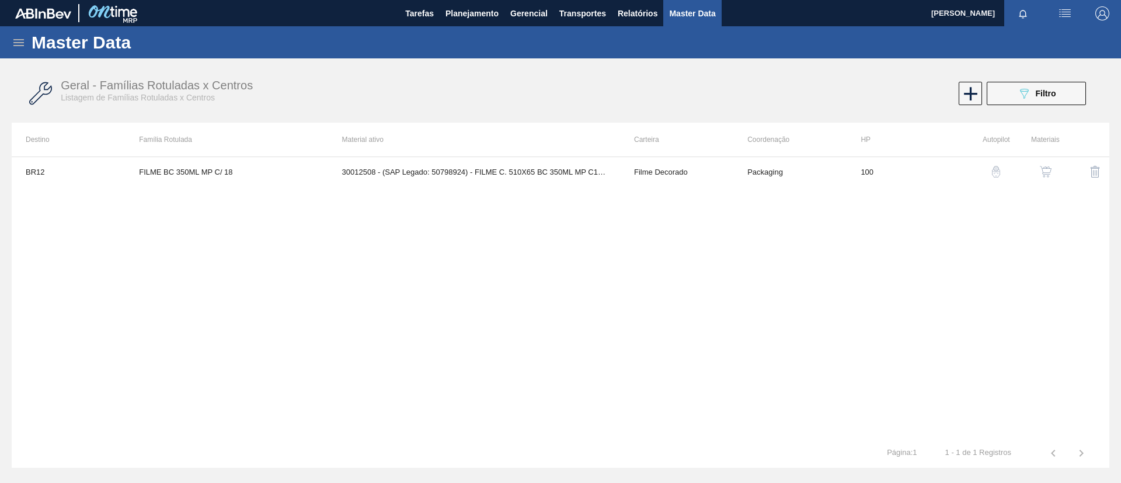
click at [26, 41] on div "Master Data" at bounding box center [560, 42] width 1121 height 32
click at [22, 44] on icon at bounding box center [18, 42] width 11 height 7
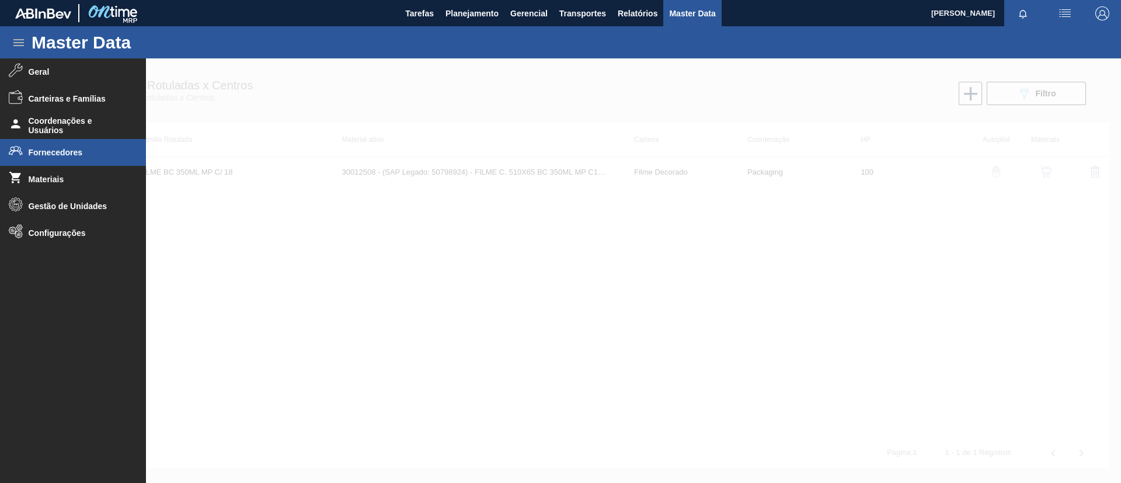
click at [58, 146] on li "Fornecedores" at bounding box center [73, 152] width 146 height 27
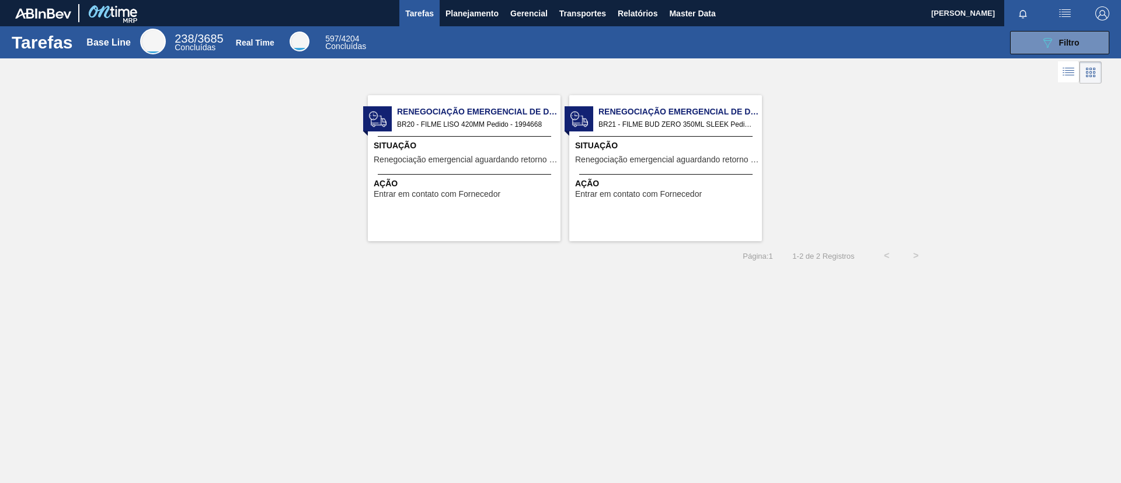
click at [458, 32] on div "089F7B8B-B2A5-4AFE-B5C0-19BA573D28AC Filtro" at bounding box center [744, 42] width 741 height 23
click at [460, 16] on span "Planejamento" at bounding box center [472, 13] width 53 height 14
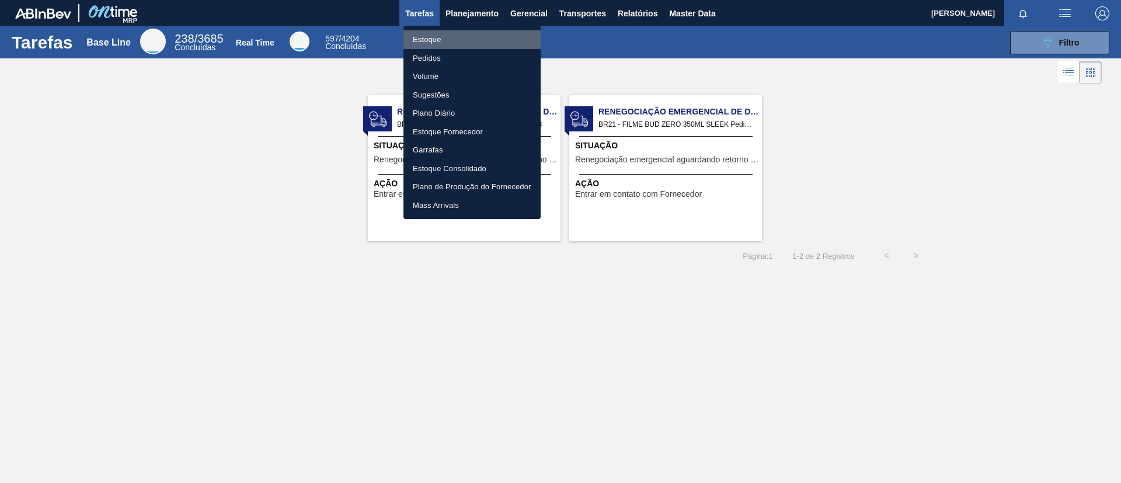
click at [457, 30] on li "Estoque" at bounding box center [472, 39] width 137 height 19
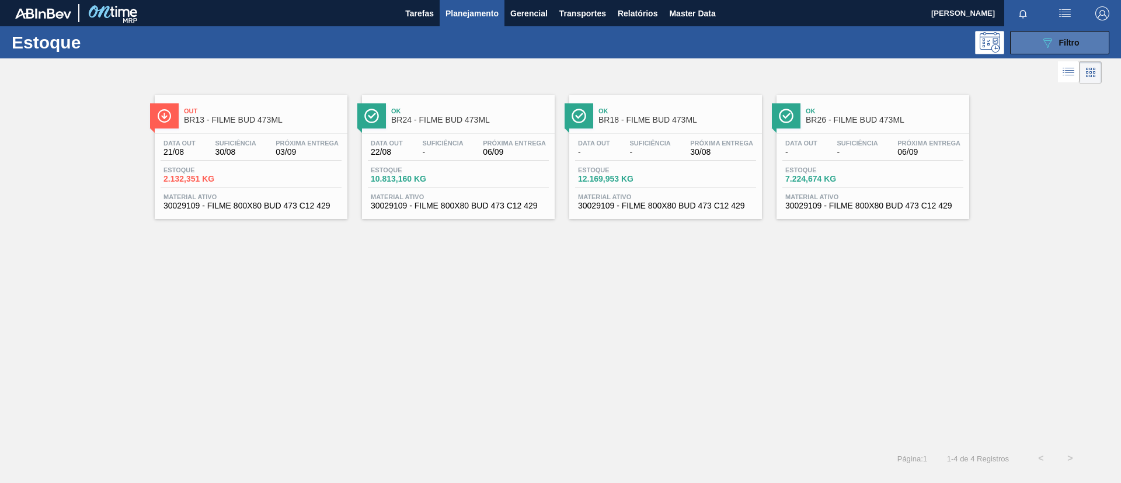
click at [1023, 53] on button "089F7B8B-B2A5-4AFE-B5C0-19BA573D28AC Filtro" at bounding box center [1059, 42] width 99 height 23
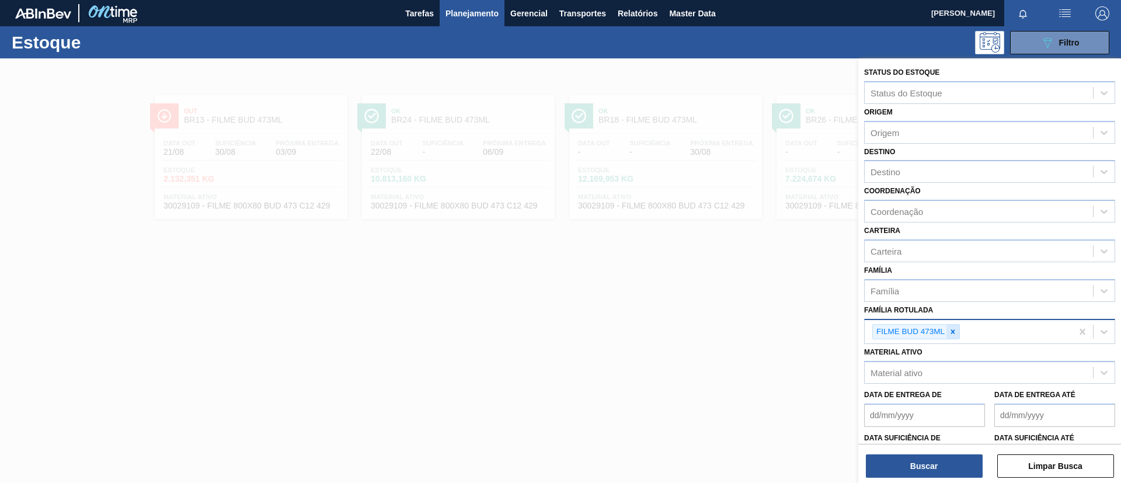
click at [947, 337] on div at bounding box center [953, 332] width 13 height 15
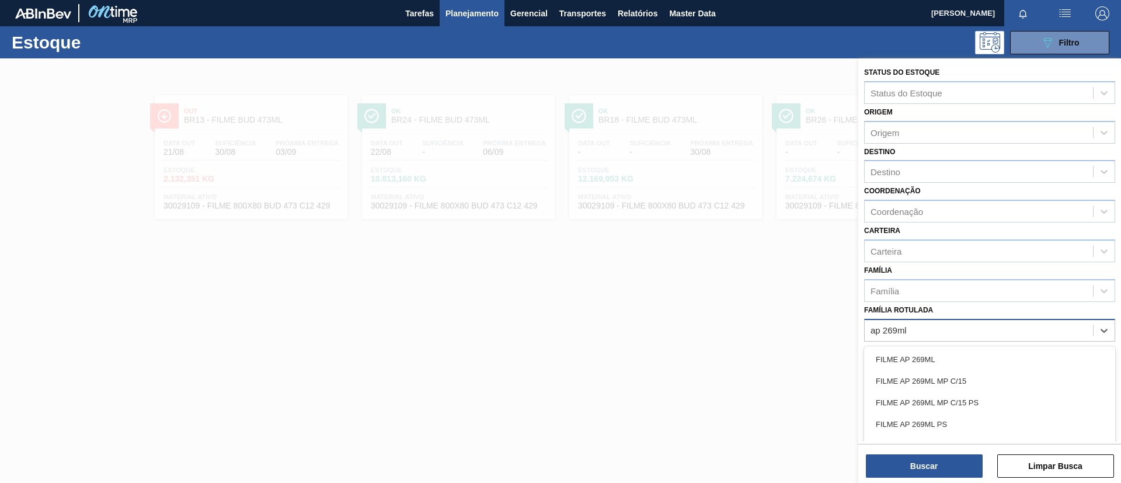
type Rotulada "ap 269ml mp"
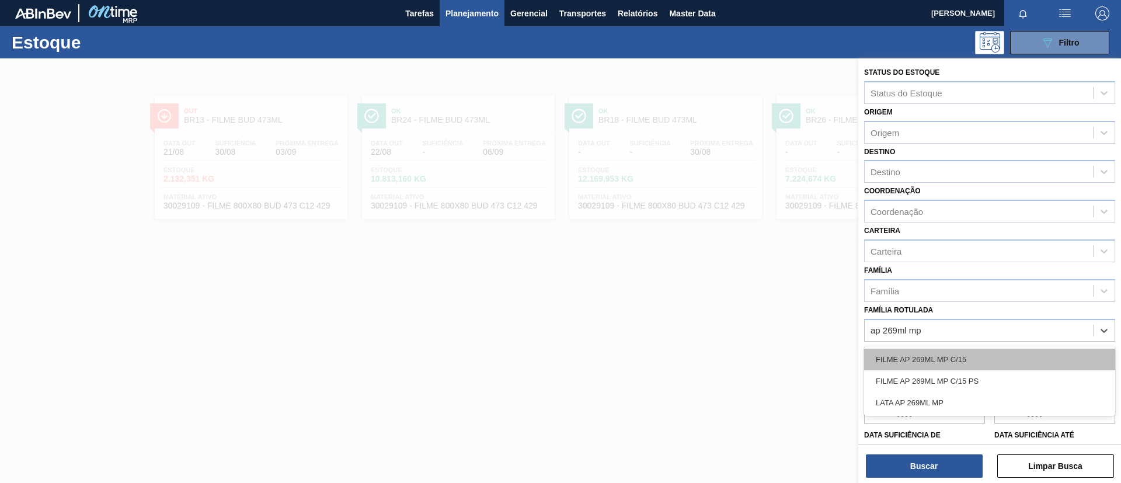
drag, startPoint x: 966, startPoint y: 353, endPoint x: 961, endPoint y: 366, distance: 13.7
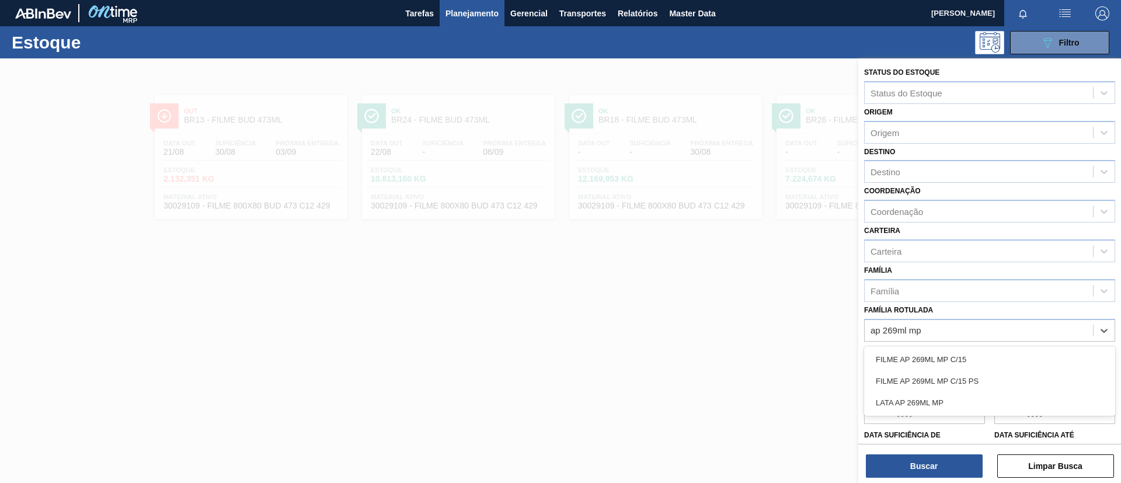
click at [967, 353] on div "FILME AP 269ML MP C/15" at bounding box center [989, 360] width 251 height 22
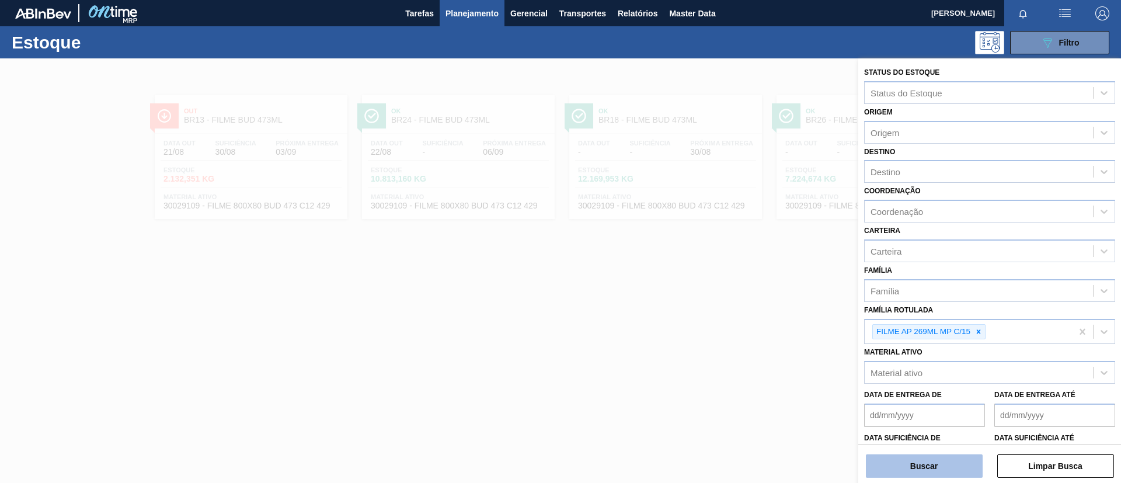
click at [920, 463] on button "Buscar" at bounding box center [924, 465] width 117 height 23
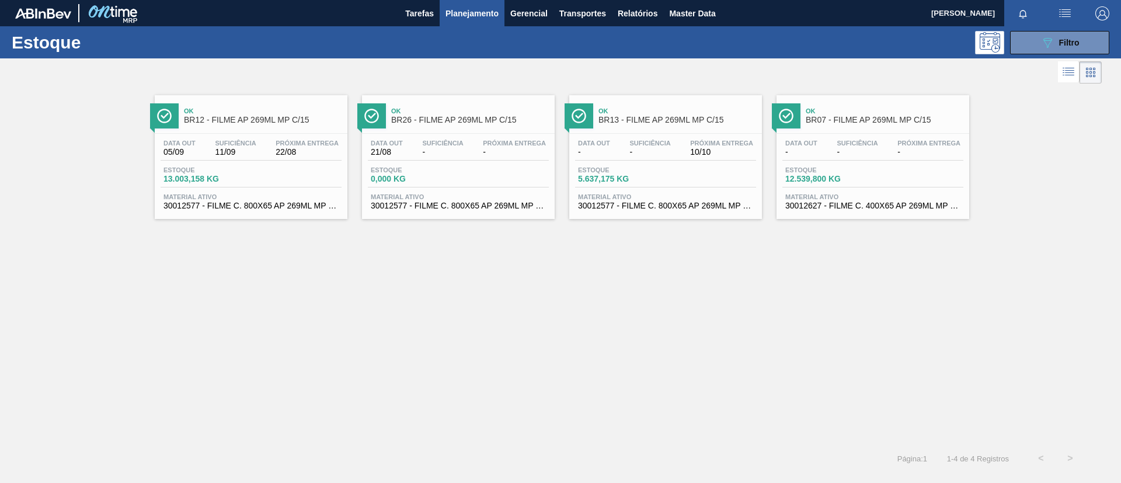
click at [458, 117] on span "BR26 - FILME AP 269ML MP C/15" at bounding box center [470, 120] width 158 height 9
click at [266, 127] on div "Ok BR12 - FILME AP 269ML MP C/15" at bounding box center [263, 116] width 158 height 26
click at [230, 126] on div "Ok BR12 - FILME AP 269ML MP C/15" at bounding box center [263, 116] width 158 height 26
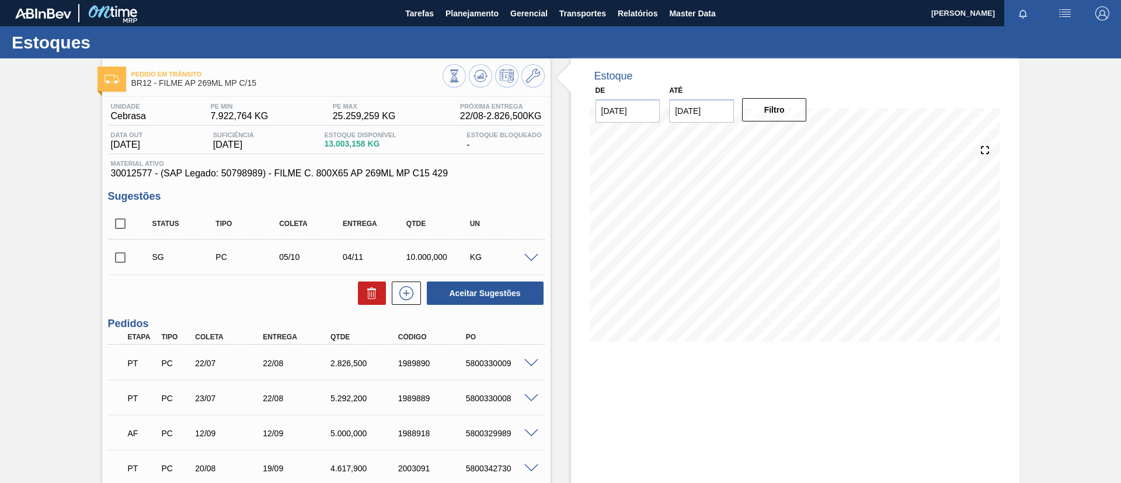
click at [532, 254] on span at bounding box center [531, 258] width 14 height 9
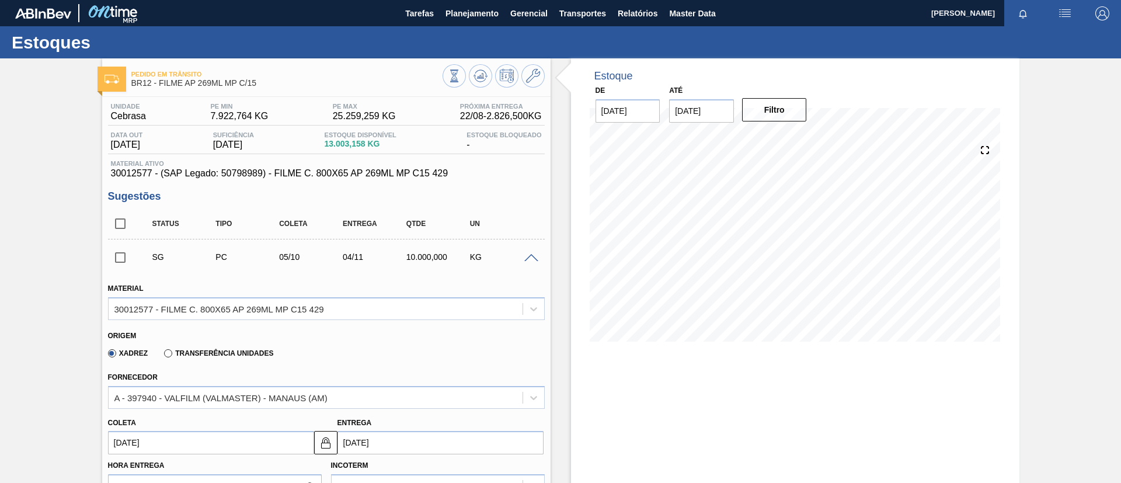
drag, startPoint x: 532, startPoint y: 257, endPoint x: 523, endPoint y: 252, distance: 9.4
click at [528, 255] on span at bounding box center [531, 258] width 14 height 9
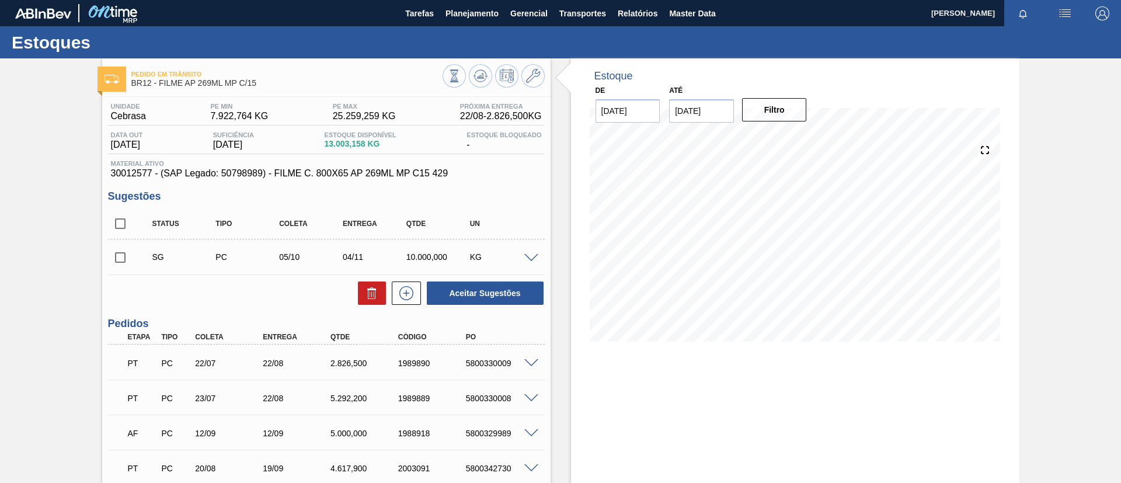
click at [523, 253] on div at bounding box center [533, 257] width 23 height 9
click at [525, 259] on span at bounding box center [531, 258] width 14 height 9
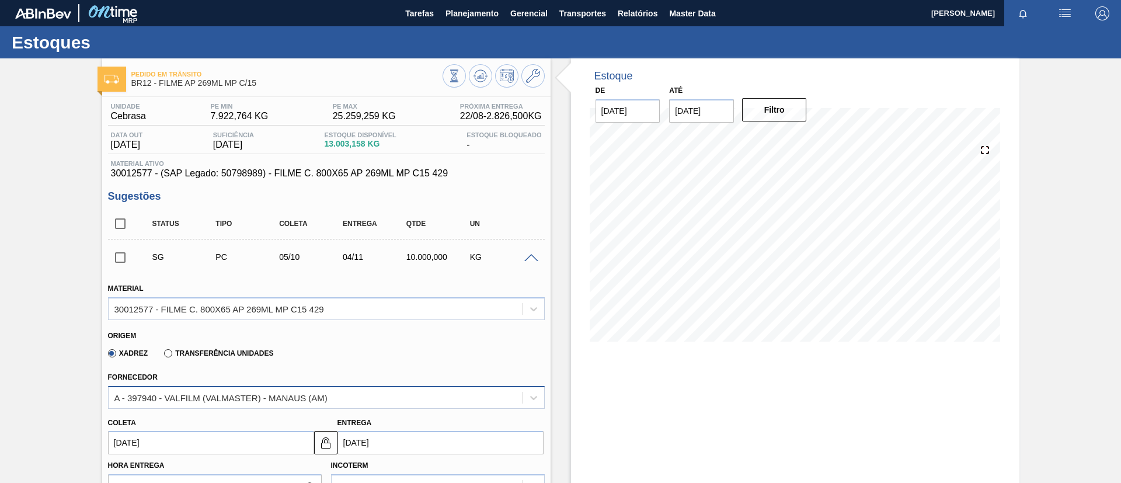
click at [290, 394] on div "A - 397940 - VALFILM (VALMASTER) - MANAUS (AM)" at bounding box center [326, 397] width 437 height 23
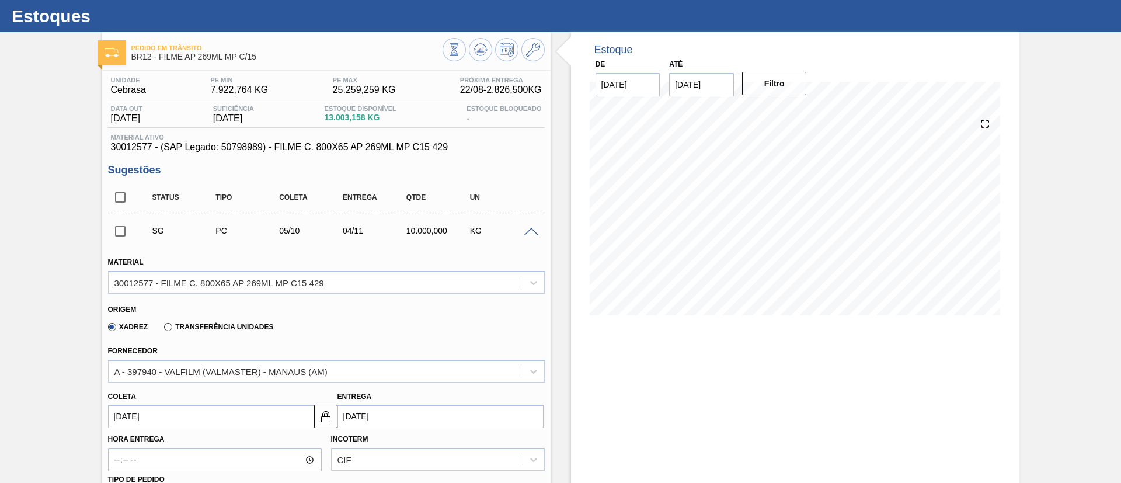
drag, startPoint x: 13, startPoint y: 379, endPoint x: 564, endPoint y: 84, distance: 624.8
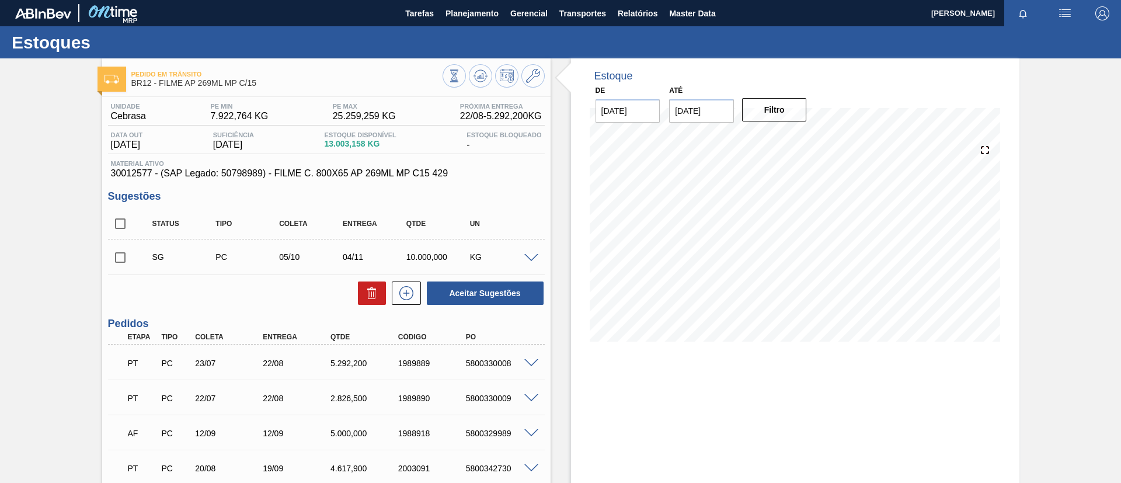
click at [46, 154] on div "Pedido em Trânsito BR12 - FILME AP 269ML MP C/15 Unidade Cebrasa PE MIN 7.922,7…" at bounding box center [560, 389] width 1121 height 662
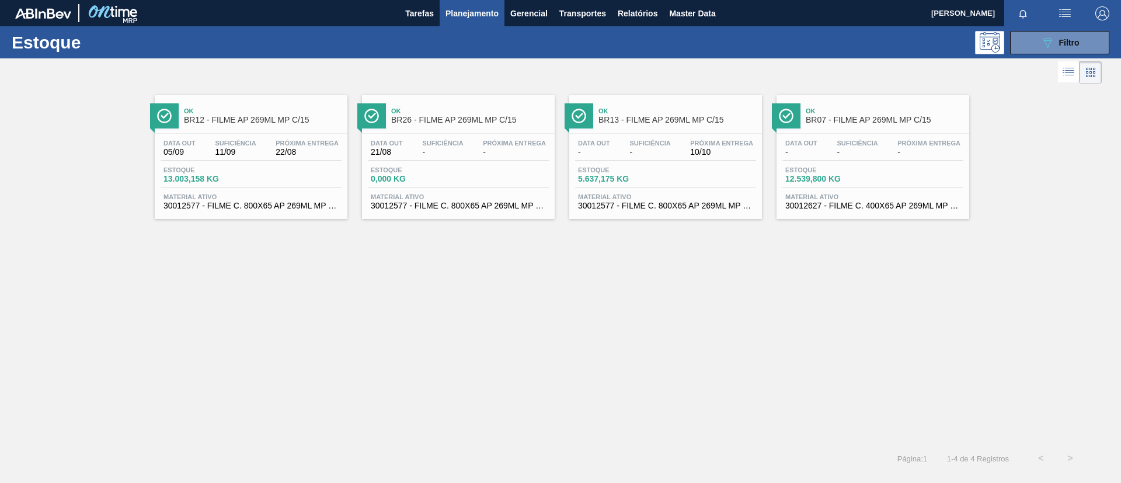
drag, startPoint x: 857, startPoint y: 120, endPoint x: 489, endPoint y: 357, distance: 437.8
click at [489, 357] on div "Ok BR12 - FILME AP 269ML MP C/15 Data out 05/09 Suficiência 11/09 Próxima Entre…" at bounding box center [560, 264] width 1121 height 357
drag, startPoint x: 770, startPoint y: 116, endPoint x: 343, endPoint y: 176, distance: 431.2
click at [334, 332] on div "Ok BR12 - FILME AP 269ML MP C/15 Data out 05/09 Suficiência 11/09 Próxima Entre…" at bounding box center [560, 264] width 1121 height 357
click at [470, 19] on span "Planejamento" at bounding box center [472, 13] width 53 height 14
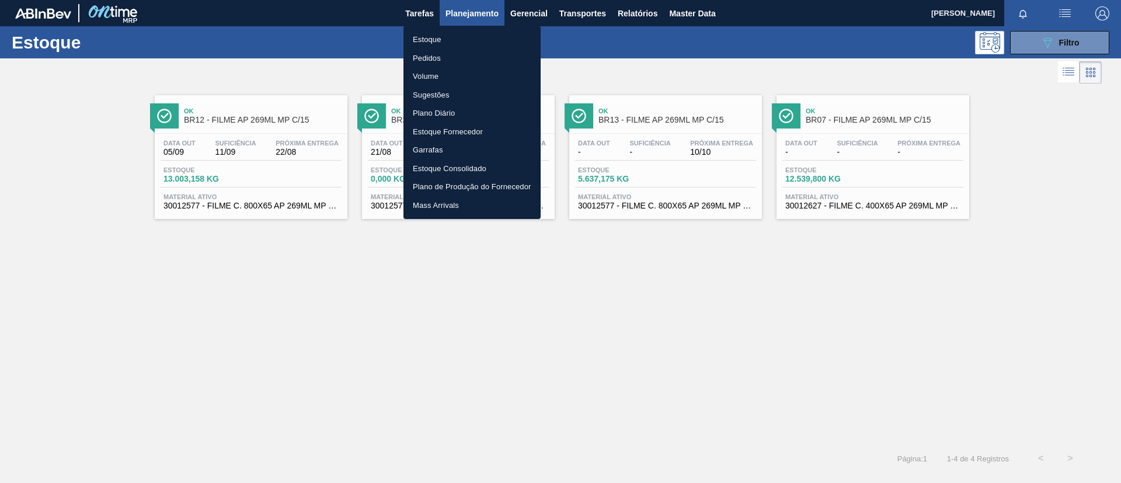
click at [446, 51] on li "Pedidos" at bounding box center [472, 58] width 137 height 19
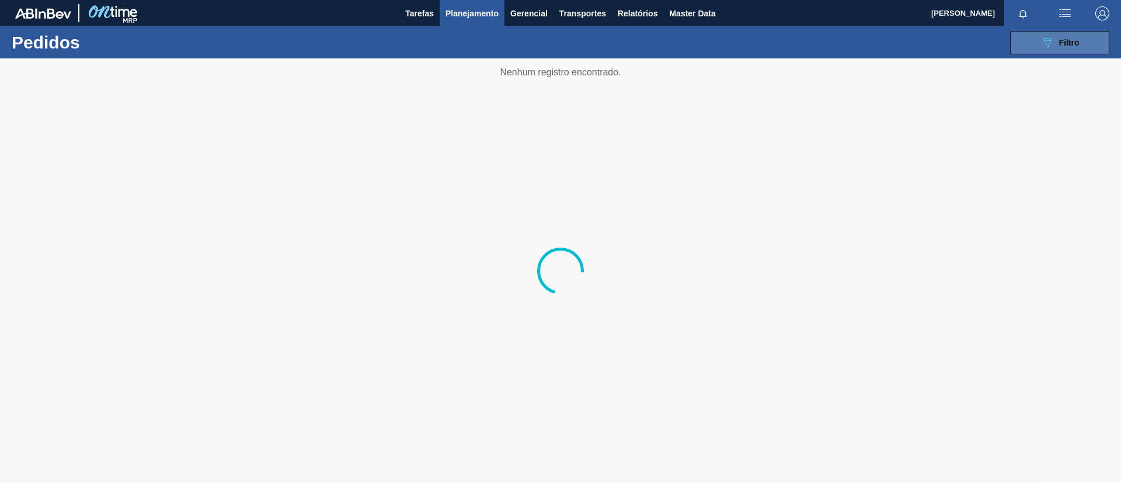
click at [1077, 43] on span "Filtro" at bounding box center [1070, 42] width 20 height 9
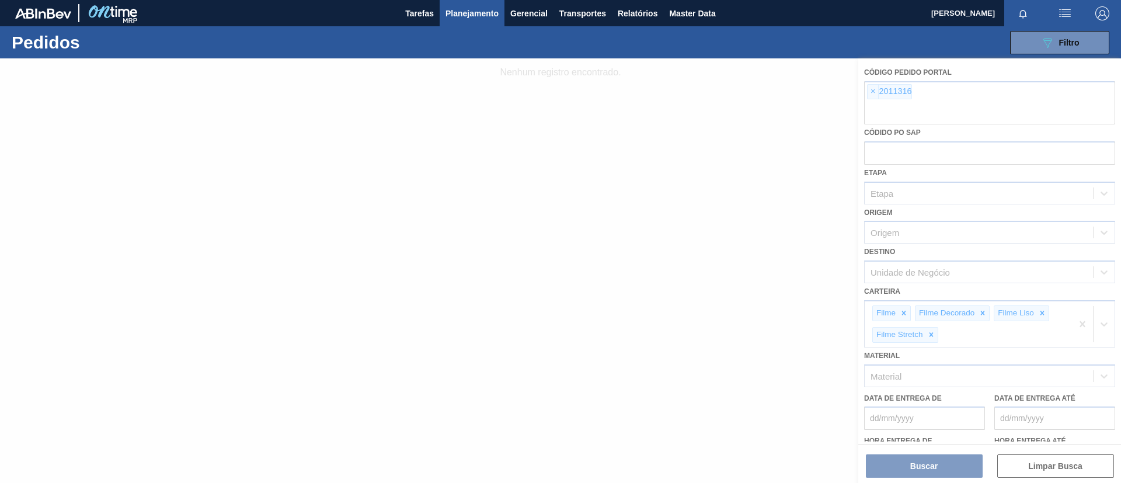
click at [876, 91] on div at bounding box center [560, 270] width 1121 height 425
click at [873, 91] on div at bounding box center [560, 270] width 1121 height 425
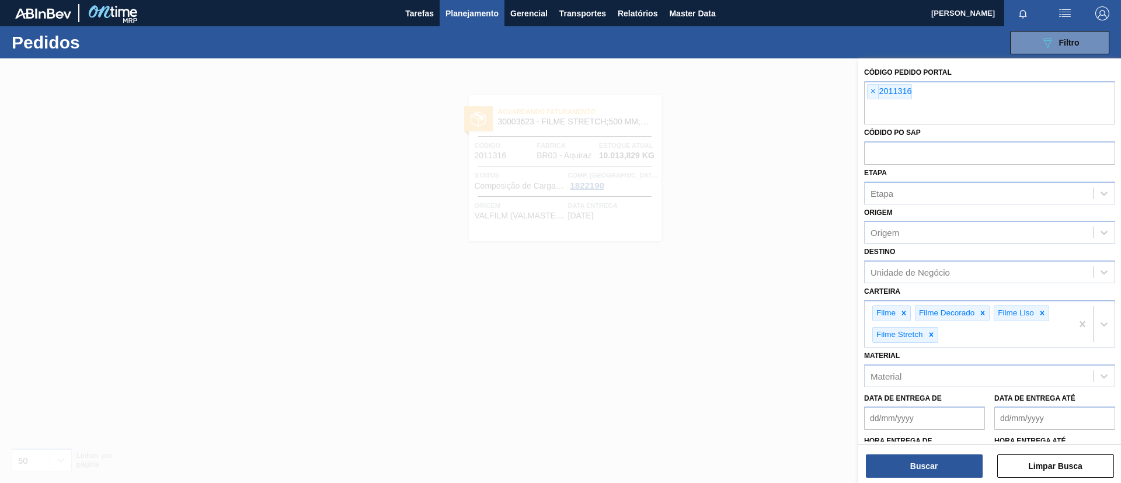
click at [873, 91] on span "×" at bounding box center [873, 92] width 11 height 14
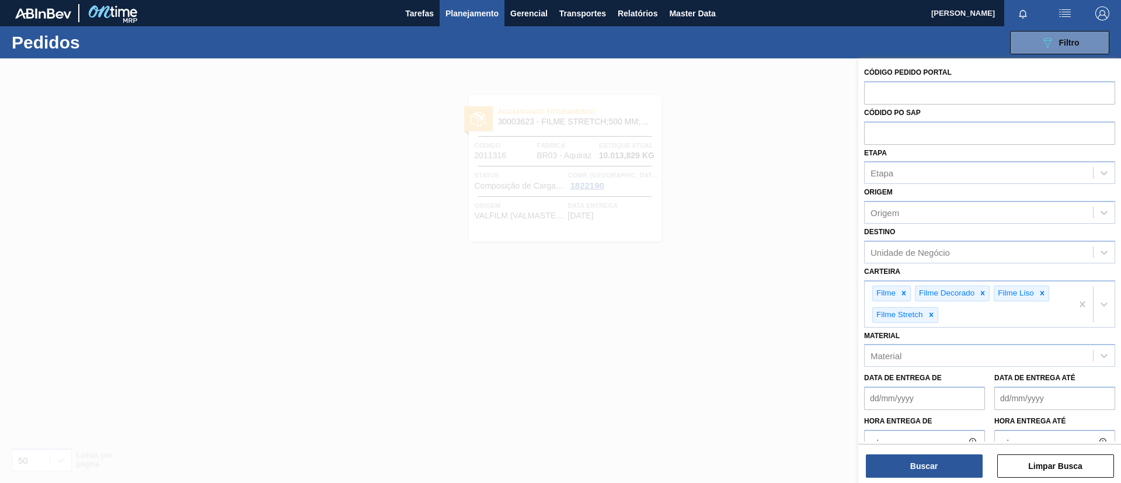
paste input "1984249"
type input "1984249"
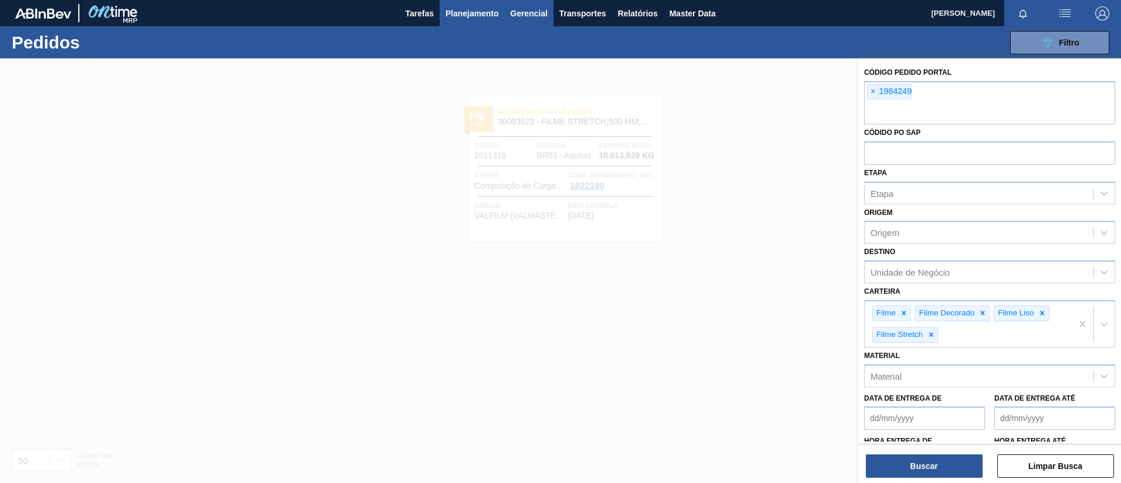
paste input "1961971"
type input "1961971"
paste input "1984214"
type input "1984214"
paste input "1991099"
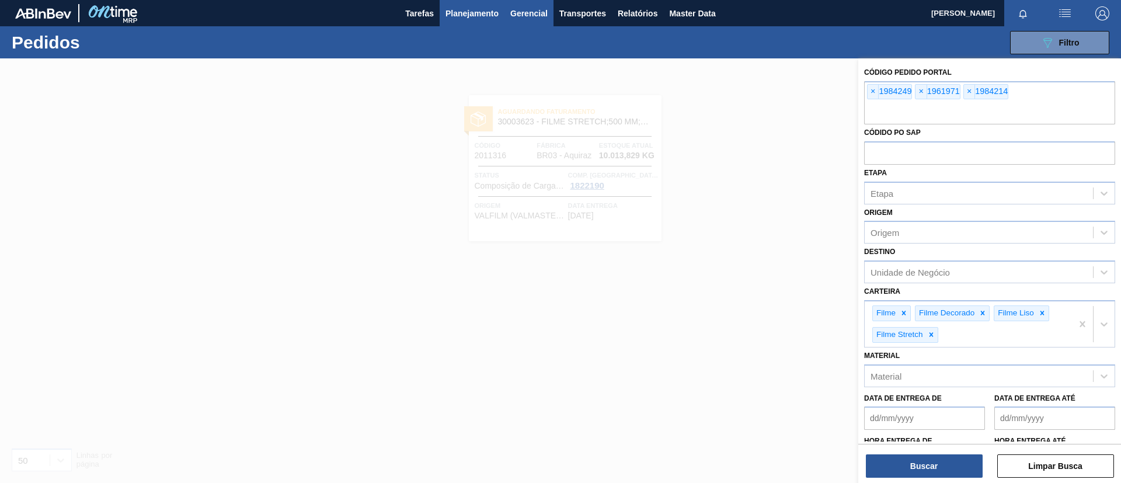
type input "1991099"
click at [921, 461] on button "Buscar" at bounding box center [924, 465] width 117 height 23
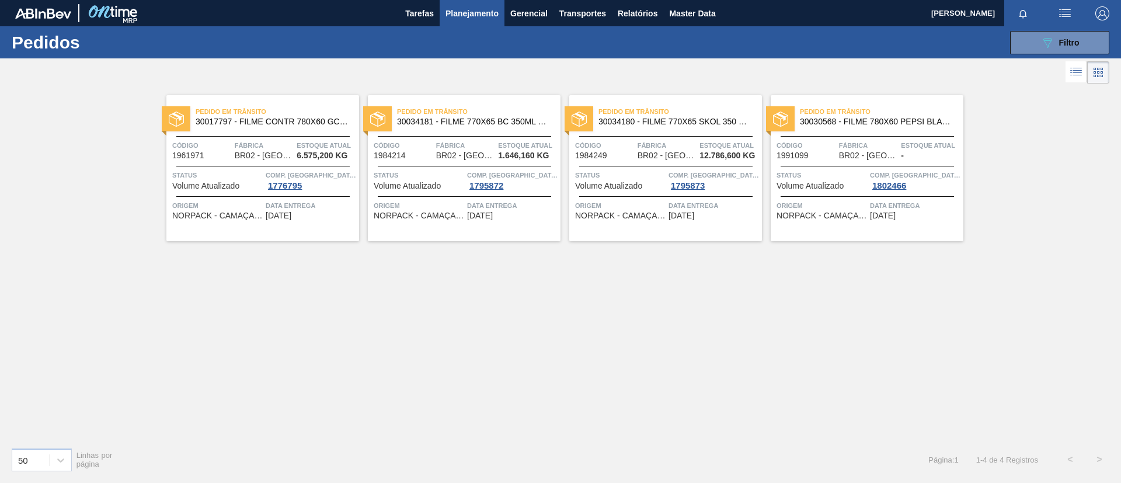
click at [212, 107] on span "Pedido em Trânsito" at bounding box center [278, 112] width 164 height 12
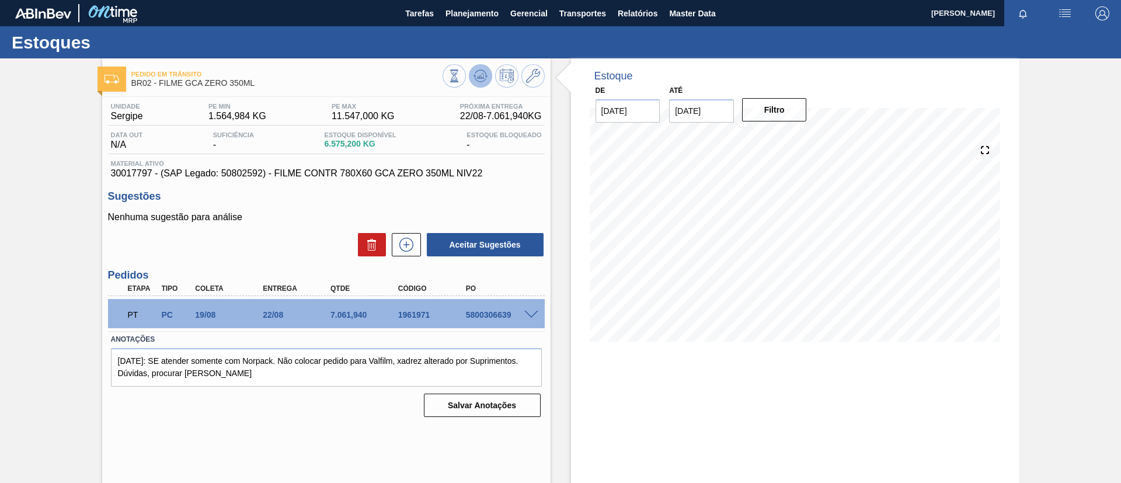
click at [461, 81] on icon at bounding box center [454, 76] width 13 height 13
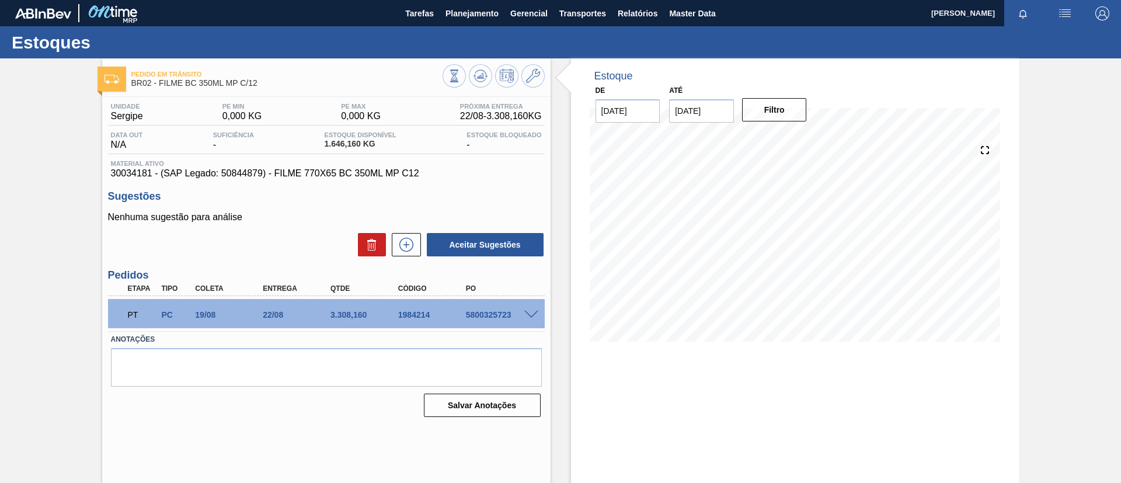
drag, startPoint x: 483, startPoint y: 75, endPoint x: 470, endPoint y: 45, distance: 32.4
click at [461, 75] on icon at bounding box center [454, 76] width 13 height 13
